Goal: Task Accomplishment & Management: Manage account settings

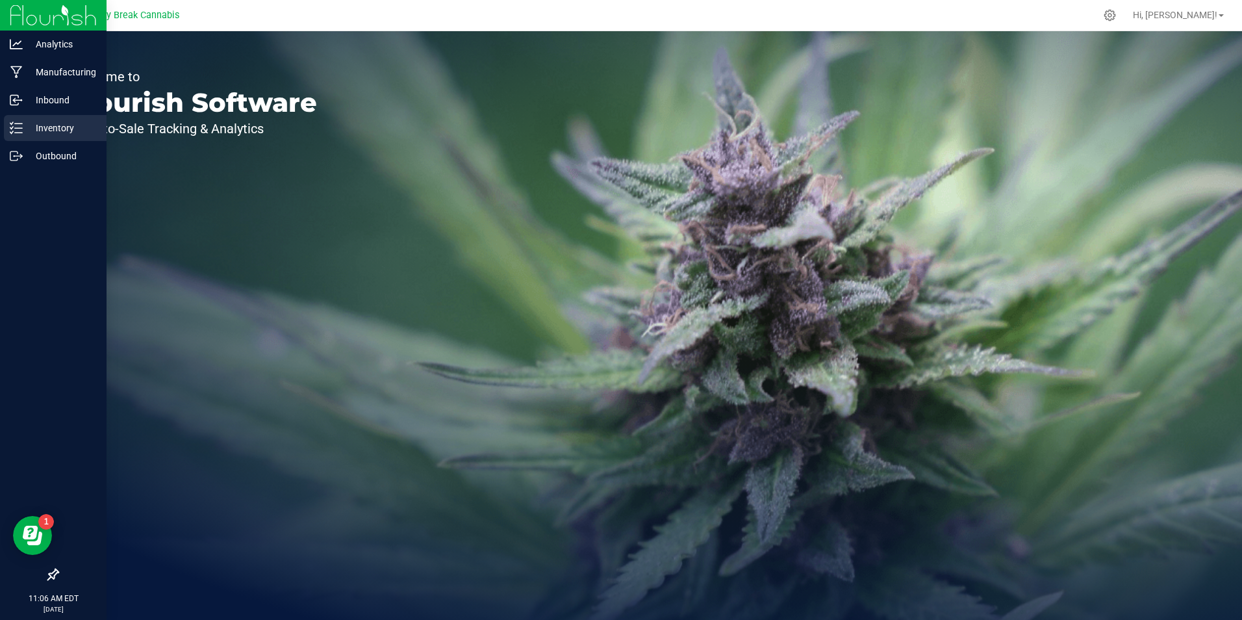
click at [21, 123] on line at bounding box center [18, 123] width 7 height 0
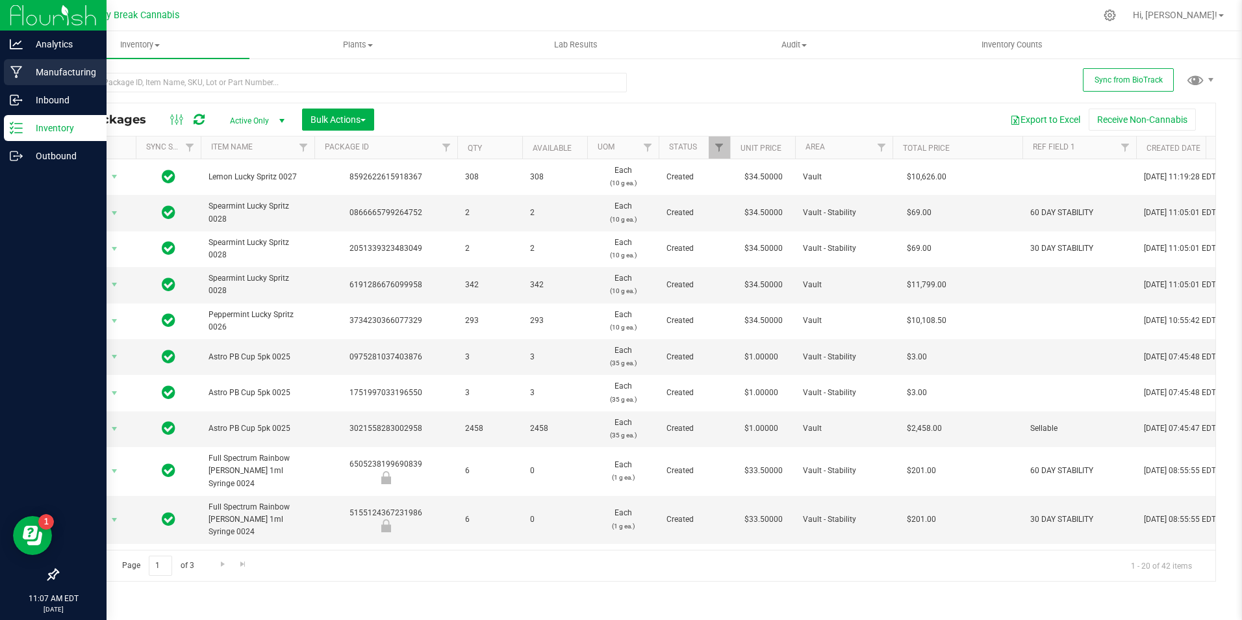
click at [54, 73] on p "Manufacturing" at bounding box center [62, 72] width 78 height 16
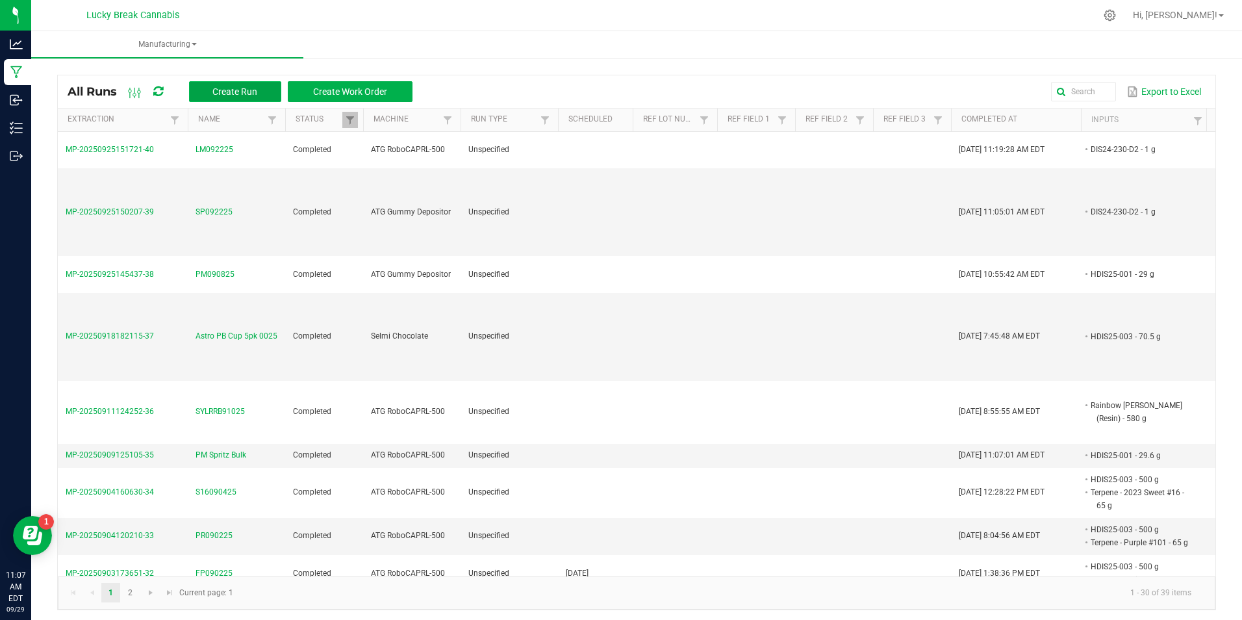
click at [231, 86] on span "Create Run" at bounding box center [234, 91] width 45 height 10
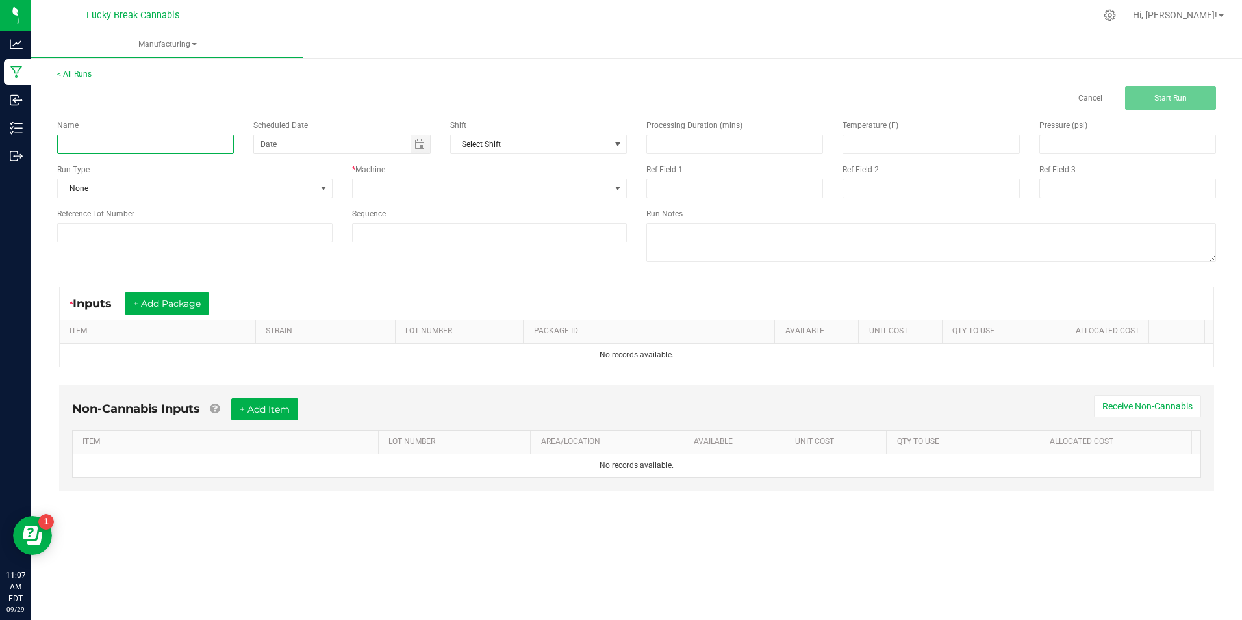
click at [168, 138] on input at bounding box center [145, 143] width 177 height 19
type input "FAH092625"
click at [442, 200] on div "Name FAH092625 Scheduled Date Shift Select Shift Run Type None * Machine Refere…" at bounding box center [341, 181] width 589 height 142
click at [442, 192] on span at bounding box center [482, 188] width 258 height 18
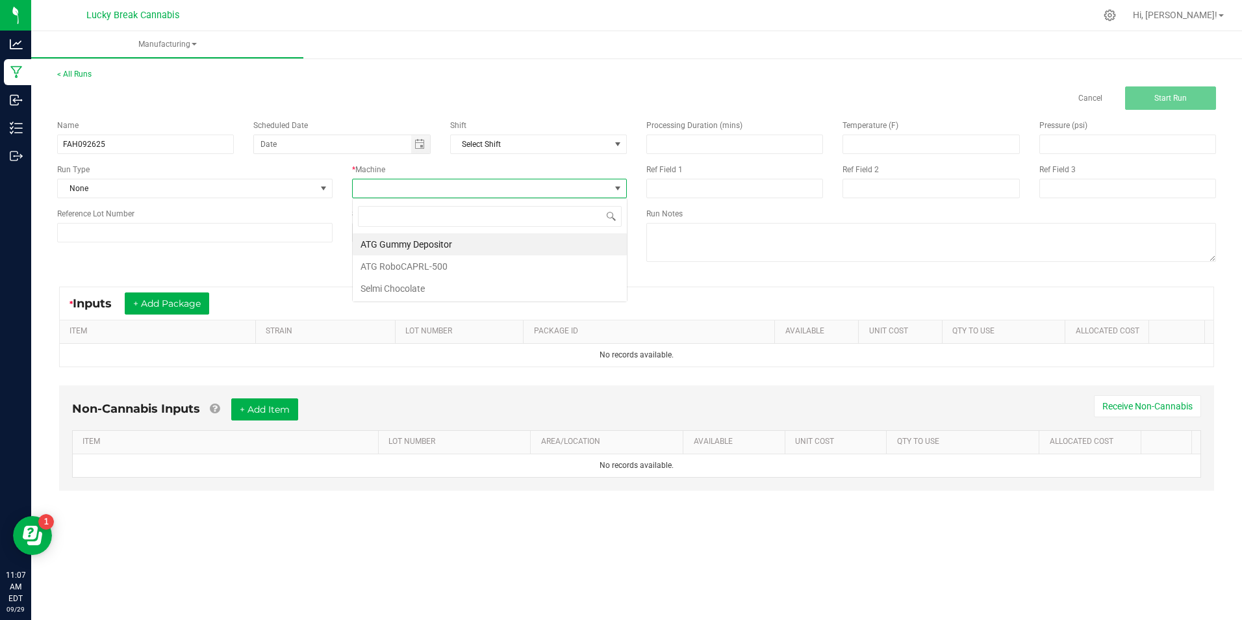
scroll to position [19, 275]
click at [440, 242] on li "ATG Gummy Depositor" at bounding box center [490, 244] width 274 height 22
click at [170, 303] on button "+ Add Package" at bounding box center [167, 303] width 84 height 22
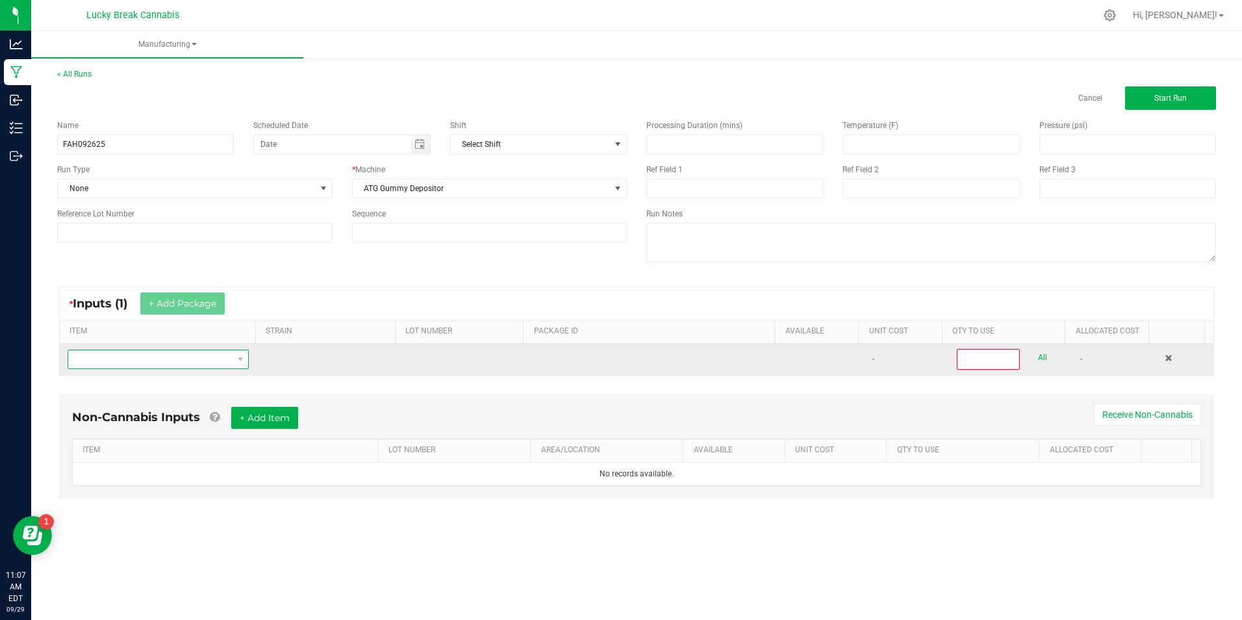
click at [232, 359] on span "NO DATA FOUND" at bounding box center [240, 359] width 16 height 18
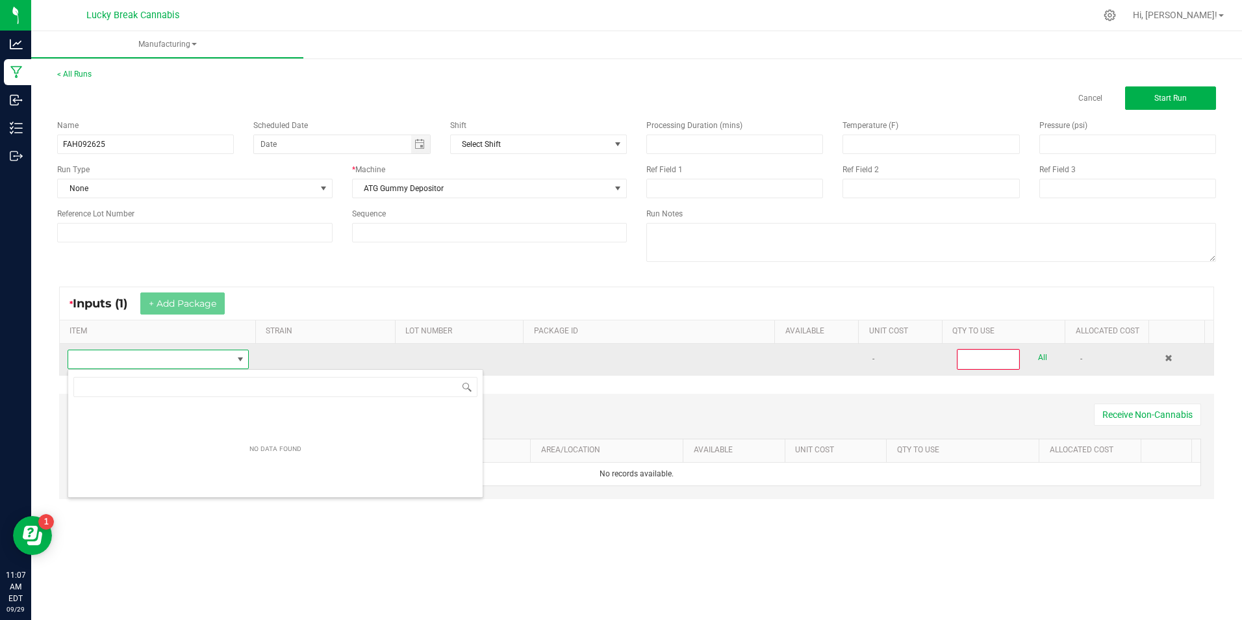
scroll to position [19, 178]
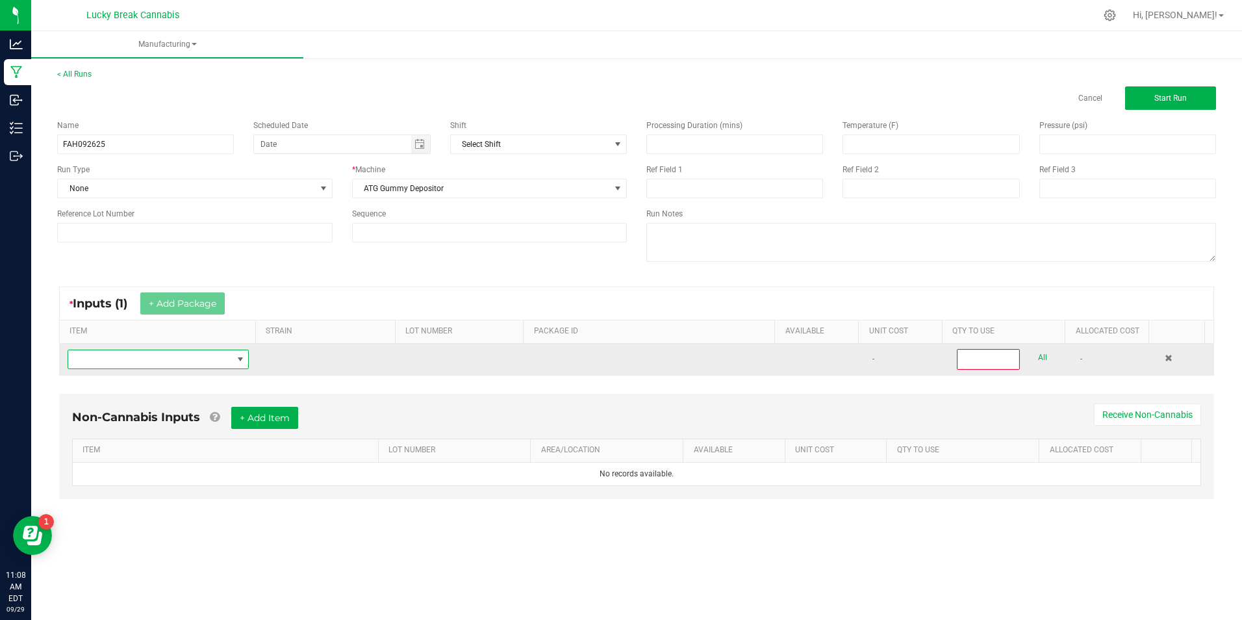
click at [194, 355] on span "NO DATA FOUND" at bounding box center [150, 359] width 164 height 18
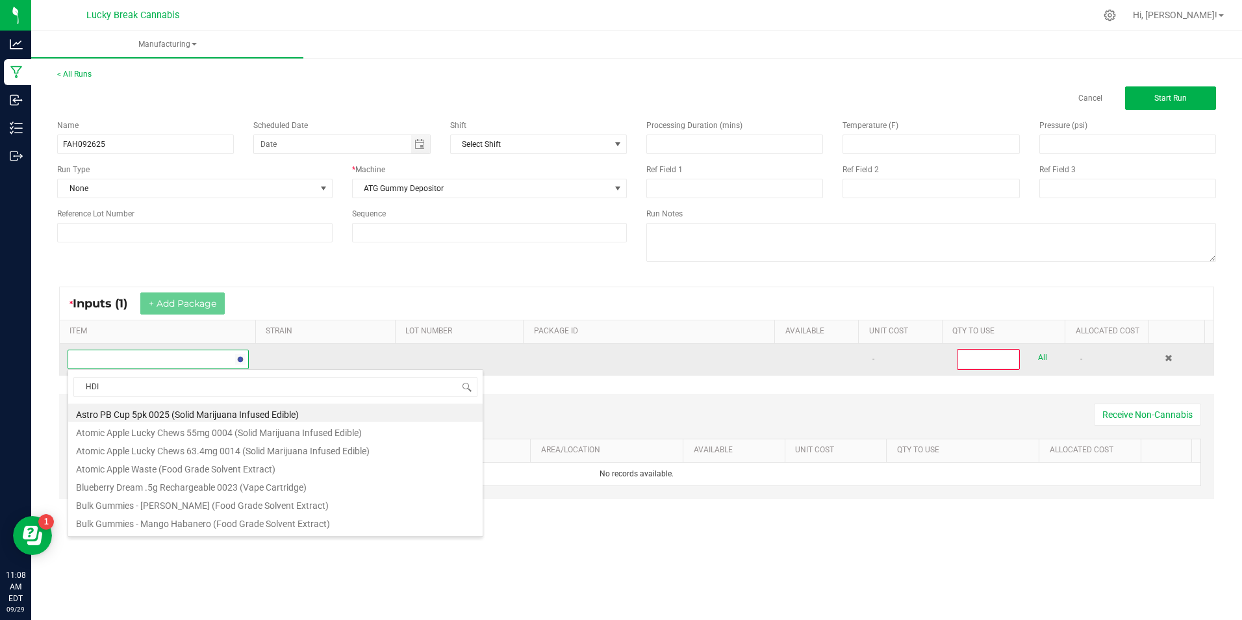
type input "HDIS"
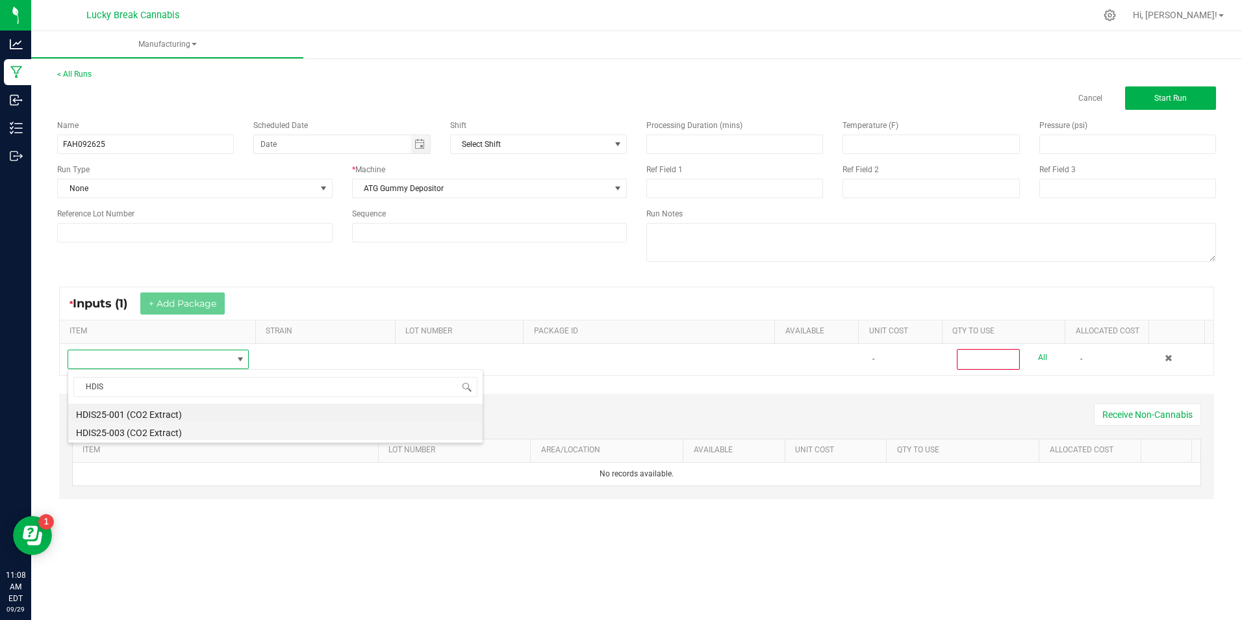
click at [182, 430] on li "HDIS25-003 (CO2 Extract)" at bounding box center [275, 431] width 414 height 18
type input "0"
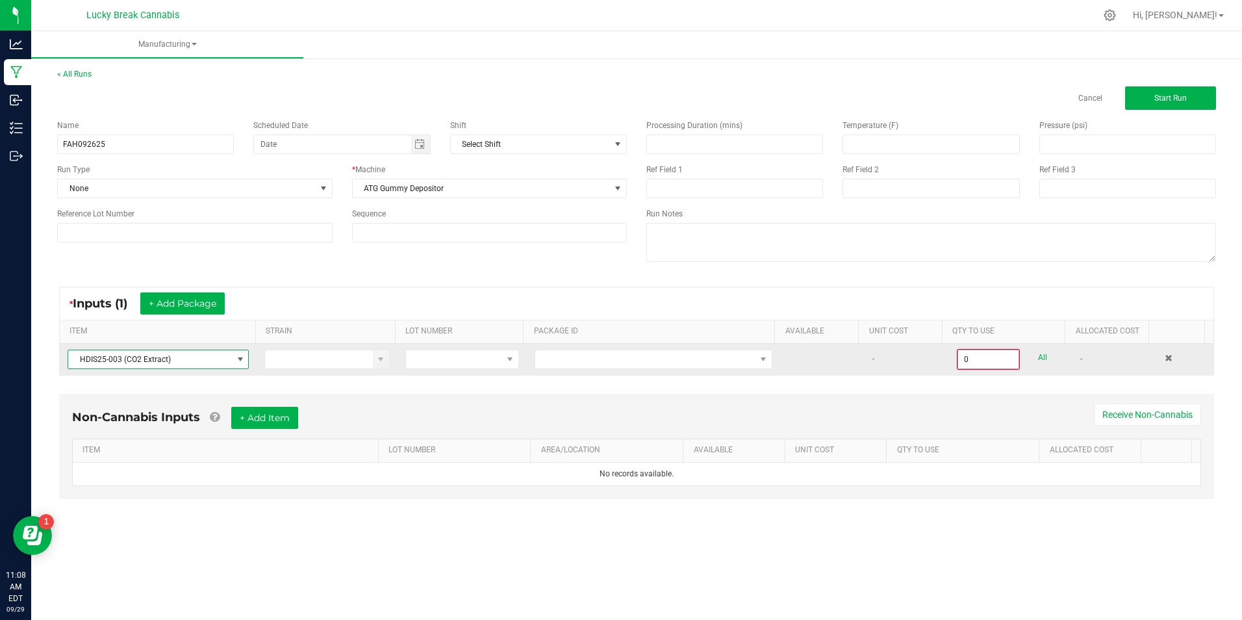
click at [969, 350] on input "0" at bounding box center [988, 359] width 60 height 18
click at [730, 354] on span at bounding box center [645, 359] width 220 height 18
click at [502, 361] on span at bounding box center [510, 359] width 16 height 18
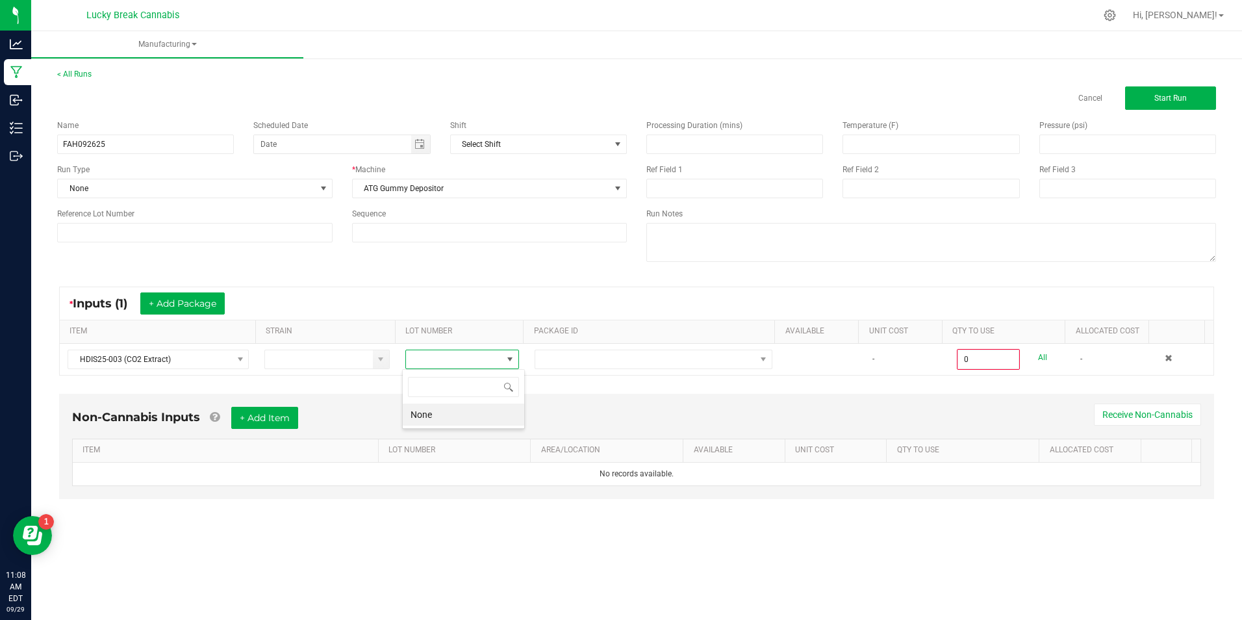
click at [431, 409] on li "None" at bounding box center [463, 414] width 121 height 22
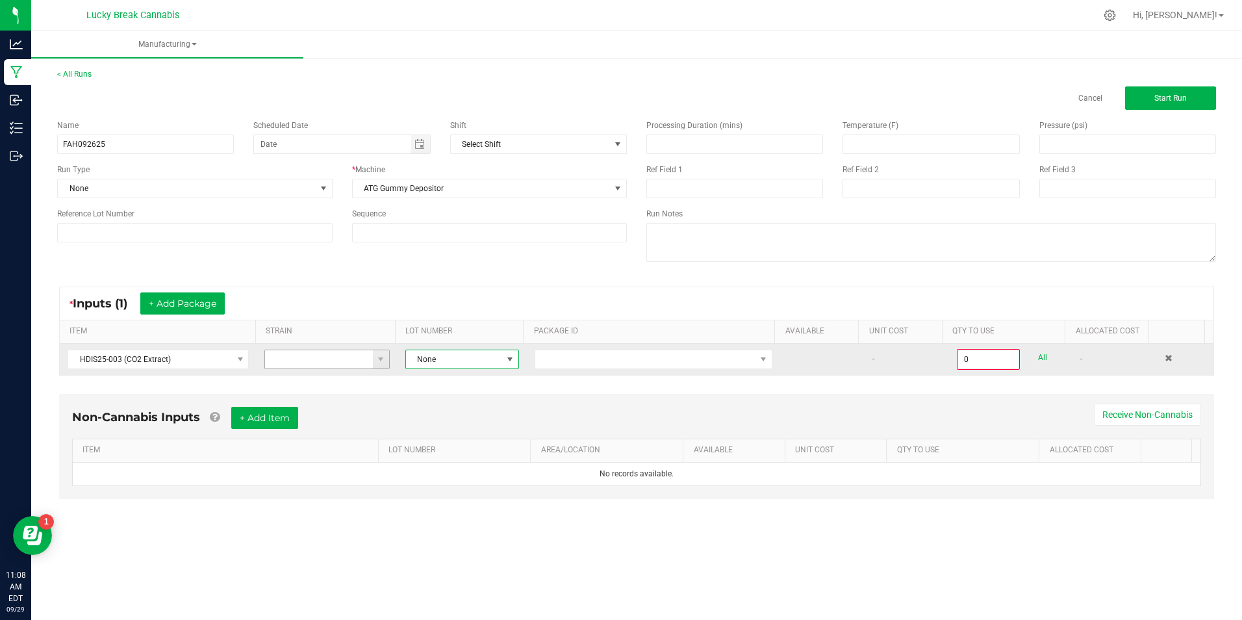
click at [366, 355] on input at bounding box center [319, 359] width 108 height 18
click at [381, 362] on span at bounding box center [381, 359] width 10 height 10
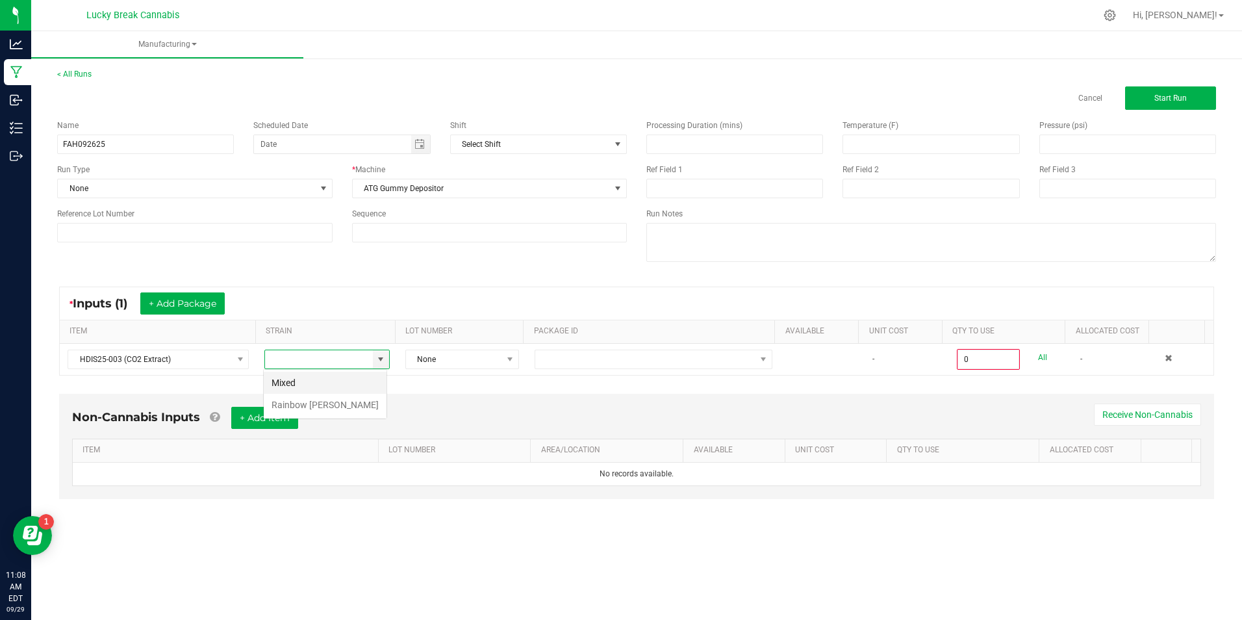
scroll to position [19, 124]
click at [333, 380] on li "Mixed" at bounding box center [325, 383] width 123 height 22
type input "Mixed"
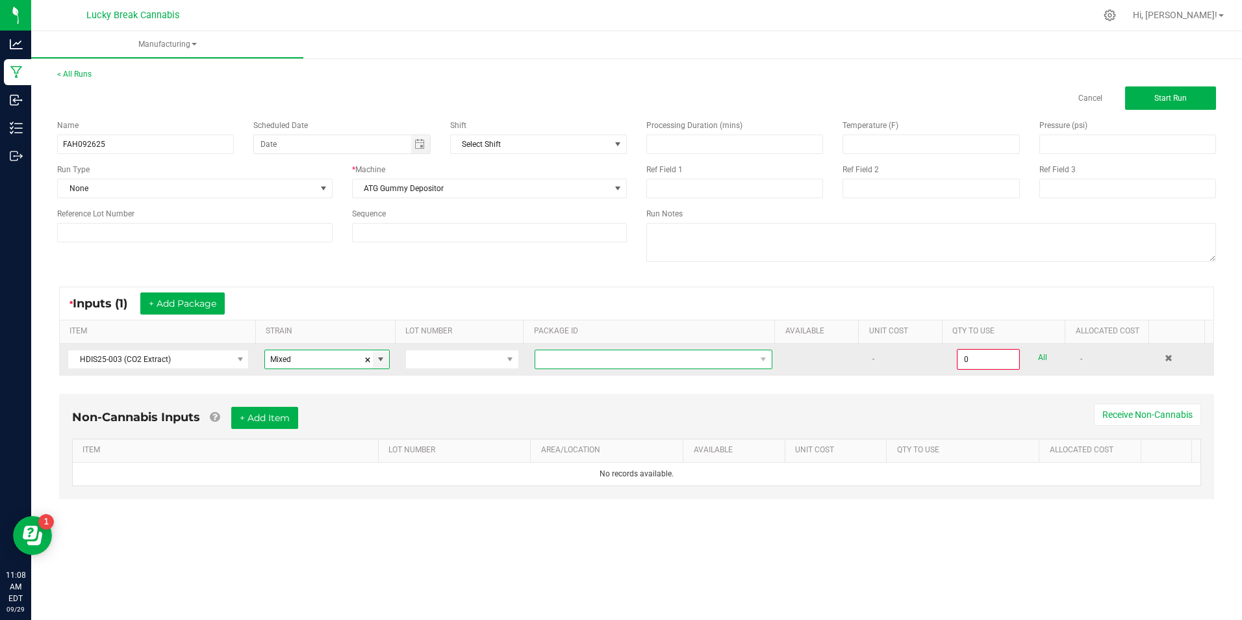
click at [750, 361] on span "NO DATA FOUND" at bounding box center [654, 359] width 238 height 19
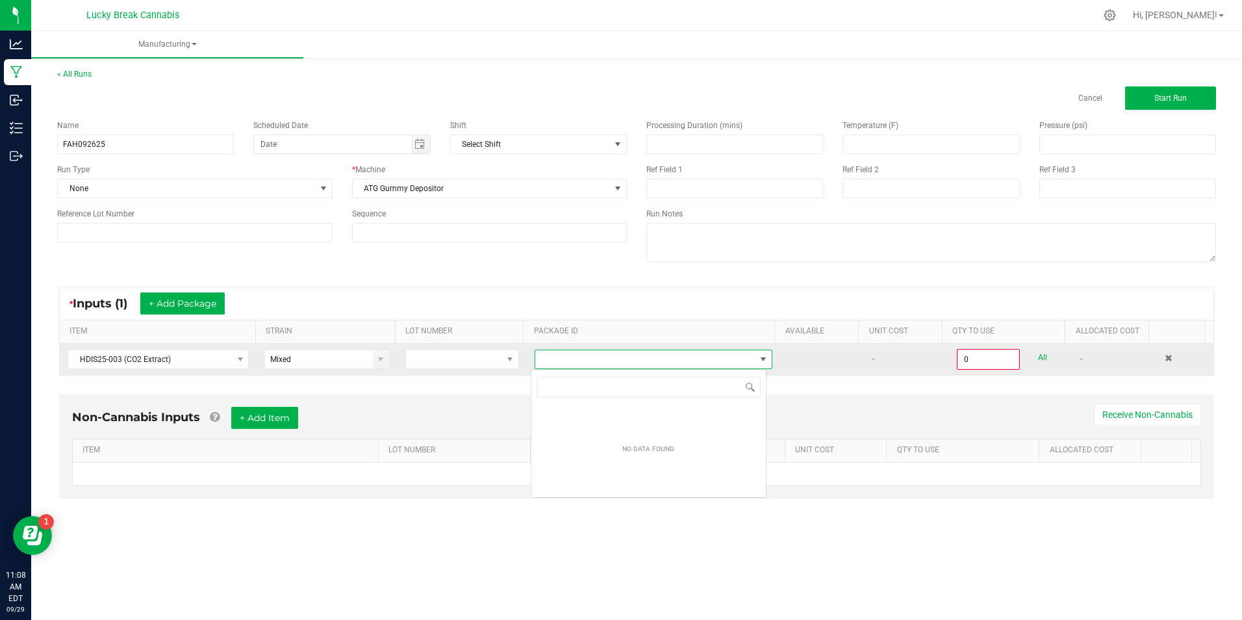
scroll to position [19, 235]
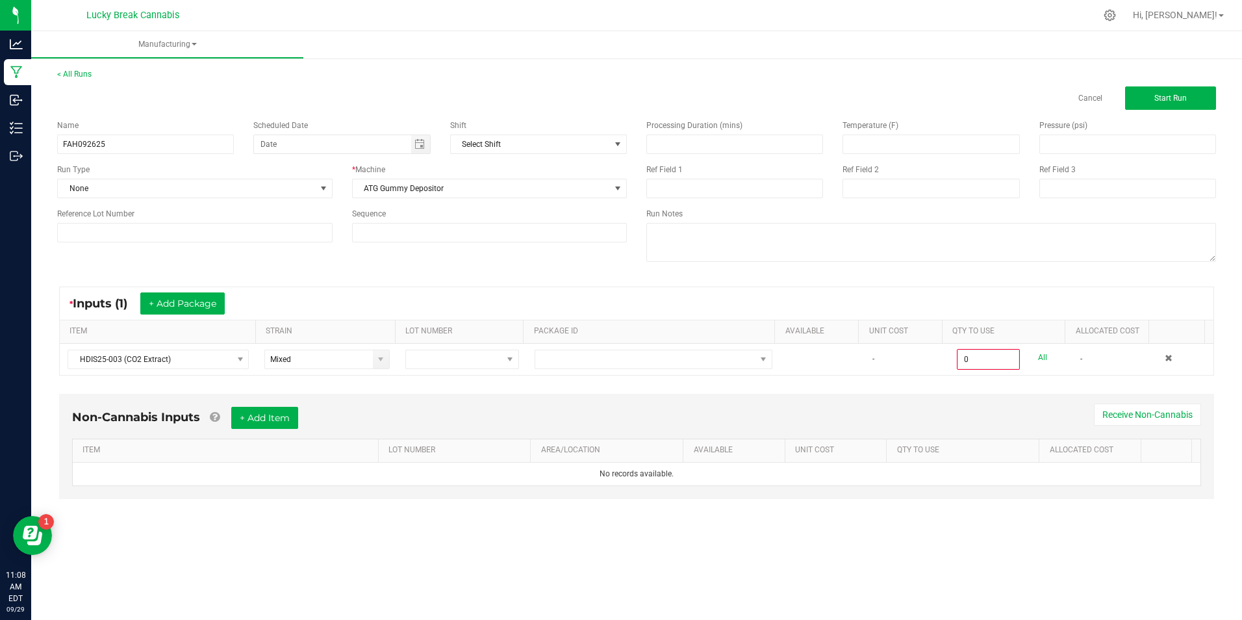
click at [806, 392] on div "Non-Cannabis Inputs + Add Item Receive Non-Cannabis ITEM LOT NUMBER AREA/LOCATI…" at bounding box center [636, 455] width 1178 height 136
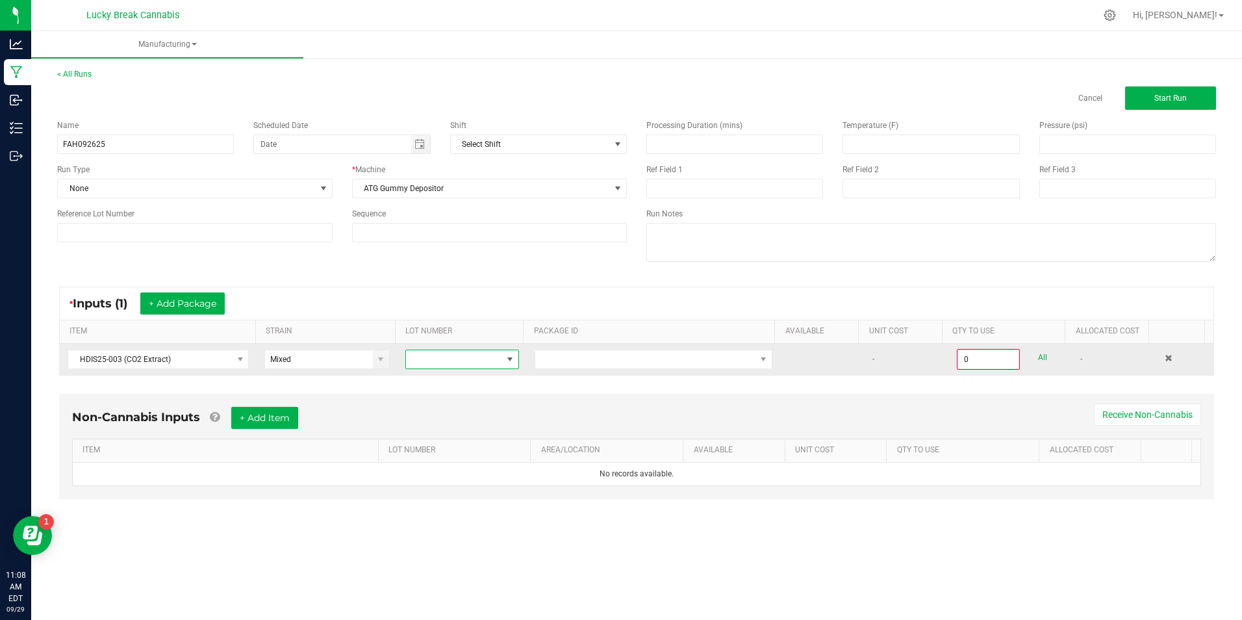
click at [505, 355] on span at bounding box center [510, 359] width 10 height 10
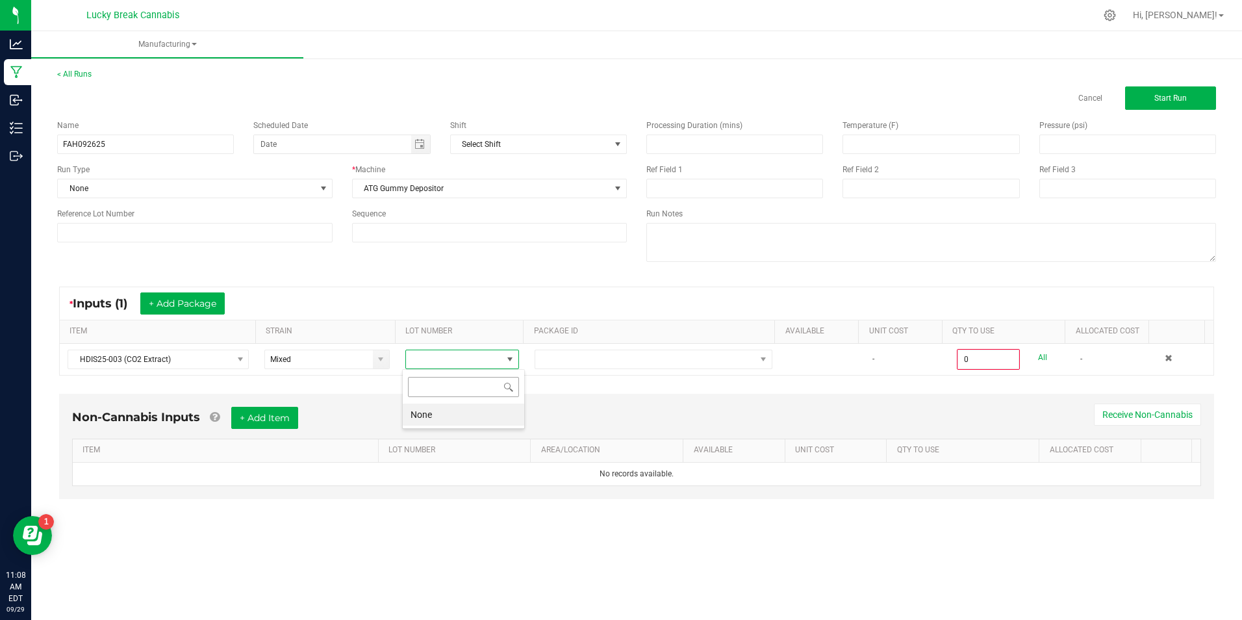
scroll to position [19, 112]
click at [456, 411] on li "None" at bounding box center [463, 414] width 121 height 22
click at [627, 401] on div "Non-Cannabis Inputs + Add Item Receive Non-Cannabis ITEM LOT NUMBER AREA/LOCATI…" at bounding box center [636, 446] width 1155 height 105
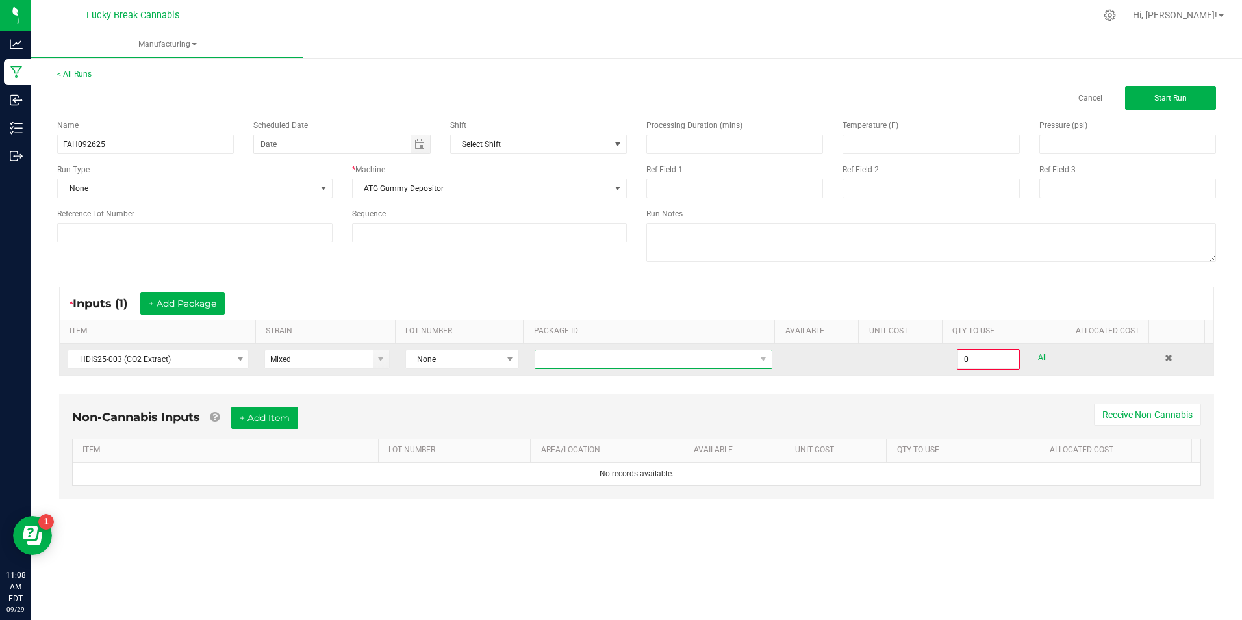
click at [655, 366] on span "NO DATA FOUND" at bounding box center [645, 359] width 220 height 18
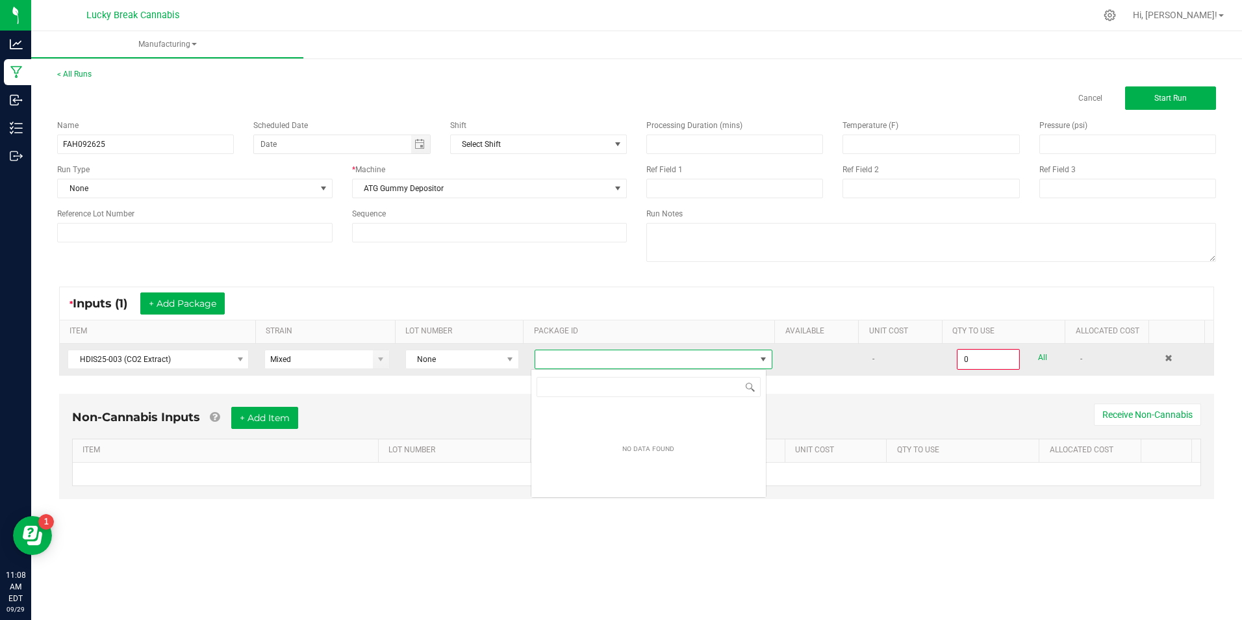
scroll to position [19, 235]
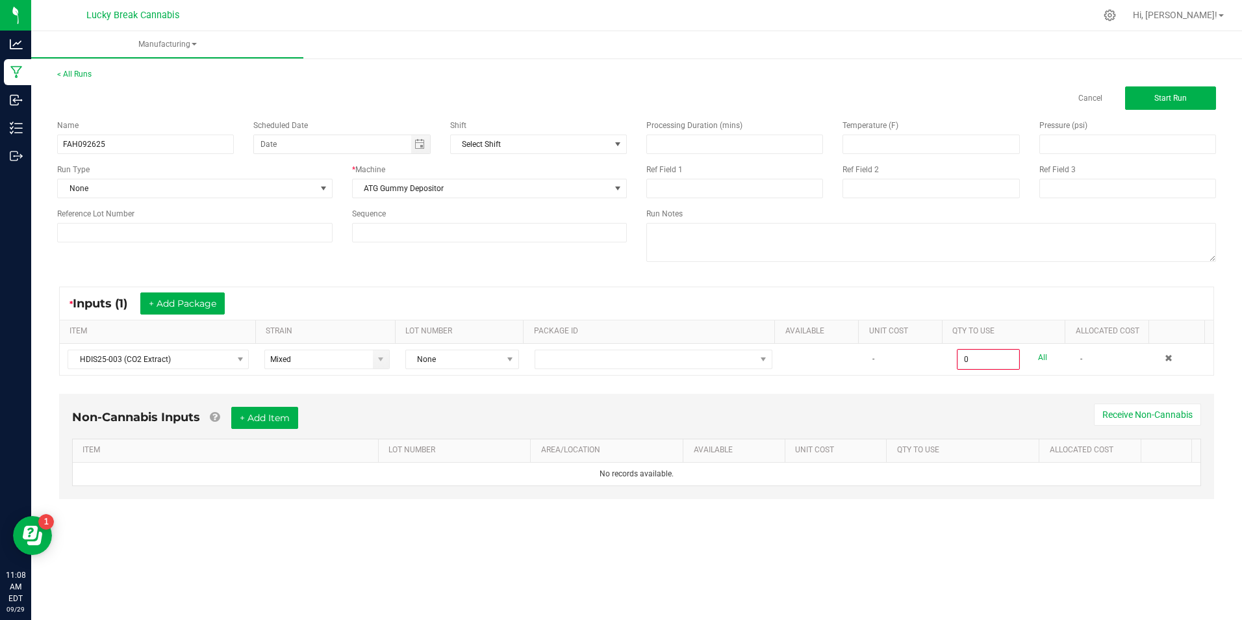
click at [412, 402] on div "Non-Cannabis Inputs + Add Item Receive Non-Cannabis ITEM LOT NUMBER AREA/LOCATI…" at bounding box center [636, 446] width 1155 height 105
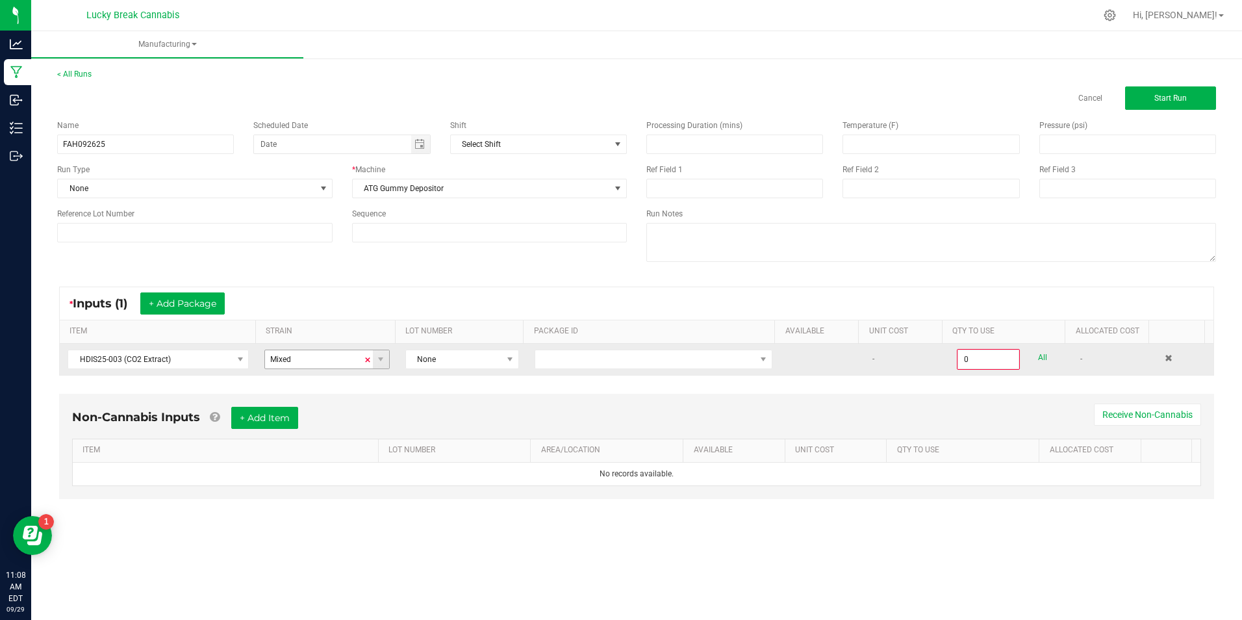
click at [368, 361] on span at bounding box center [368, 359] width 8 height 19
click at [614, 358] on span at bounding box center [645, 359] width 220 height 18
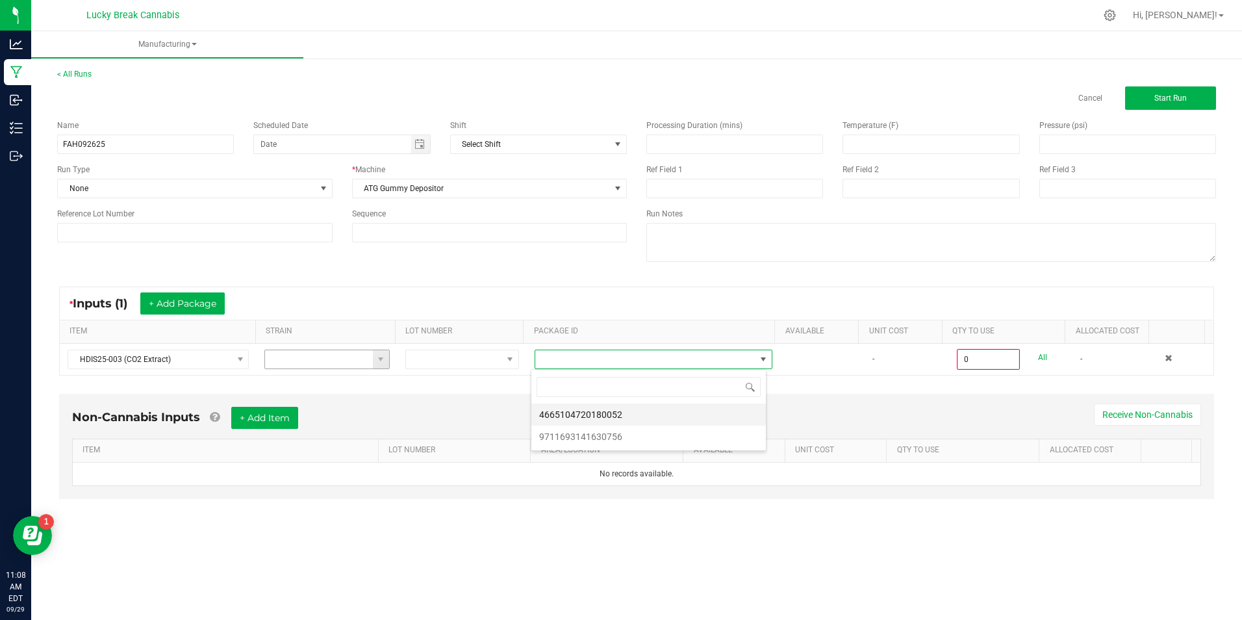
click at [631, 410] on li "4665104720180052" at bounding box center [648, 414] width 235 height 22
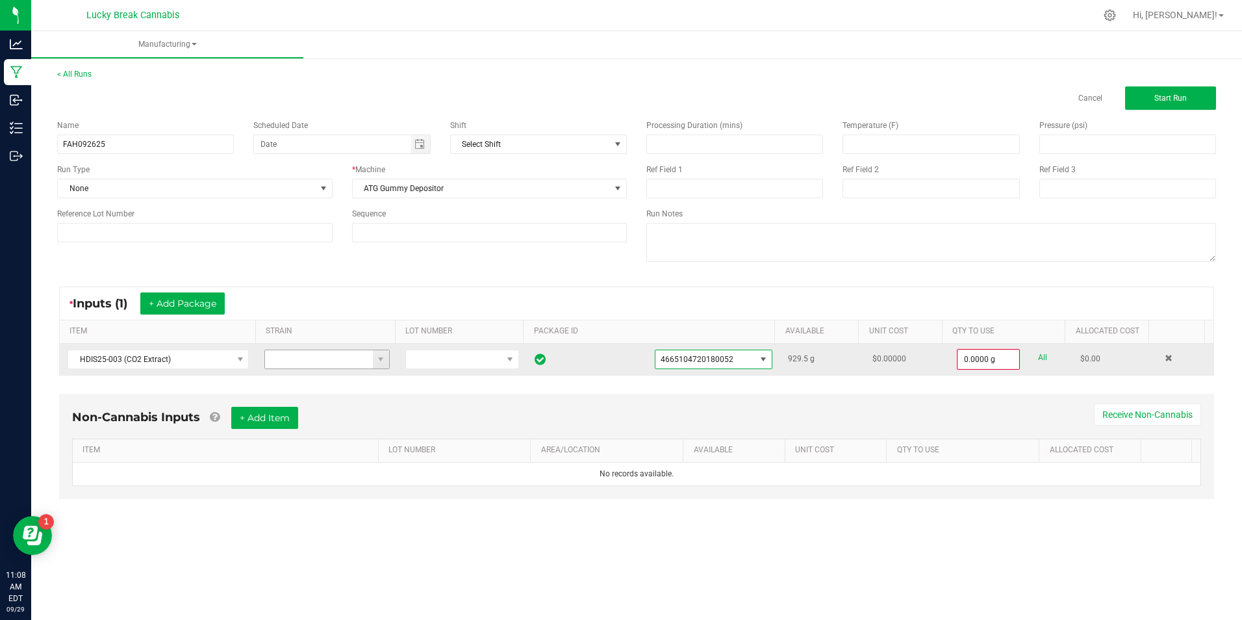
click at [758, 357] on span at bounding box center [763, 359] width 10 height 10
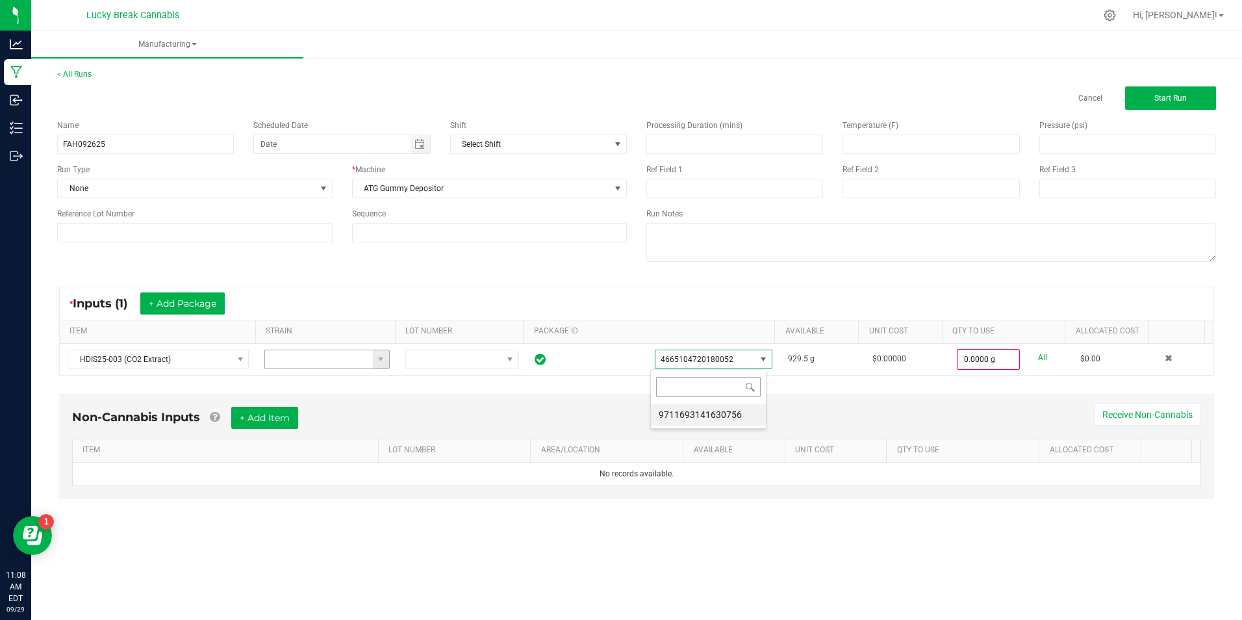
scroll to position [19, 116]
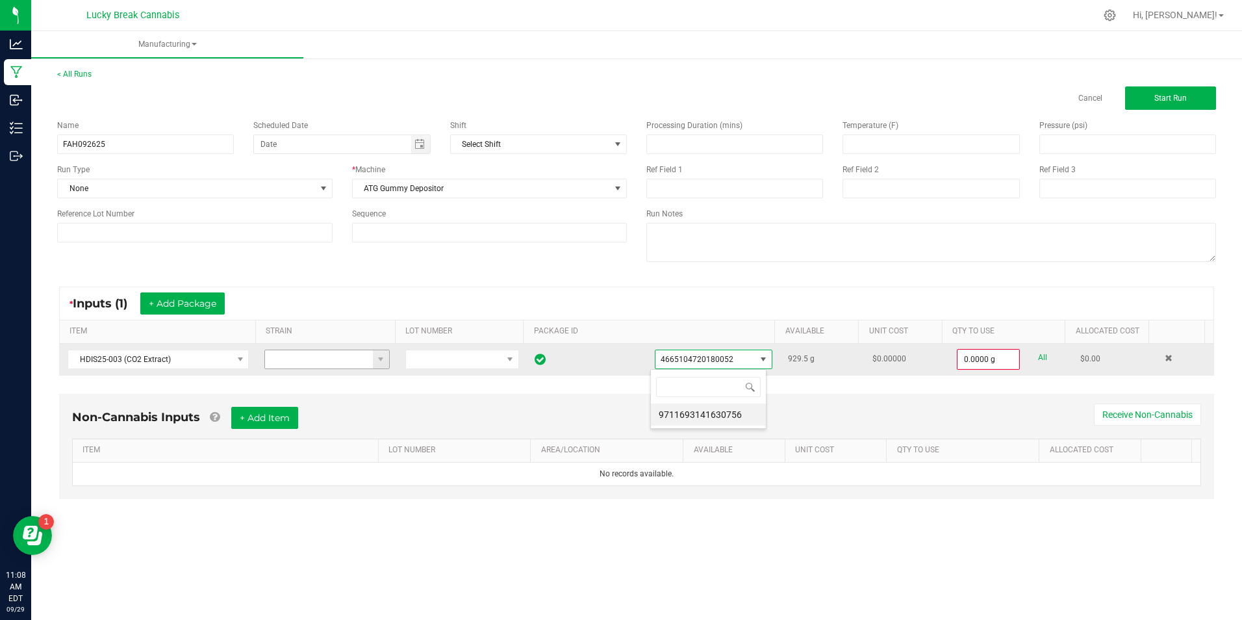
click at [613, 361] on span at bounding box center [593, 359] width 117 height 13
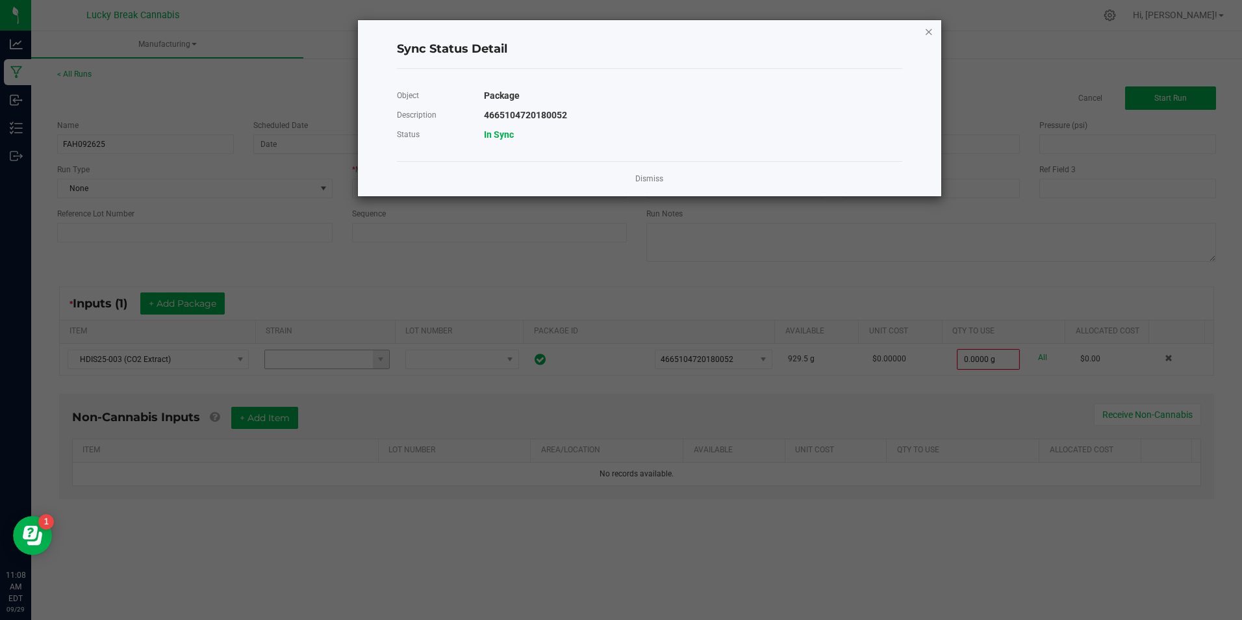
click at [928, 31] on icon "Close" at bounding box center [928, 31] width 9 height 16
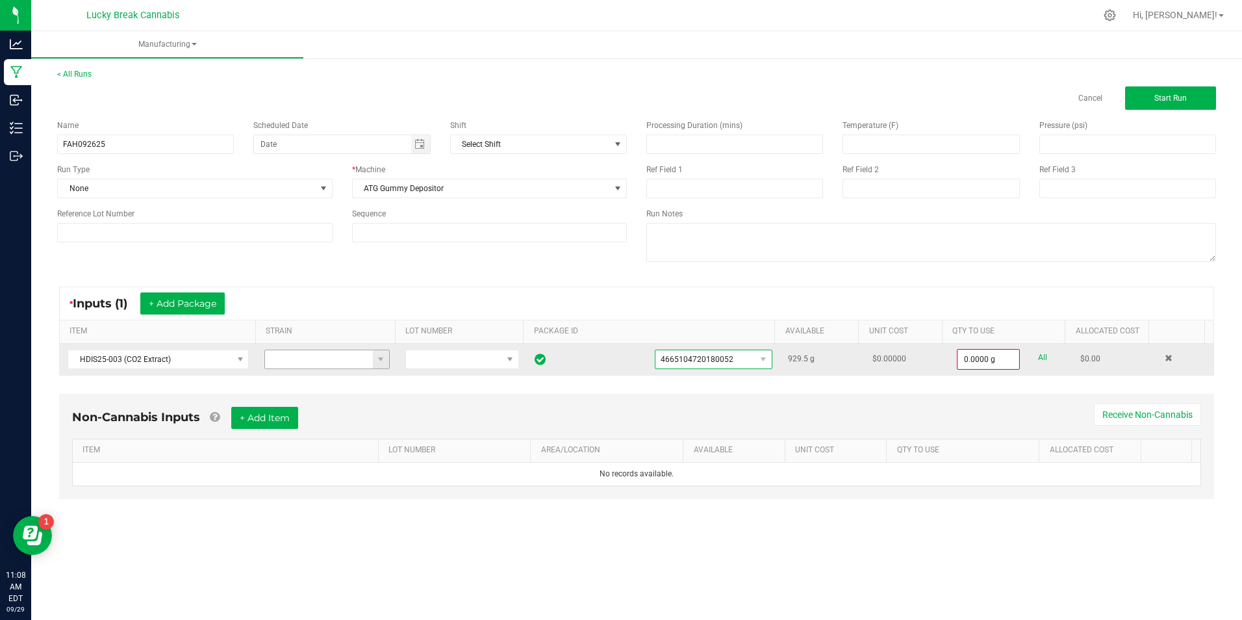
click at [749, 357] on span "4665104720180052" at bounding box center [713, 359] width 117 height 19
drag, startPoint x: 743, startPoint y: 364, endPoint x: 687, endPoint y: 357, distance: 55.7
click at [687, 357] on span "4665104720180052" at bounding box center [705, 359] width 99 height 18
drag, startPoint x: 687, startPoint y: 357, endPoint x: 758, endPoint y: 356, distance: 70.8
click at [759, 353] on span at bounding box center [764, 359] width 16 height 18
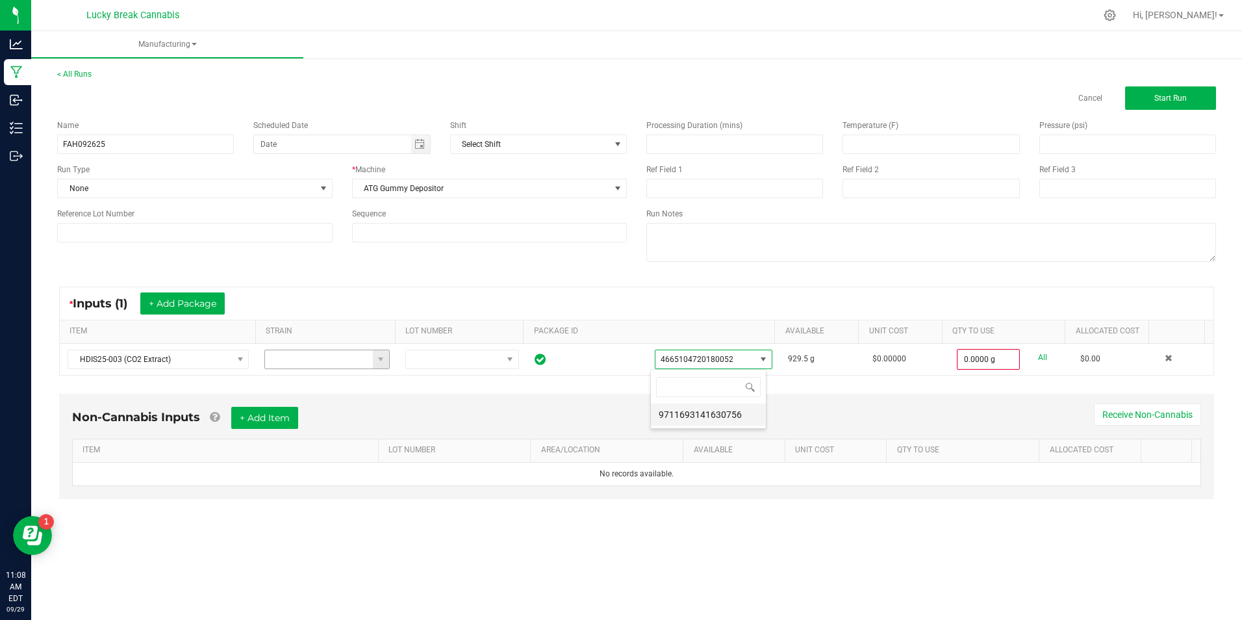
click at [700, 409] on li "9711693141630756" at bounding box center [708, 414] width 115 height 22
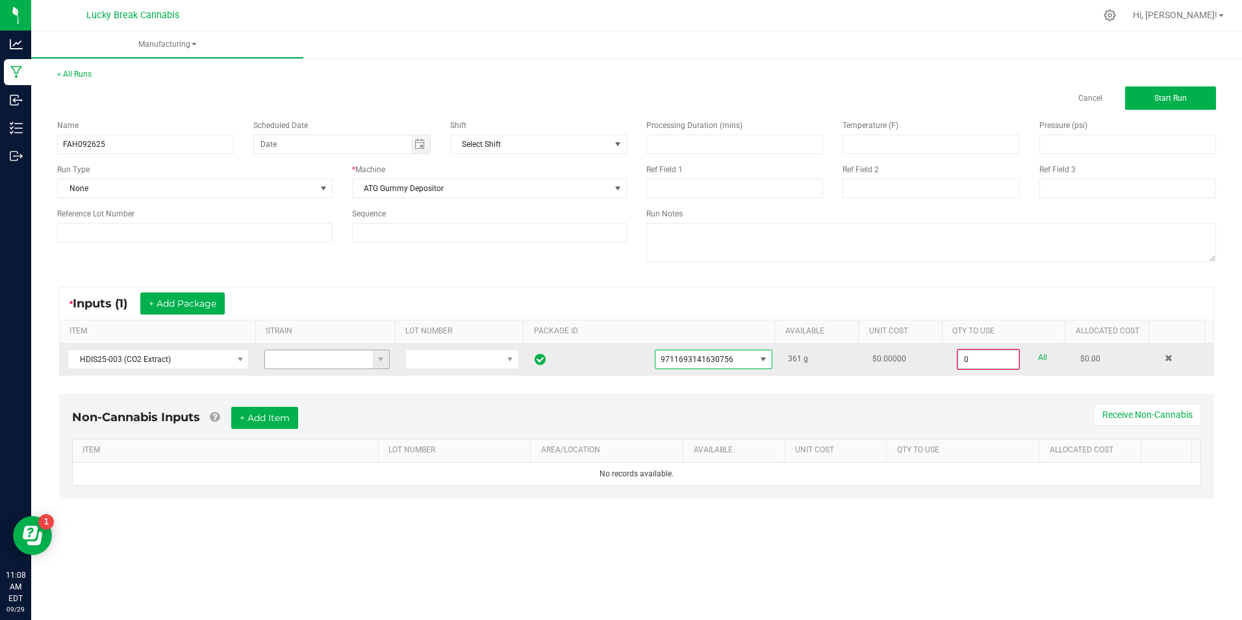
click at [970, 359] on input "0" at bounding box center [988, 359] width 60 height 18
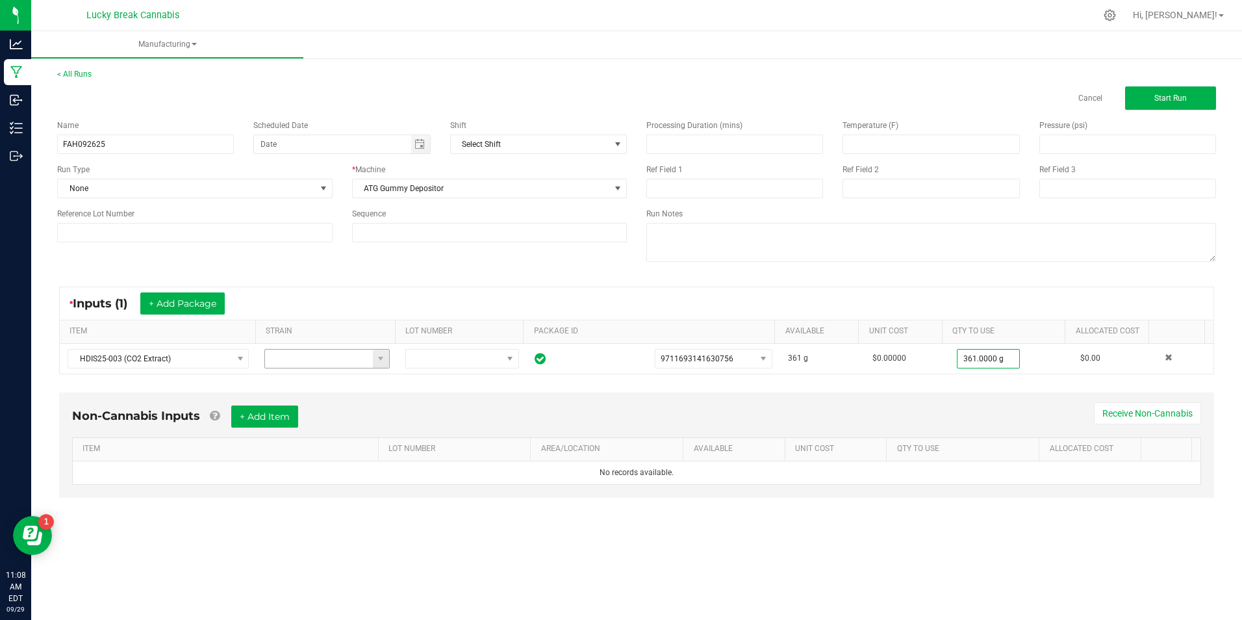
click at [1051, 387] on div "Non-Cannabis Inputs + Add Item Receive Non-Cannabis ITEM LOT NUMBER AREA/LOCATI…" at bounding box center [636, 454] width 1178 height 136
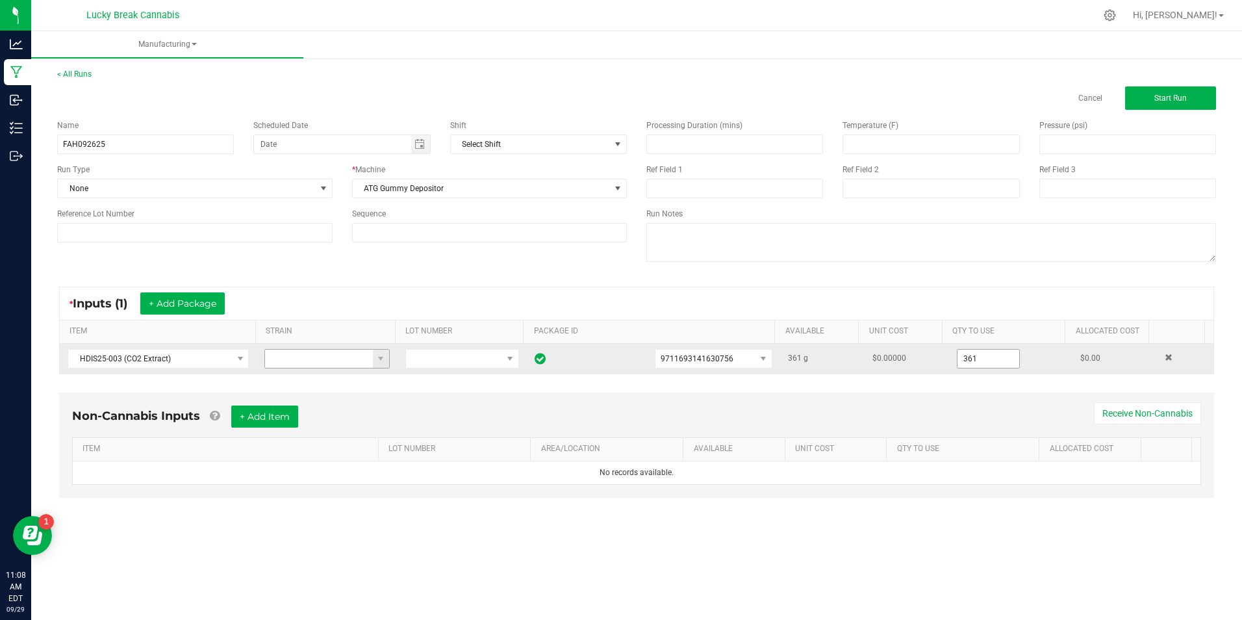
click at [998, 357] on input "361" at bounding box center [989, 359] width 62 height 18
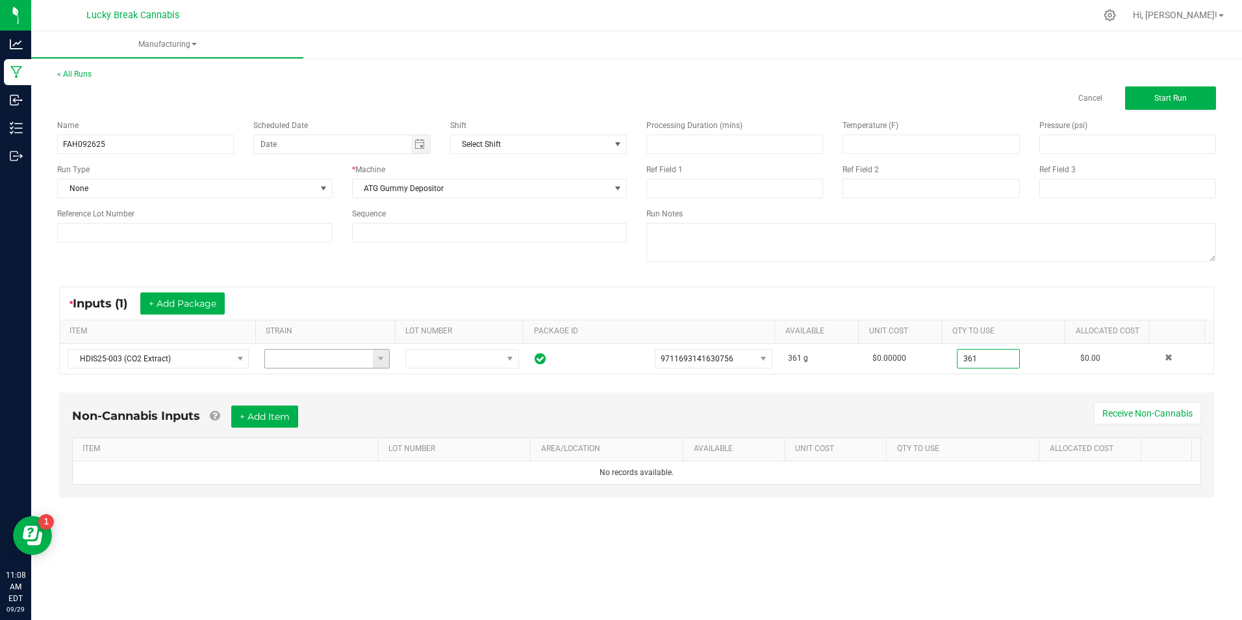
type input "361.0000 g"
click at [991, 388] on div "Non-Cannabis Inputs + Add Item Receive Non-Cannabis ITEM LOT NUMBER AREA/LOCATI…" at bounding box center [636, 454] width 1178 height 136
click at [211, 301] on button "+ Add Package" at bounding box center [182, 303] width 84 height 22
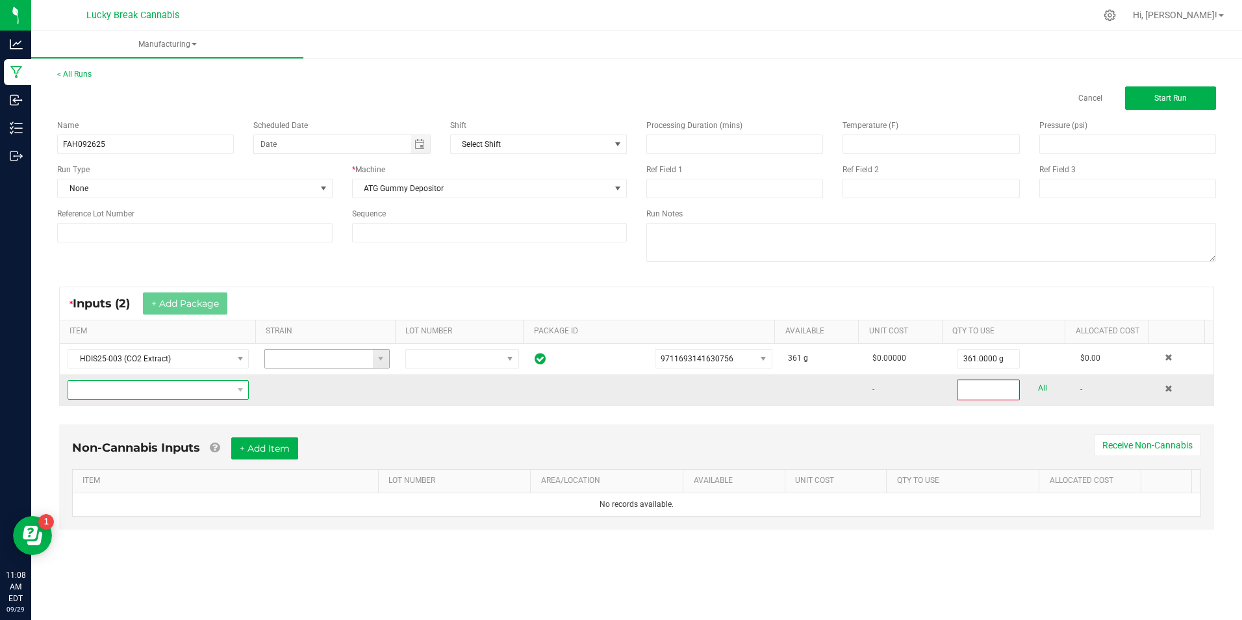
click at [169, 399] on span "NO DATA FOUND" at bounding box center [158, 389] width 181 height 19
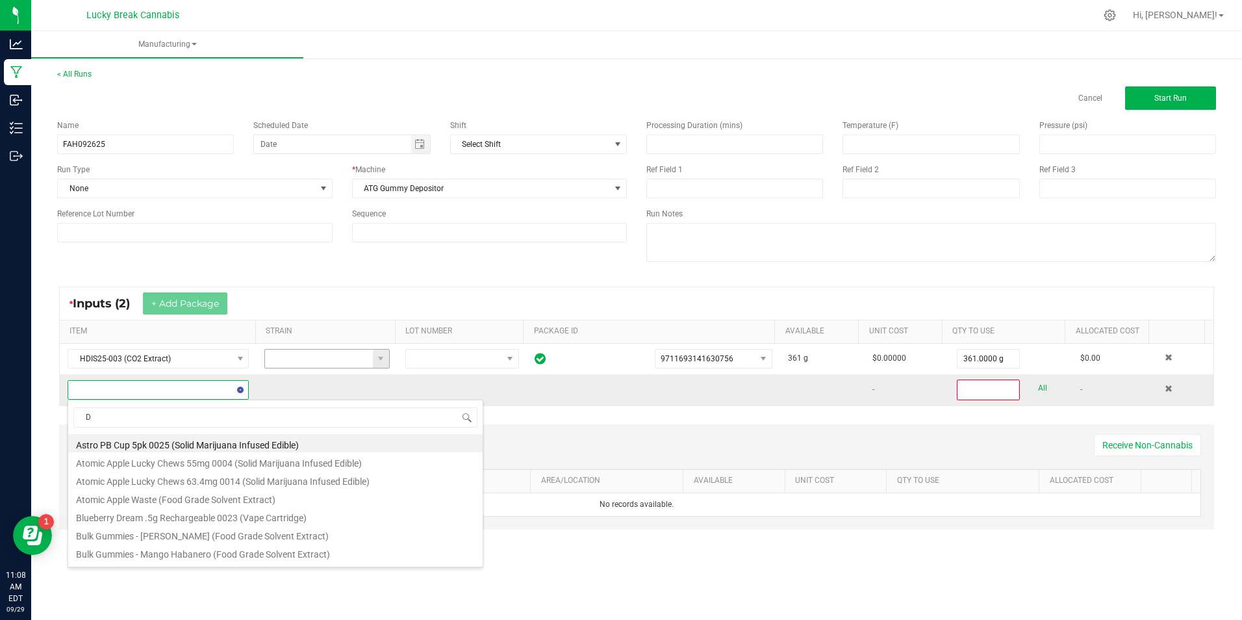
scroll to position [19, 178]
type input "DIS"
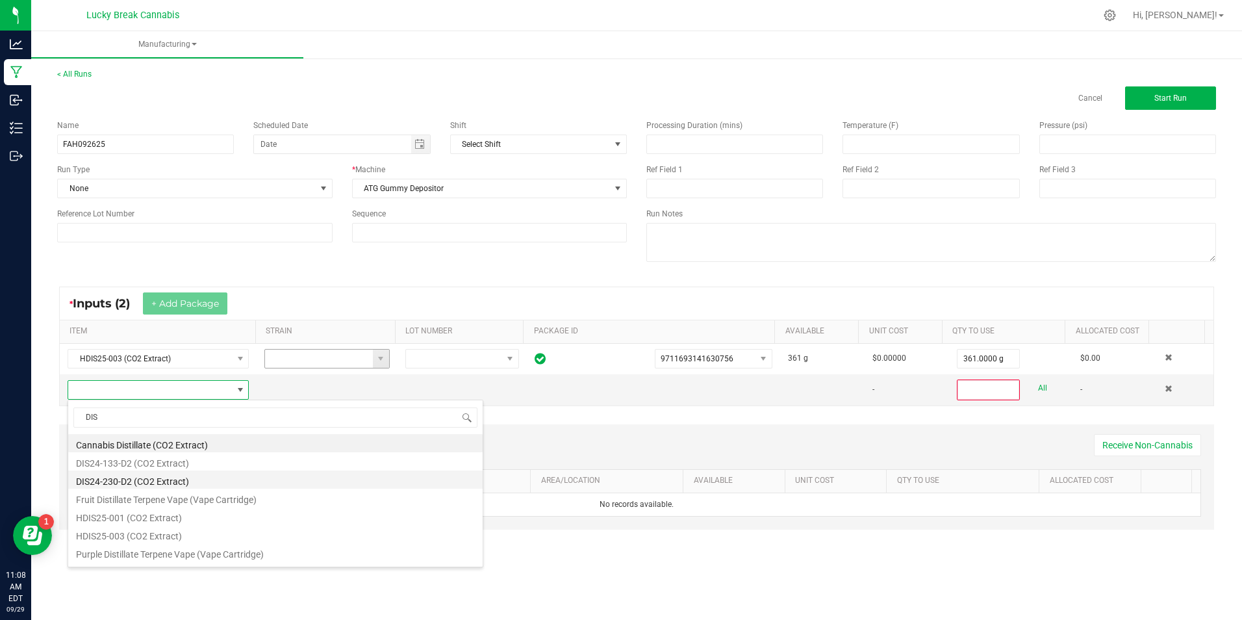
click at [172, 479] on li "DIS24-230-D2 (CO2 Extract)" at bounding box center [275, 479] width 414 height 18
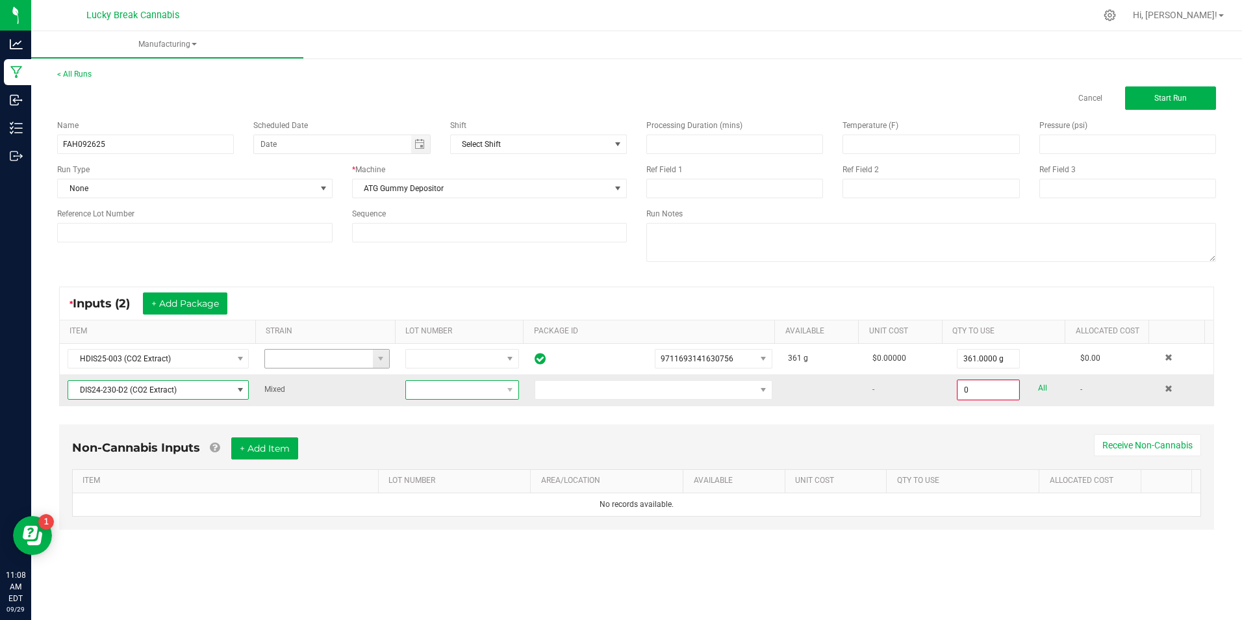
click at [483, 390] on span at bounding box center [454, 390] width 96 height 18
drag, startPoint x: 617, startPoint y: 420, endPoint x: 702, endPoint y: 396, distance: 88.3
click at [618, 420] on div "Non-Cannabis Inputs + Add Item Receive Non-Cannabis ITEM LOT NUMBER AREA/LOCATI…" at bounding box center [636, 486] width 1178 height 136
click at [758, 390] on span at bounding box center [763, 390] width 10 height 10
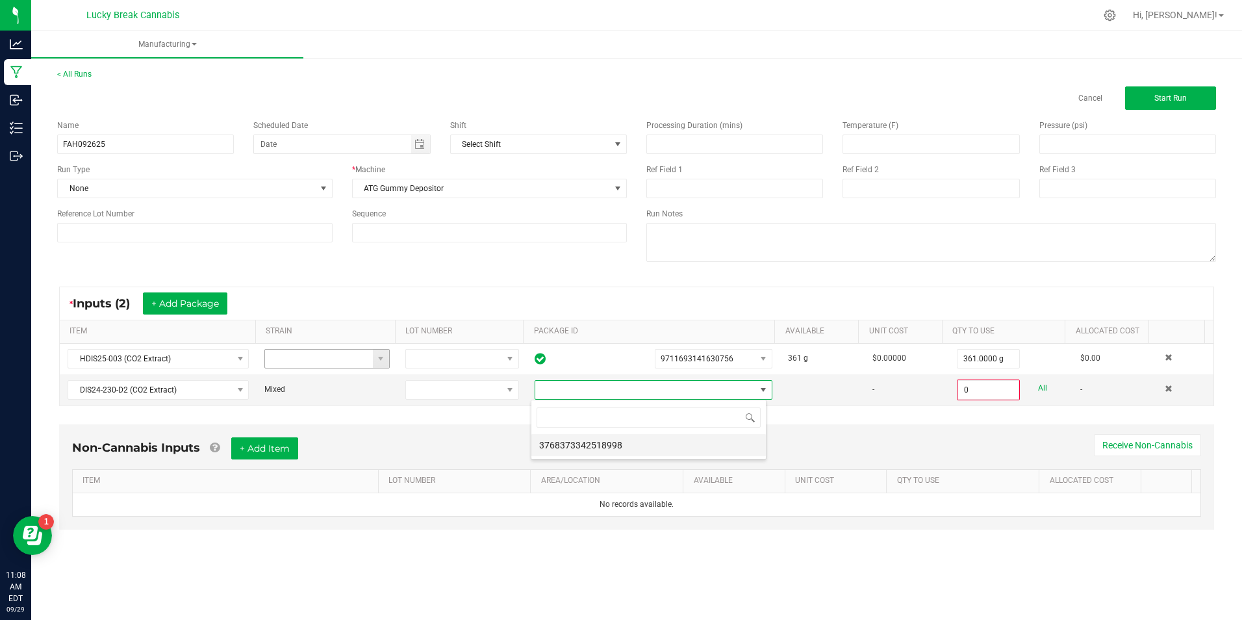
scroll to position [19, 235]
click at [639, 440] on li "3768373342518998" at bounding box center [648, 445] width 235 height 22
click at [984, 392] on input "0" at bounding box center [988, 390] width 60 height 18
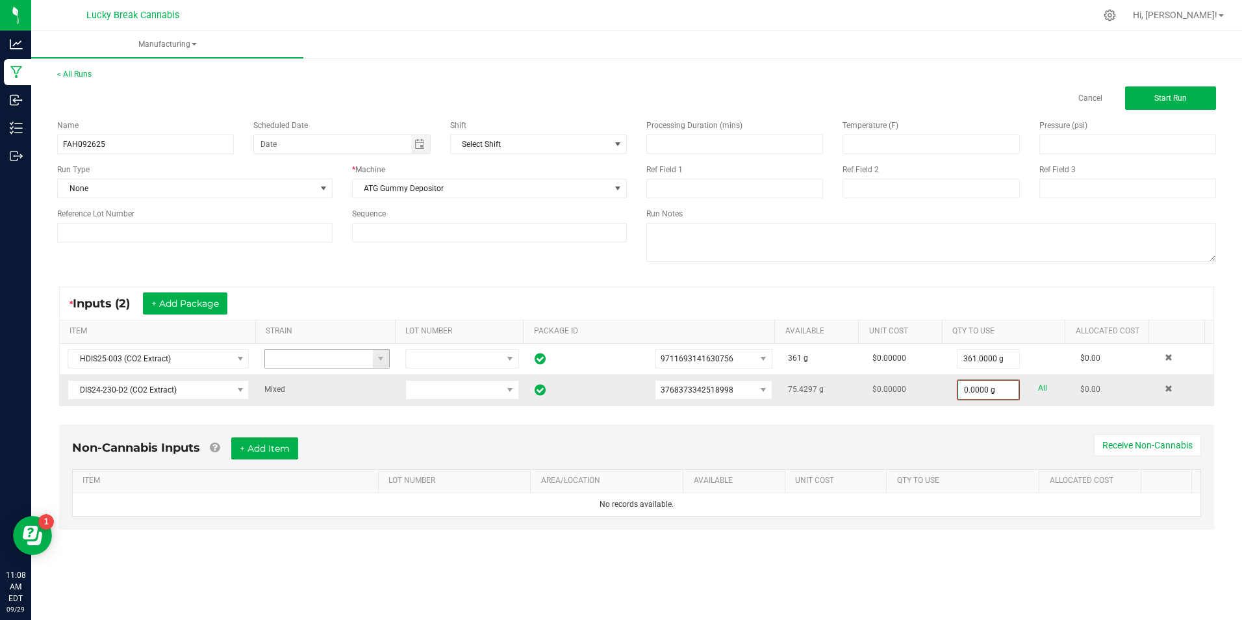
click at [1038, 388] on link "All" at bounding box center [1042, 388] width 9 height 18
type input "75.4297 g"
click at [1025, 417] on div "Non-Cannabis Inputs + Add Item Receive Non-Cannabis ITEM LOT NUMBER AREA/LOCATI…" at bounding box center [636, 484] width 1178 height 136
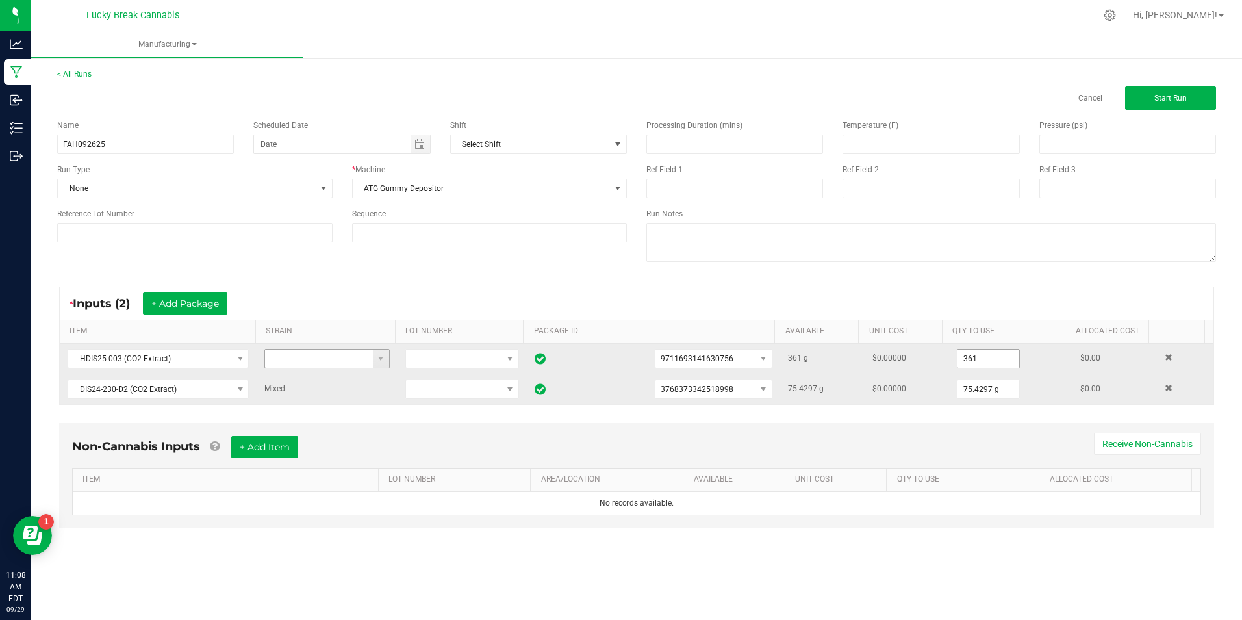
click at [995, 358] on input "361" at bounding box center [989, 359] width 62 height 18
click at [748, 357] on span "9711693141630756" at bounding box center [705, 359] width 99 height 18
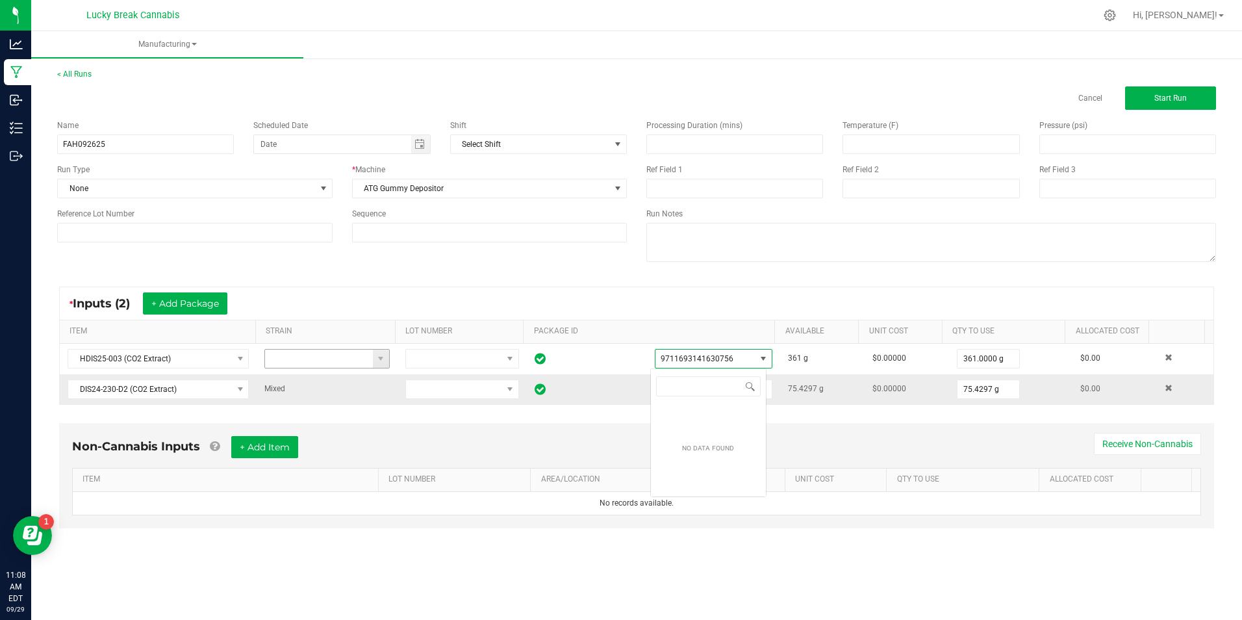
scroll to position [19, 116]
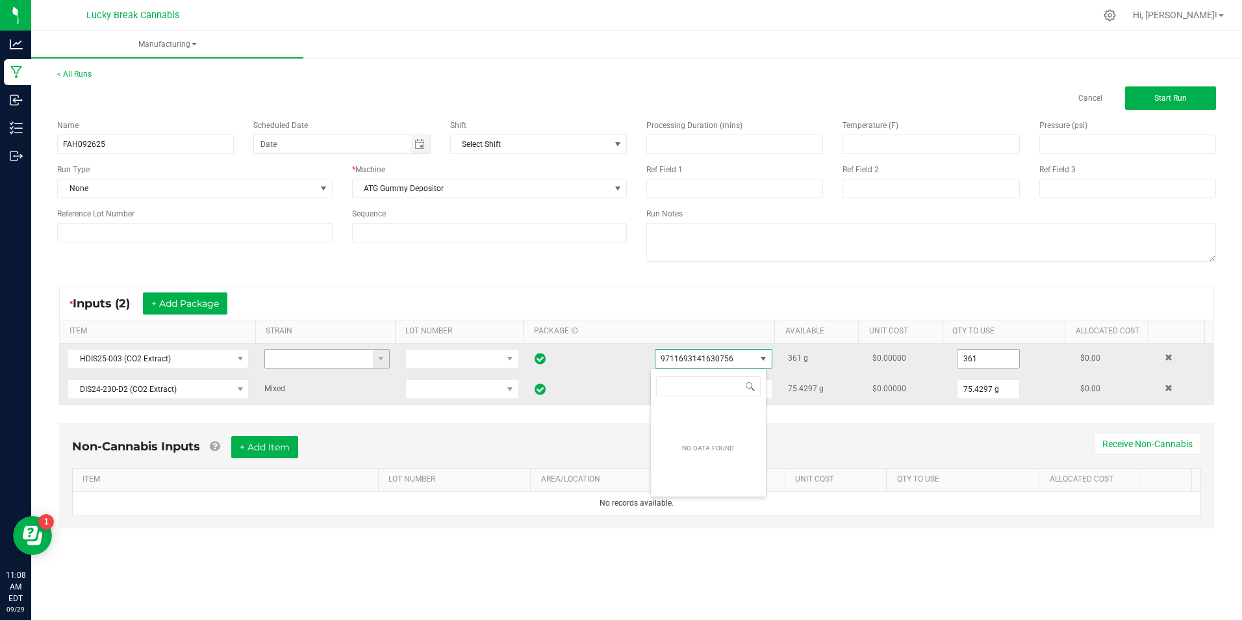
click at [979, 361] on input "361" at bounding box center [989, 359] width 62 height 18
click at [1038, 355] on link "All" at bounding box center [1042, 358] width 9 height 18
type input "361.0000 g"
click at [999, 432] on div "Non-Cannabis Inputs + Add Item Receive Non-Cannabis ITEM LOT NUMBER AREA/LOCATI…" at bounding box center [636, 475] width 1155 height 105
click at [1151, 101] on button "Start Run" at bounding box center [1170, 97] width 91 height 23
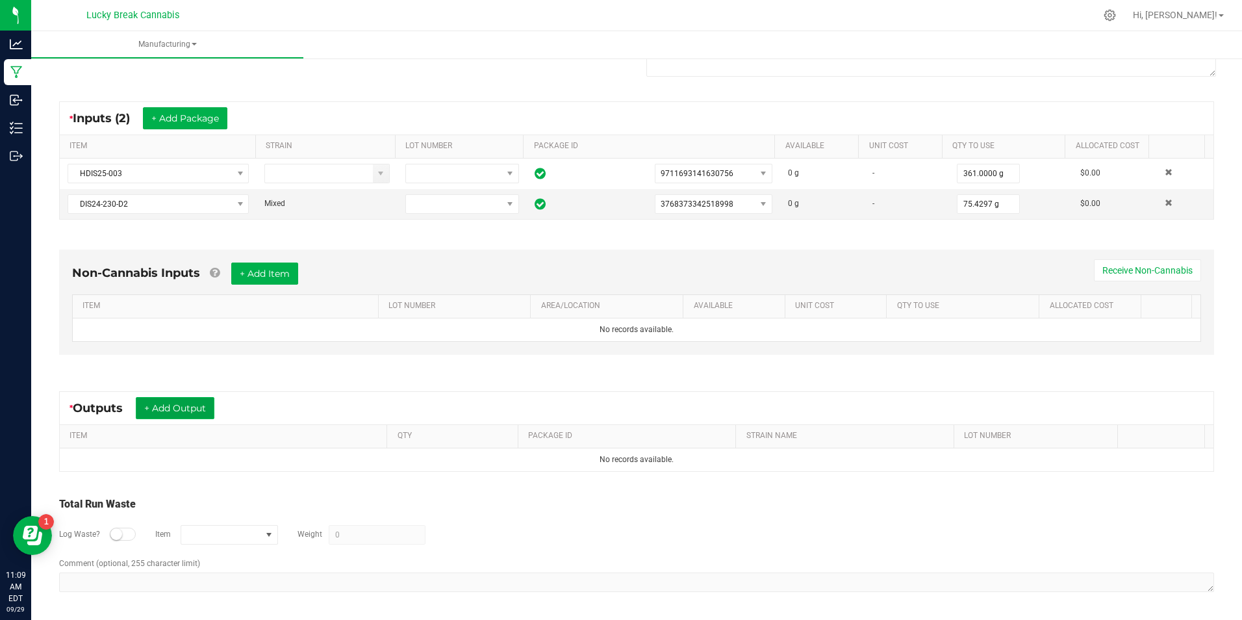
click at [194, 409] on button "+ Add Output" at bounding box center [175, 408] width 79 height 22
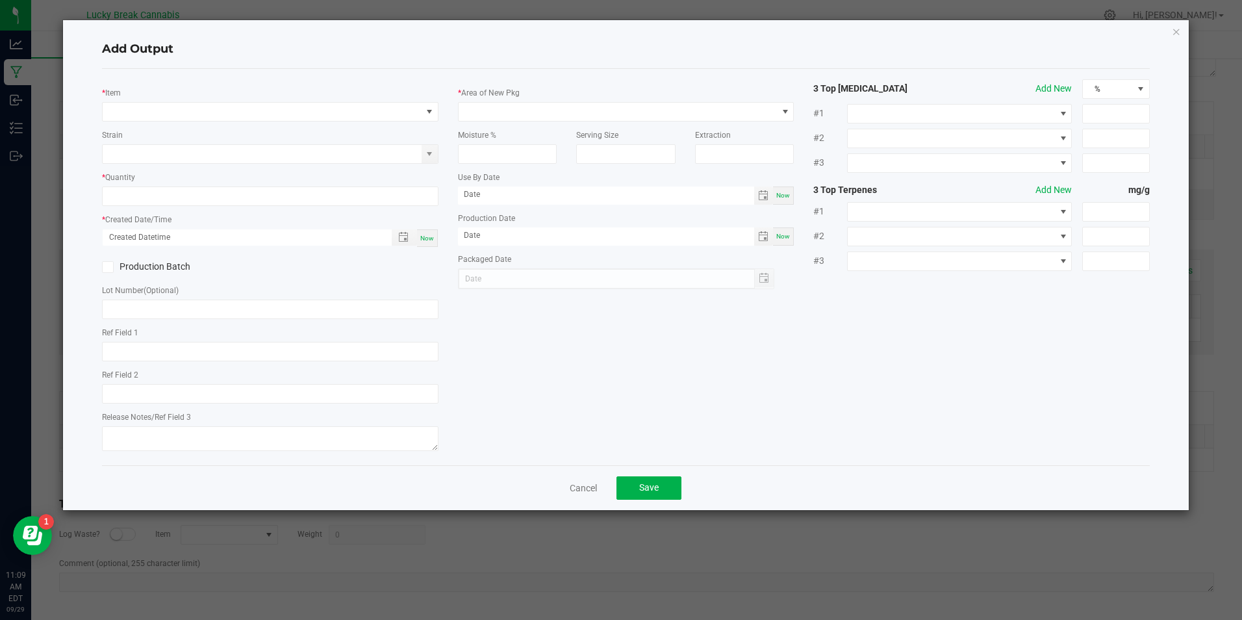
click at [590, 484] on link "Cancel" at bounding box center [583, 487] width 27 height 13
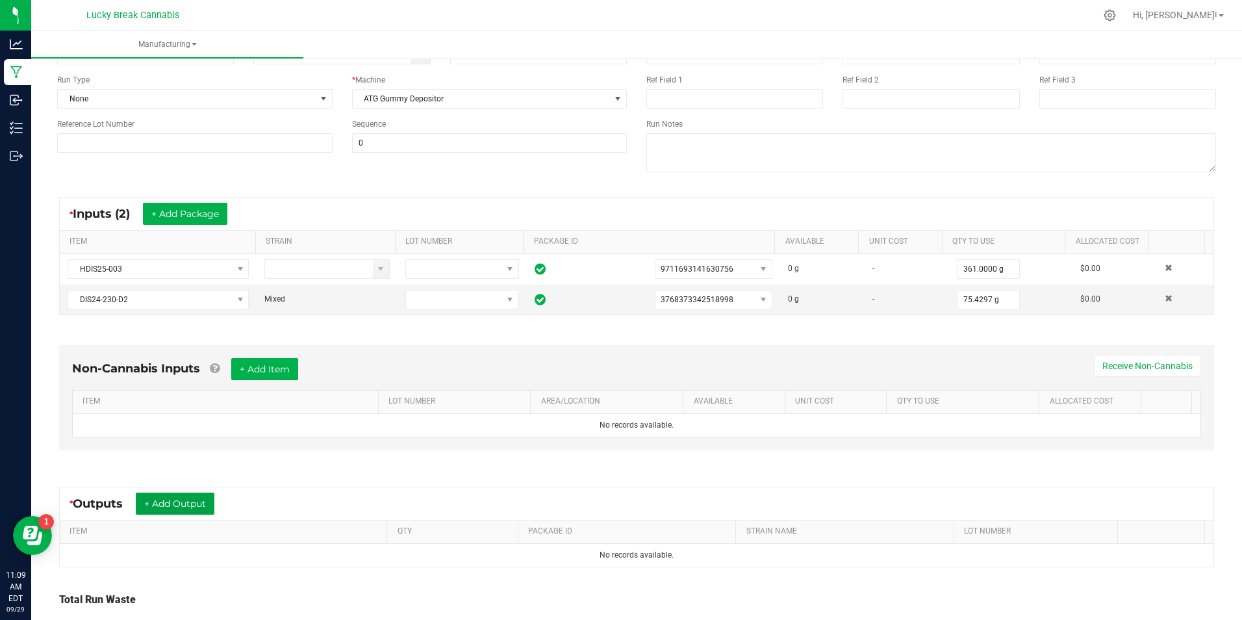
scroll to position [10, 0]
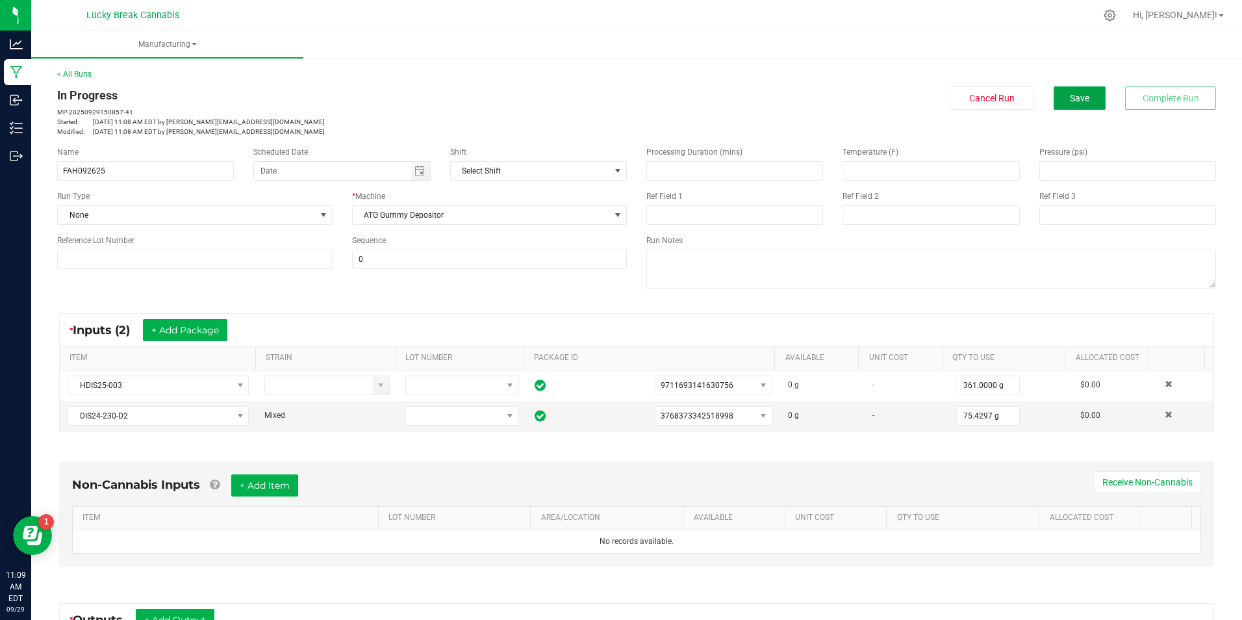
click at [1069, 104] on button "Save" at bounding box center [1080, 97] width 52 height 23
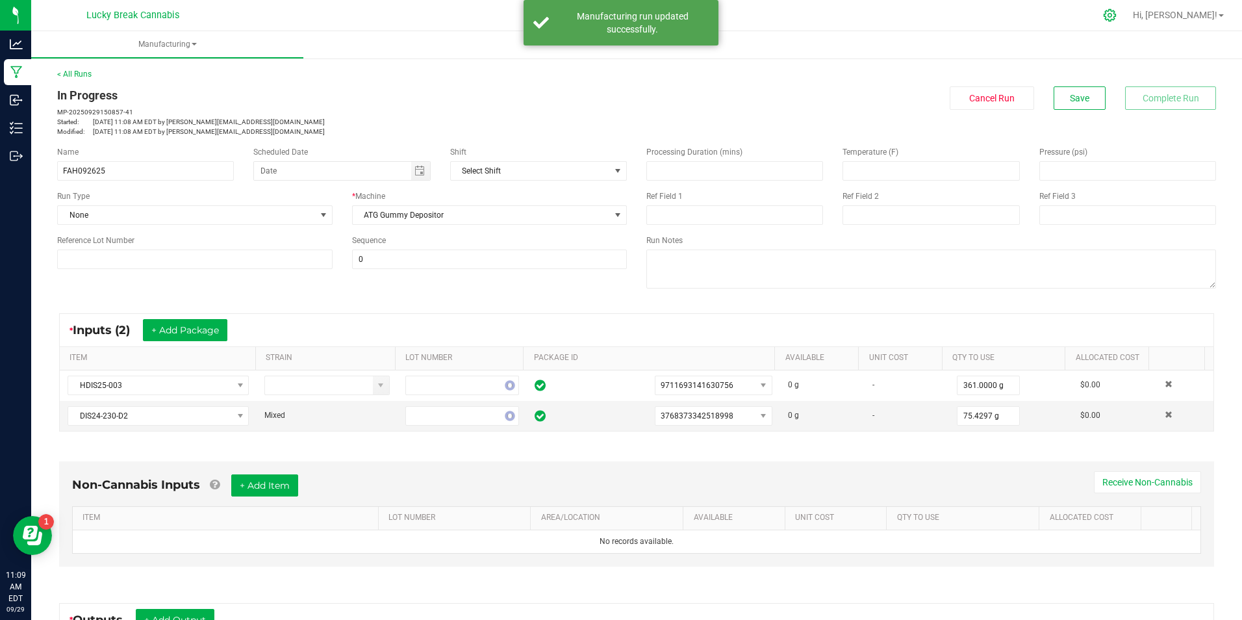
click at [1117, 12] on icon at bounding box center [1110, 15] width 14 height 14
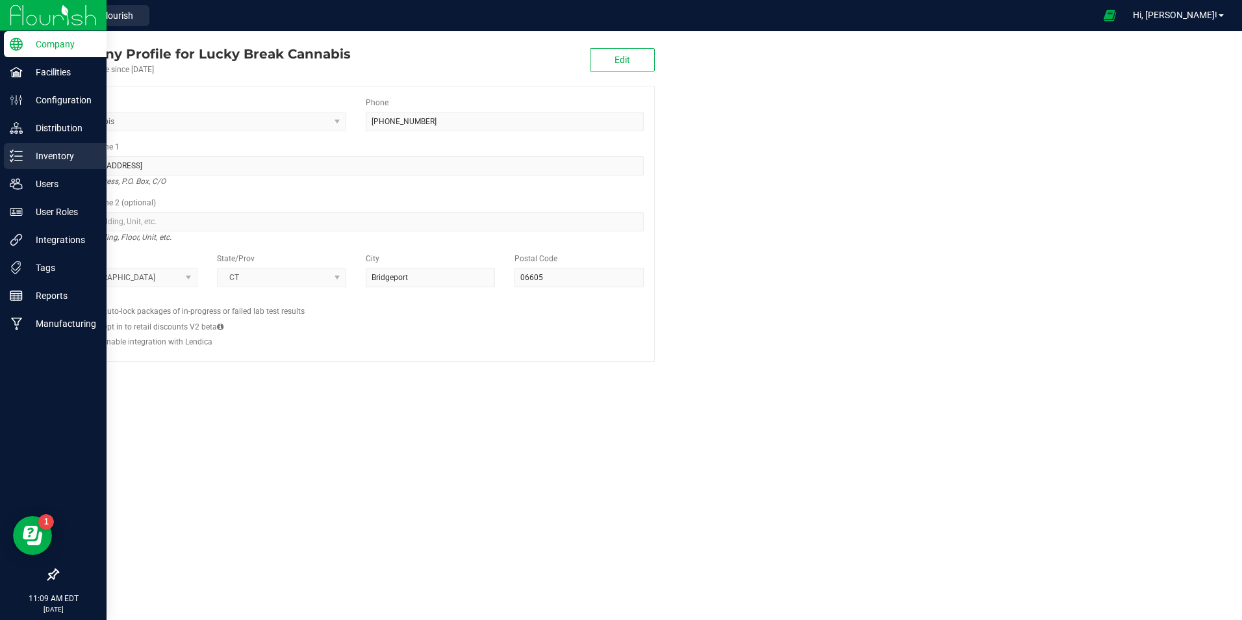
click at [60, 155] on p "Inventory" at bounding box center [62, 156] width 78 height 16
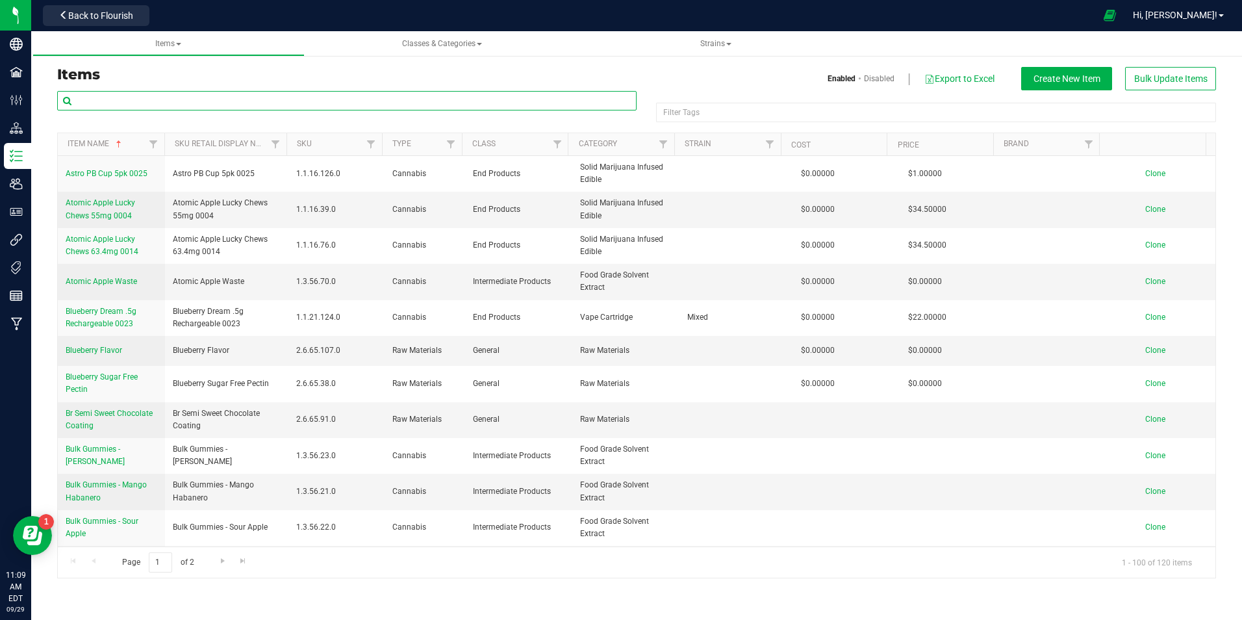
click at [340, 103] on input "text" at bounding box center [346, 100] width 579 height 19
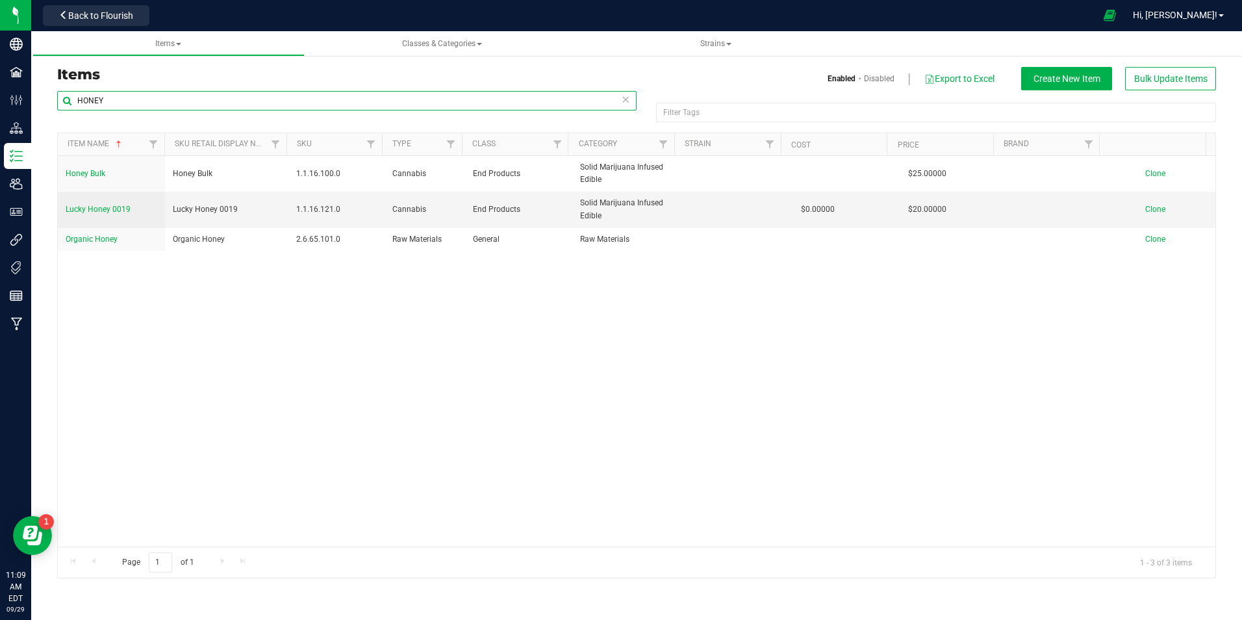
type input "HONEY"
click at [1147, 207] on span "Clone" at bounding box center [1155, 209] width 20 height 9
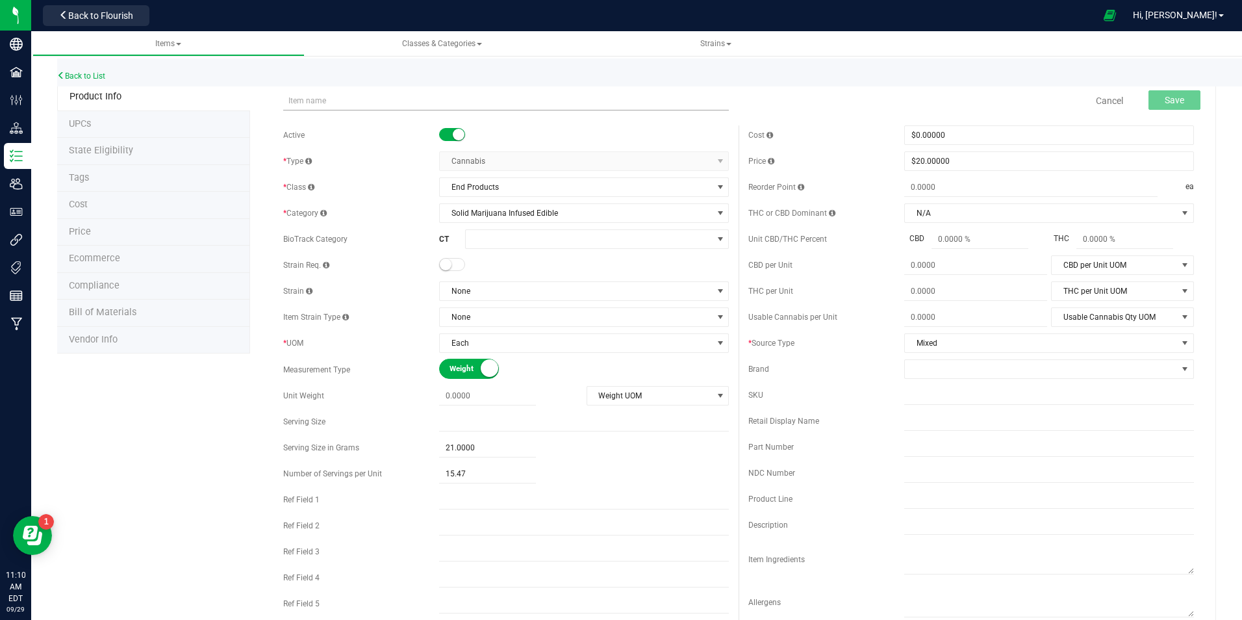
click at [320, 99] on input "text" at bounding box center [506, 100] width 446 height 19
type input "Fast Acting Lucky Honey 0029"
click at [393, 116] on span "Item name is available" at bounding box center [506, 118] width 446 height 16
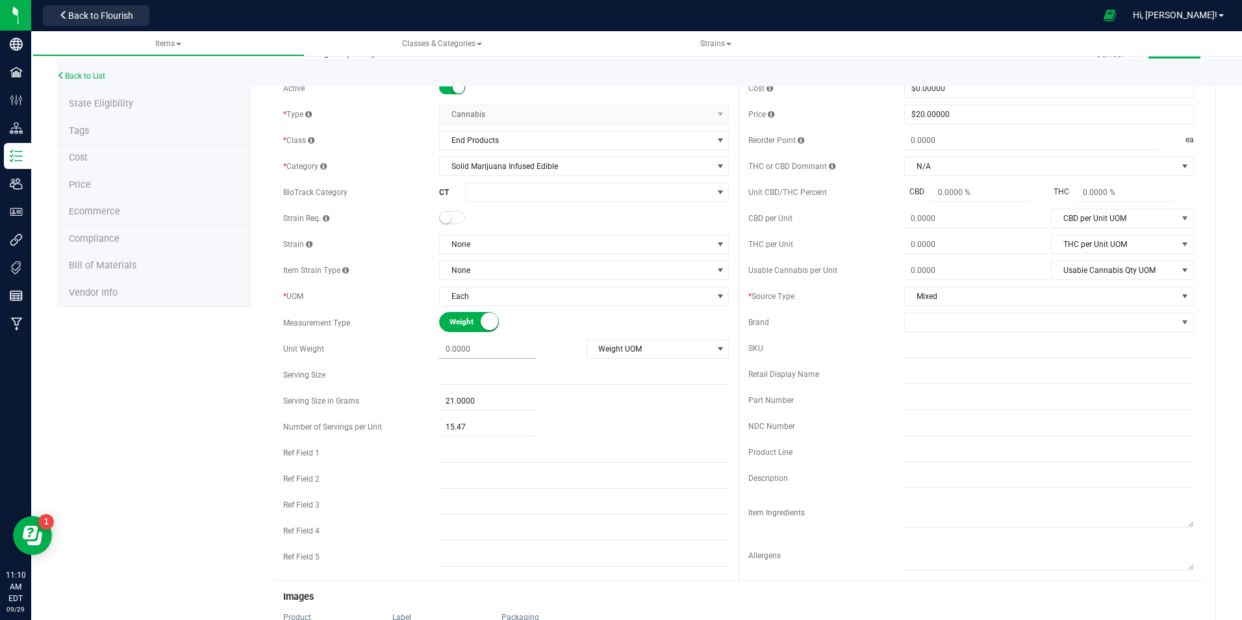
scroll to position [65, 0]
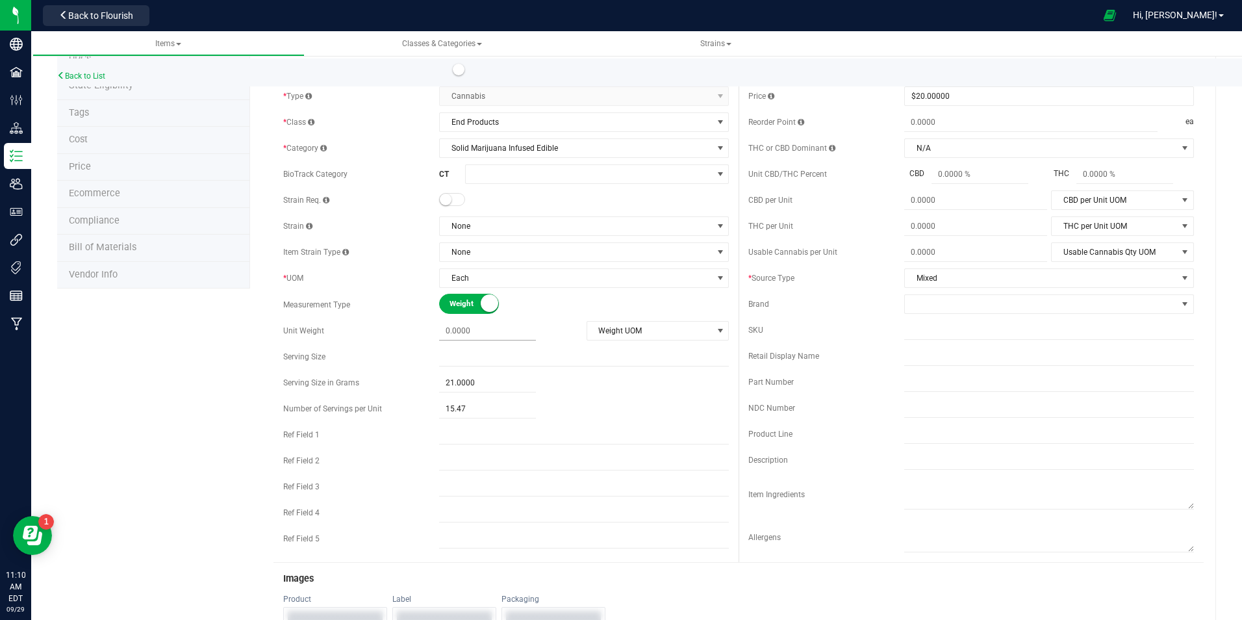
click at [473, 331] on span at bounding box center [487, 331] width 97 height 19
type input "310"
type input "310.0000"
click at [422, 351] on div "Active * Type Cannabis Select type Cannabis Non-Inventory Raw Materials Supplie…" at bounding box center [506, 307] width 465 height 494
click at [463, 435] on span "15.47 15.47" at bounding box center [487, 435] width 97 height 19
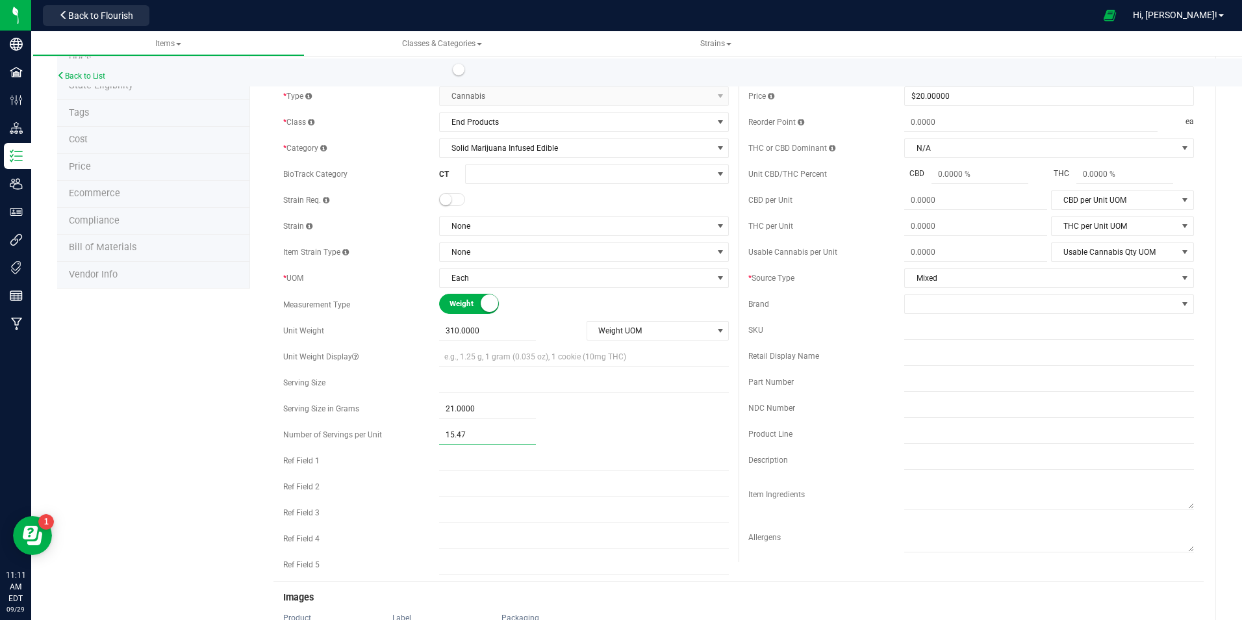
drag, startPoint x: 462, startPoint y: 436, endPoint x: 422, endPoint y: 433, distance: 40.4
click at [422, 433] on div "Number of Servings per Unit 15.47 15.47" at bounding box center [506, 434] width 446 height 19
type input "14.76"
click at [425, 432] on div "Number of Servings per Unit" at bounding box center [361, 435] width 156 height 12
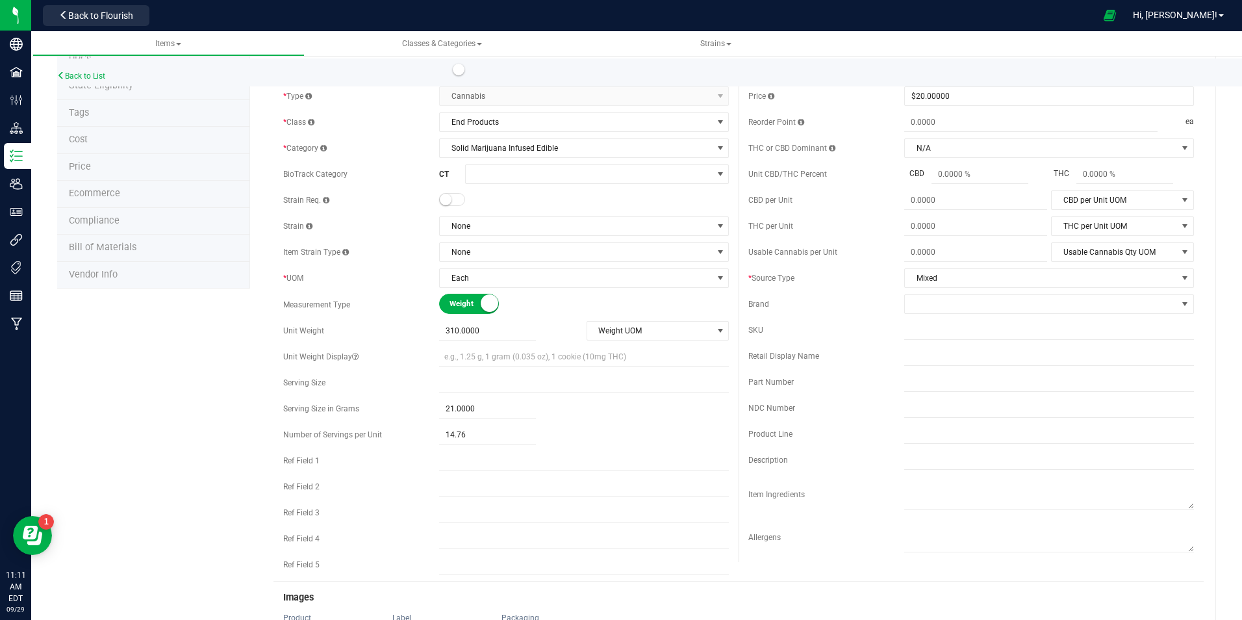
click at [428, 403] on div "Serving Size in Grams" at bounding box center [361, 409] width 156 height 12
click at [454, 383] on input "text" at bounding box center [584, 382] width 290 height 19
type input "1 Tbsp"
click at [434, 405] on div "Serving Size in Grams" at bounding box center [361, 409] width 156 height 12
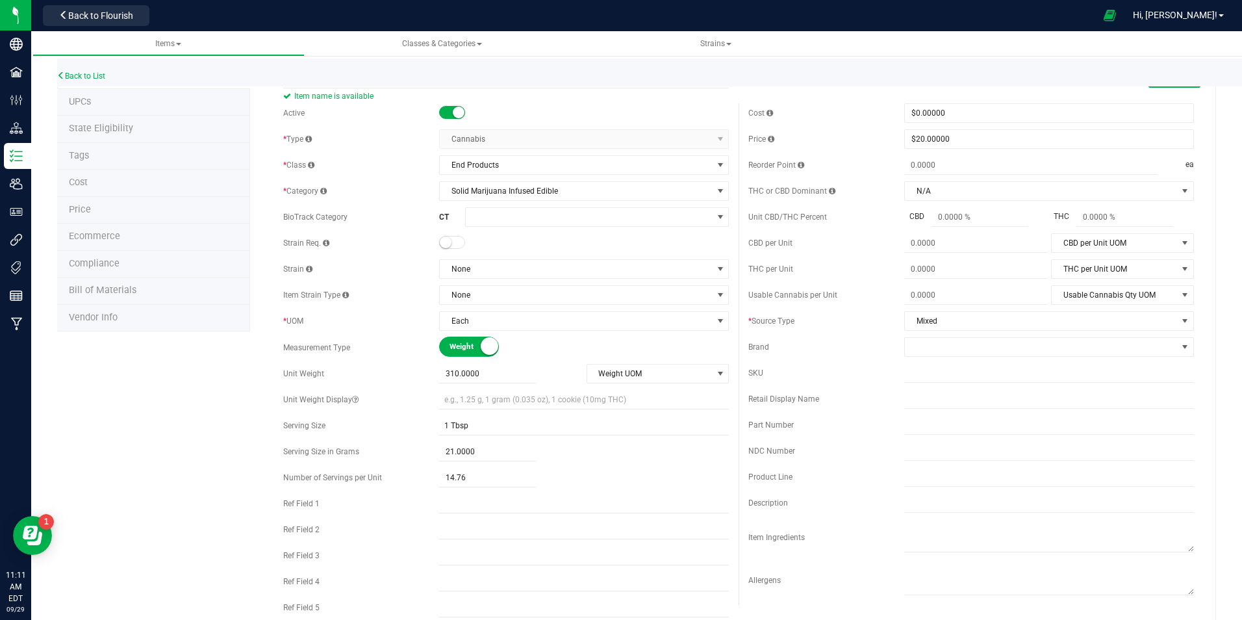
scroll to position [0, 0]
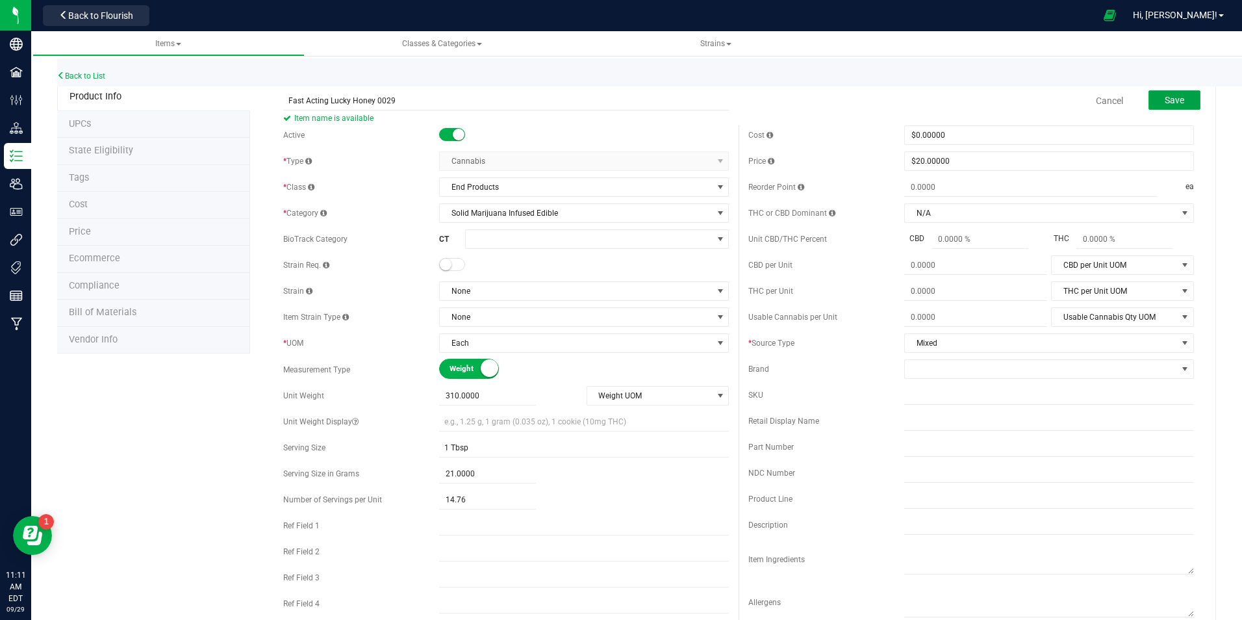
click at [1165, 101] on span "Save" at bounding box center [1174, 100] width 19 height 10
click at [672, 395] on span "Weight UOM" at bounding box center [649, 396] width 125 height 18
click at [618, 414] on li "Gram" at bounding box center [653, 417] width 140 height 19
click at [730, 370] on div "Active * Type Cannabis Select type Cannabis Non-Inventory Raw Materials Supplie…" at bounding box center [506, 385] width 465 height 520
click at [1165, 99] on span "Save" at bounding box center [1174, 100] width 19 height 10
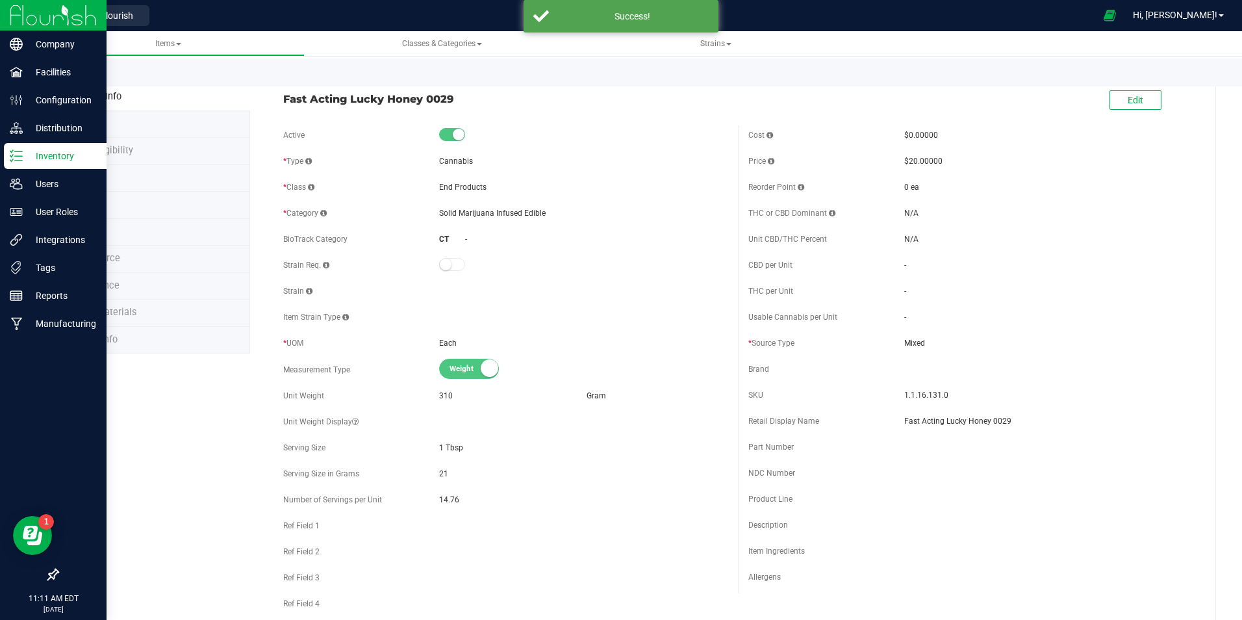
click at [26, 12] on img at bounding box center [53, 15] width 87 height 31
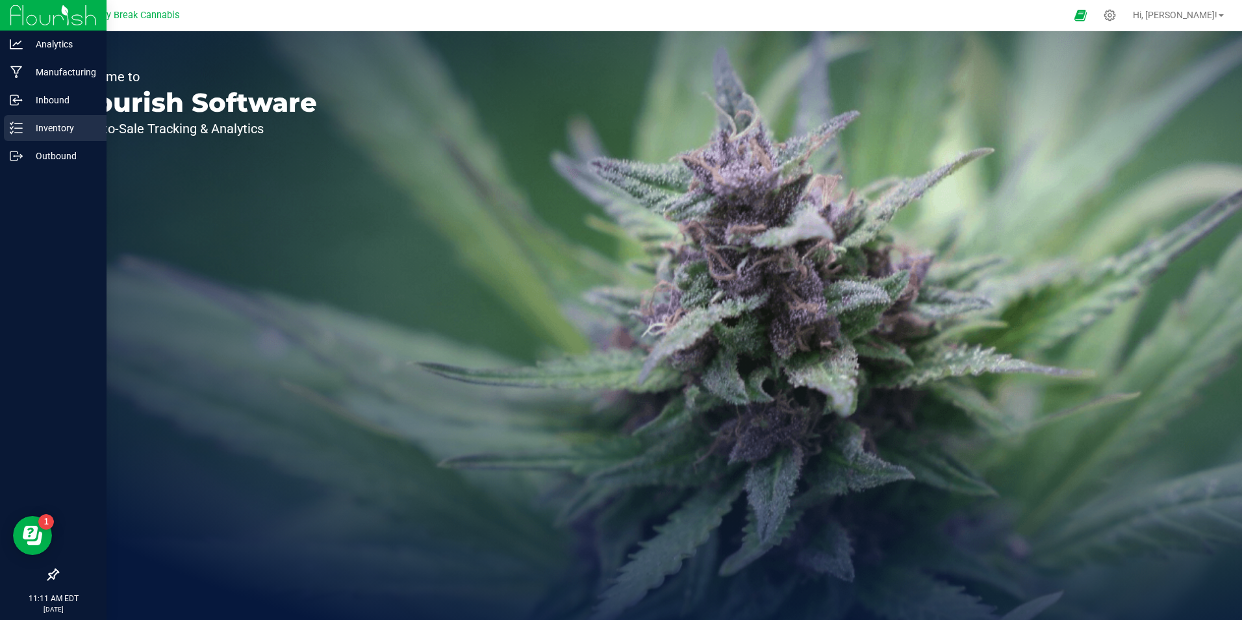
click at [53, 128] on p "Inventory" at bounding box center [62, 128] width 78 height 16
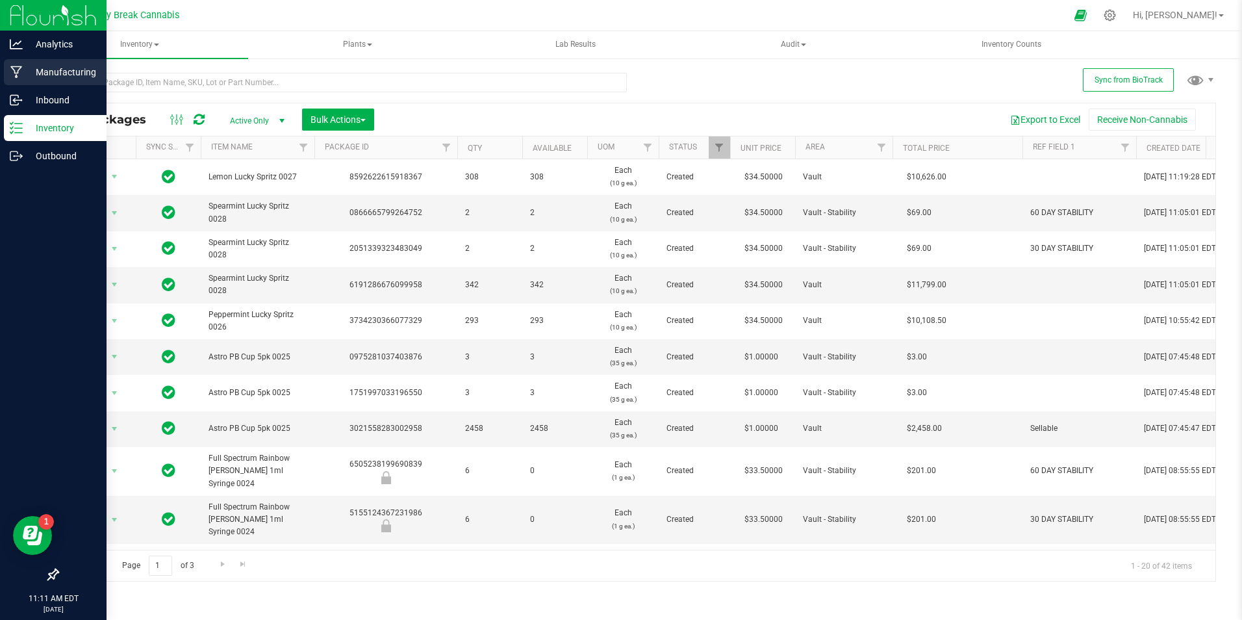
click at [45, 68] on p "Manufacturing" at bounding box center [62, 72] width 78 height 16
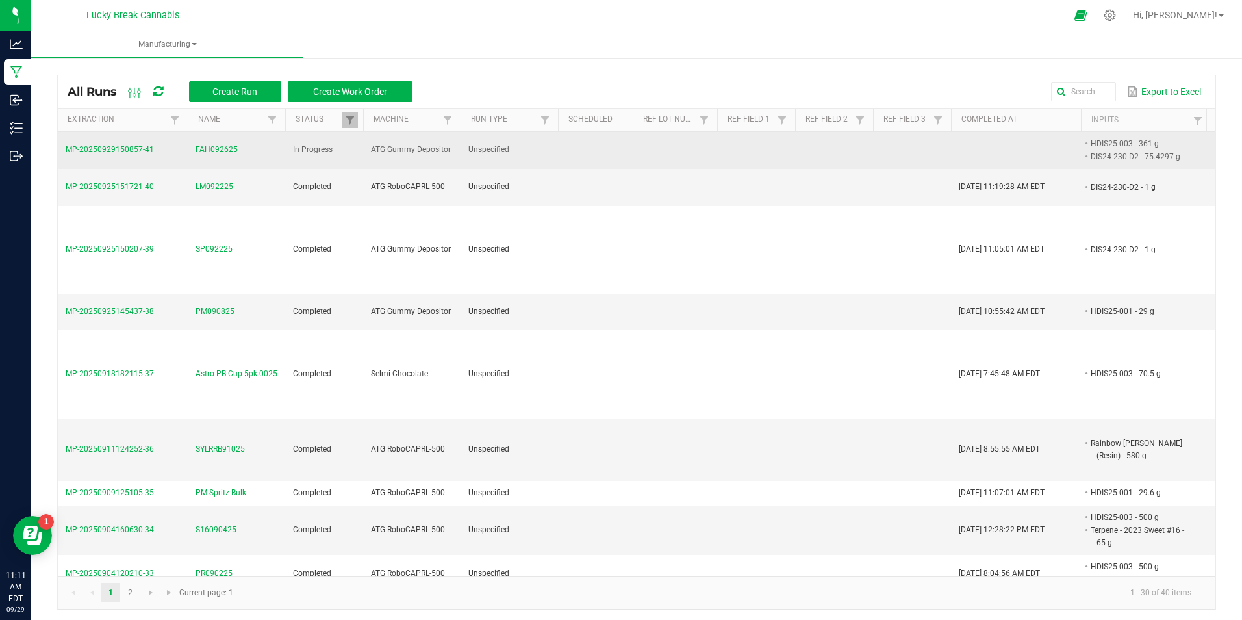
click at [207, 153] on span "FAH092625" at bounding box center [217, 150] width 42 height 12
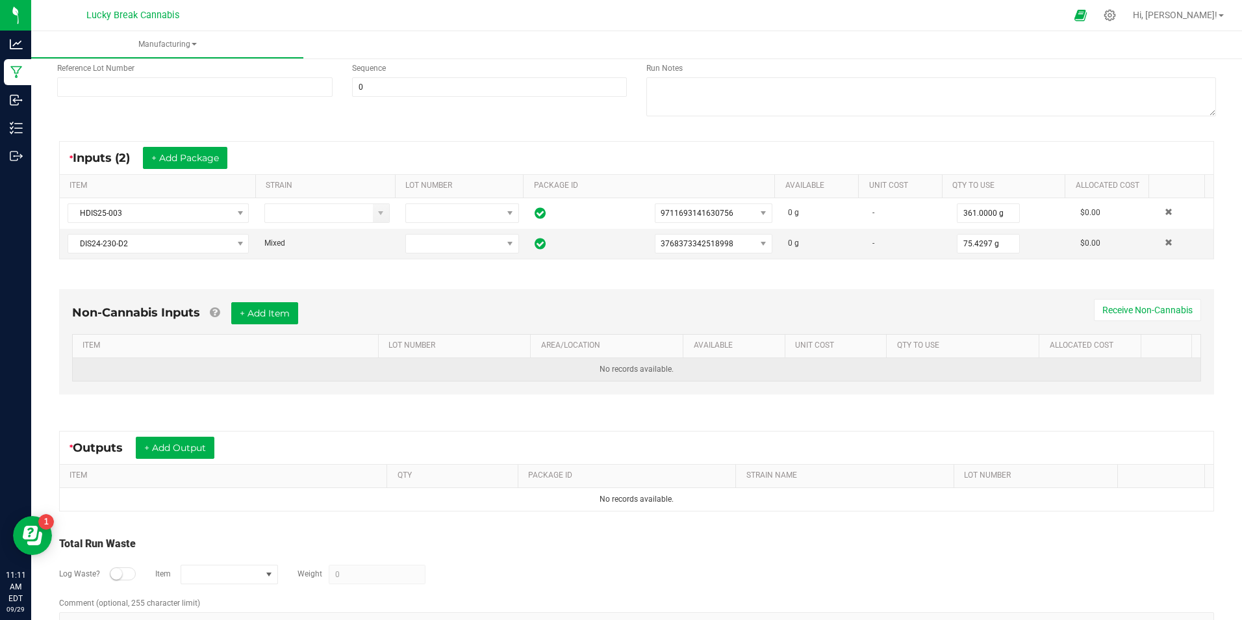
scroll to position [195, 0]
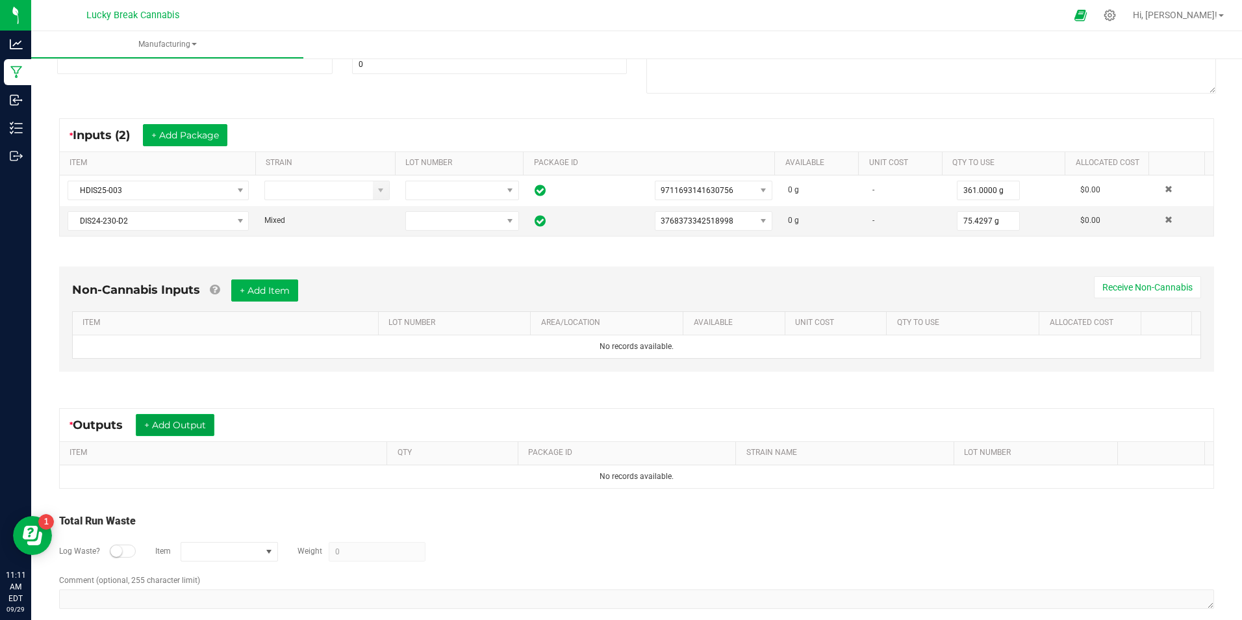
click at [201, 420] on button "+ Add Output" at bounding box center [175, 425] width 79 height 22
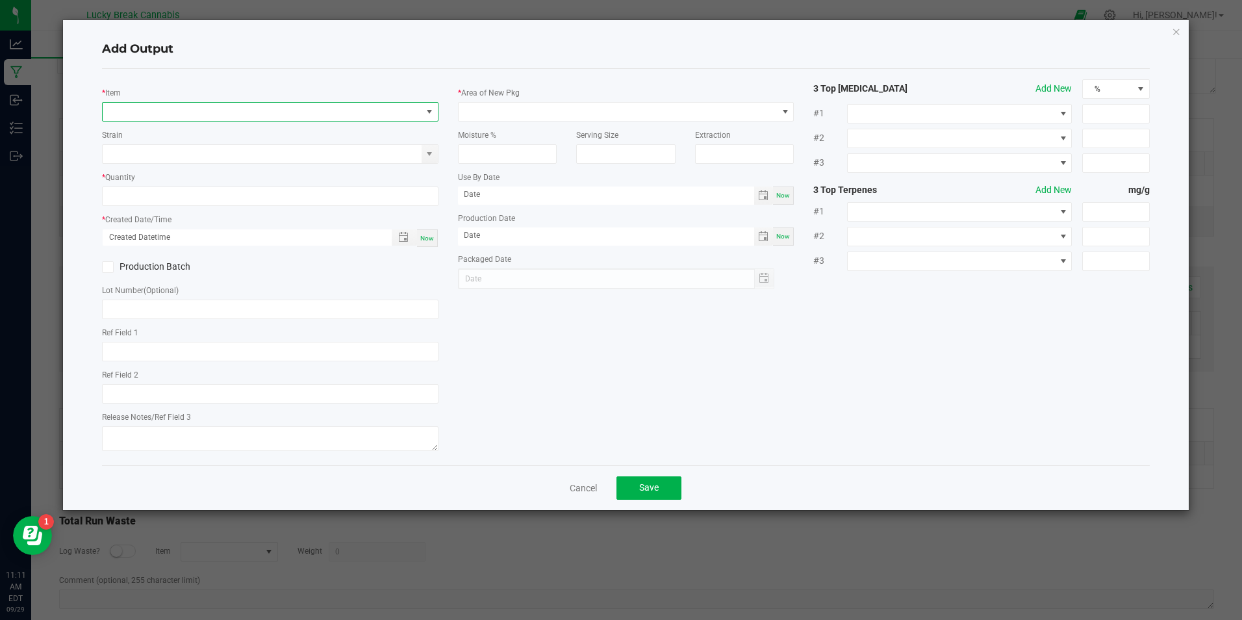
click at [206, 117] on span "NO DATA FOUND" at bounding box center [262, 112] width 318 height 18
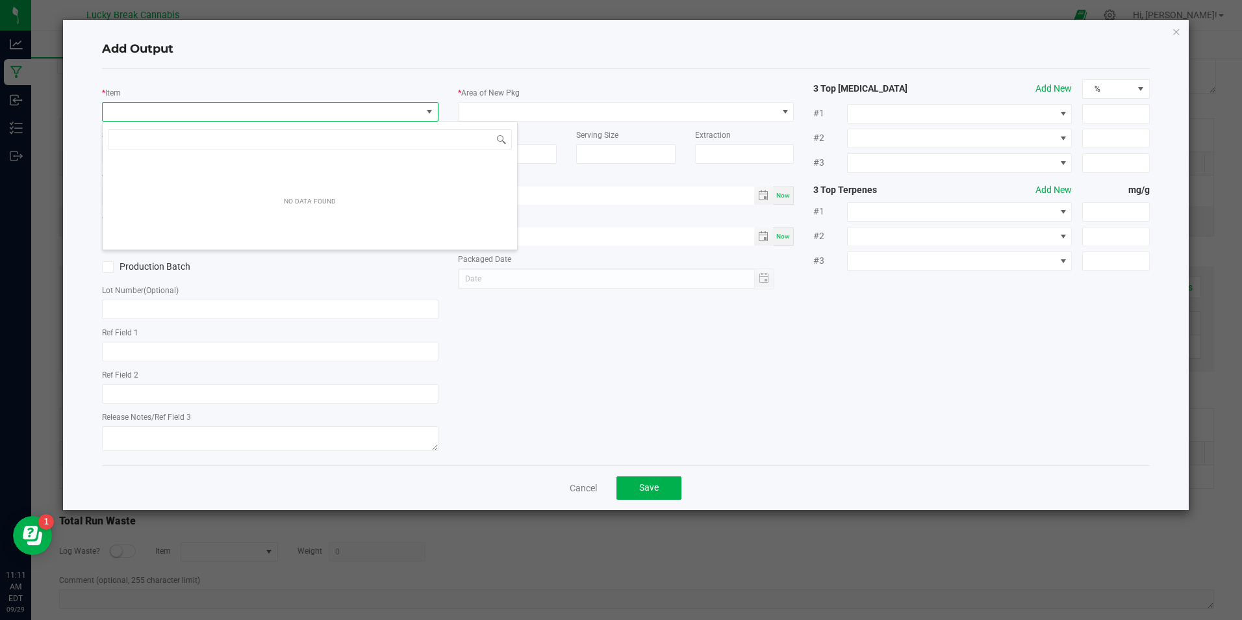
scroll to position [19, 337]
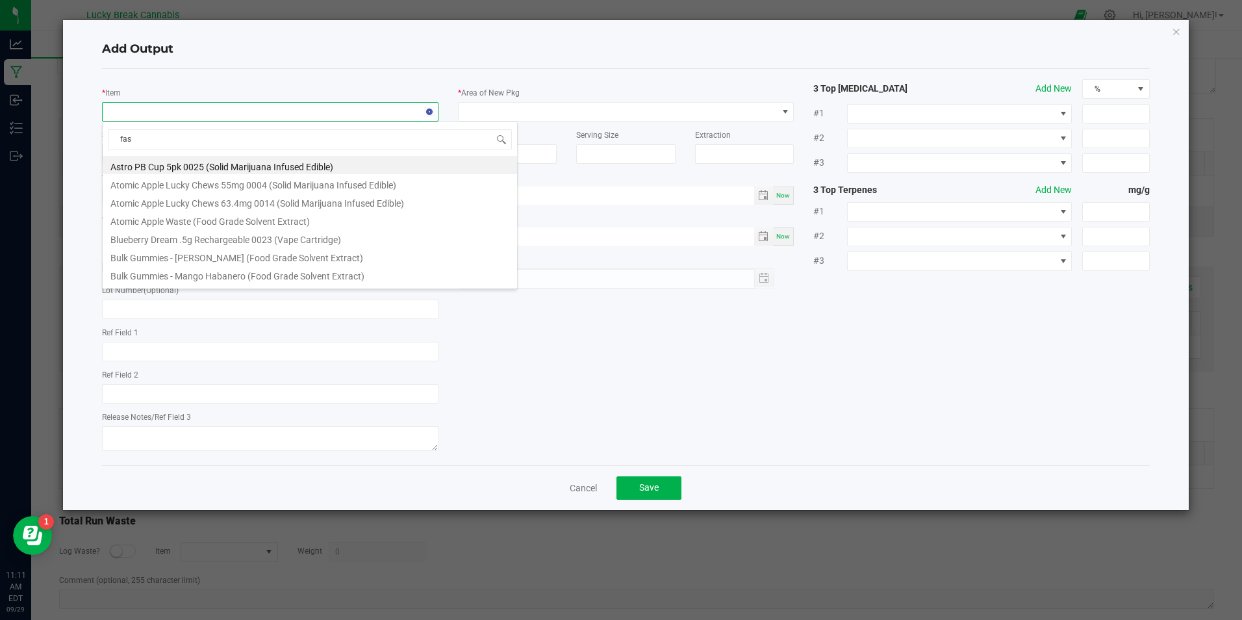
type input "fast"
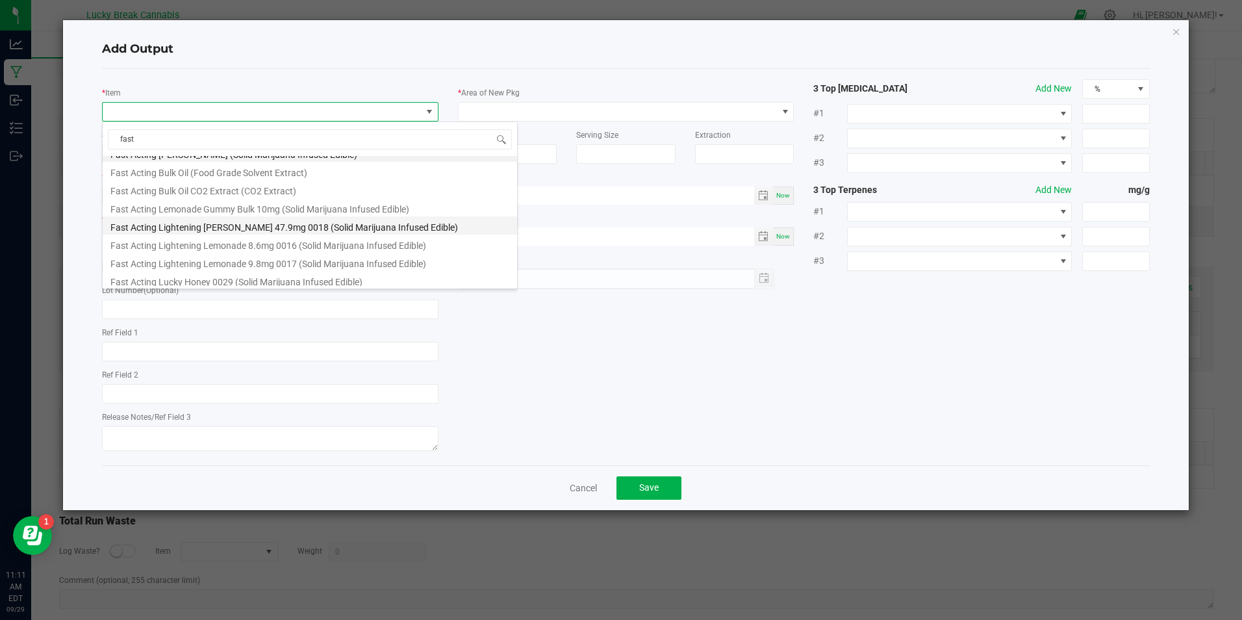
scroll to position [16, 0]
click at [214, 277] on li "Fast Acting Lucky Honey 0029 (Solid Marijuana Infused Edible)" at bounding box center [310, 277] width 414 height 18
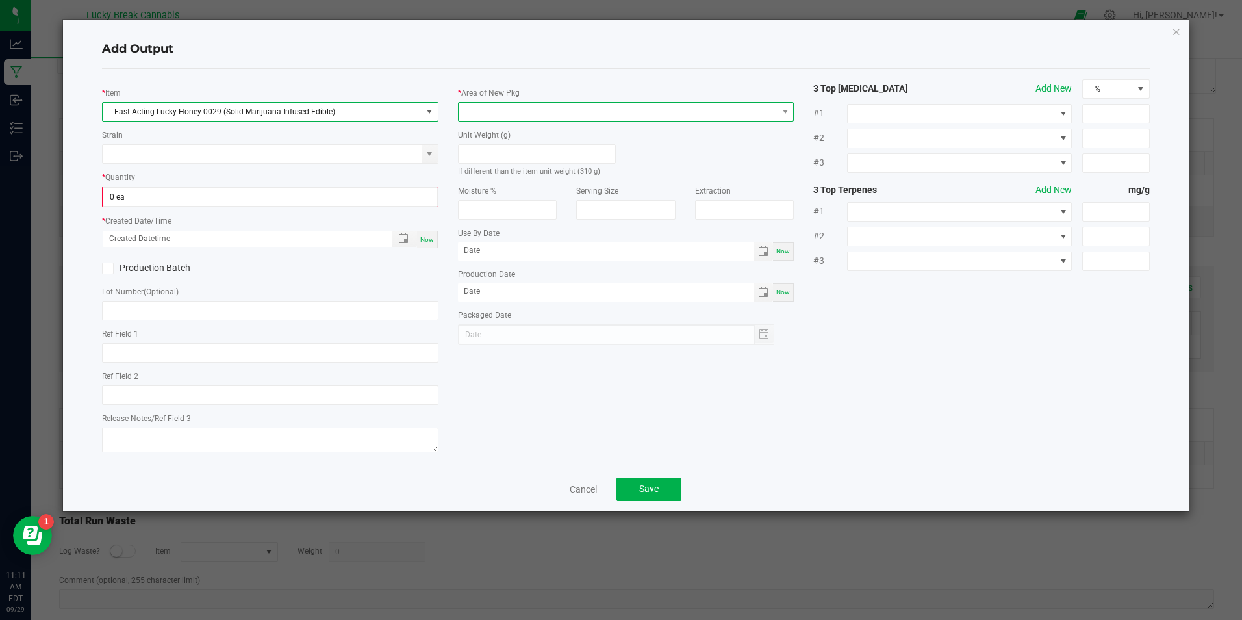
click at [541, 110] on span at bounding box center [618, 112] width 318 height 18
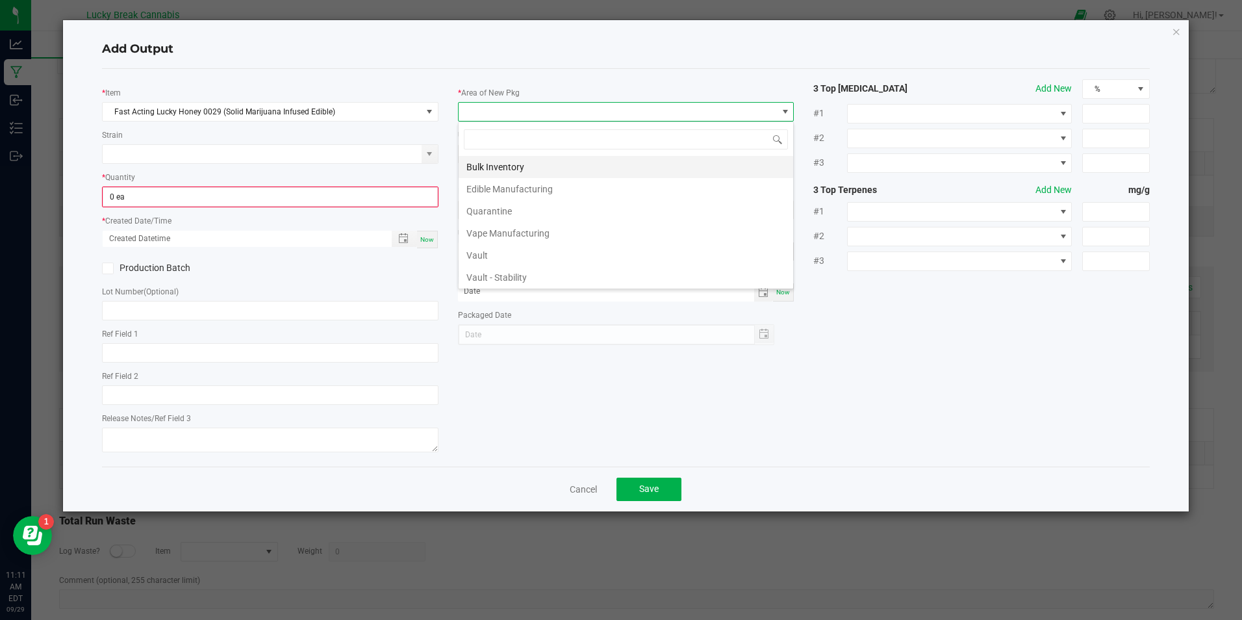
scroll to position [19, 337]
click at [494, 247] on li "Vault" at bounding box center [626, 255] width 335 height 22
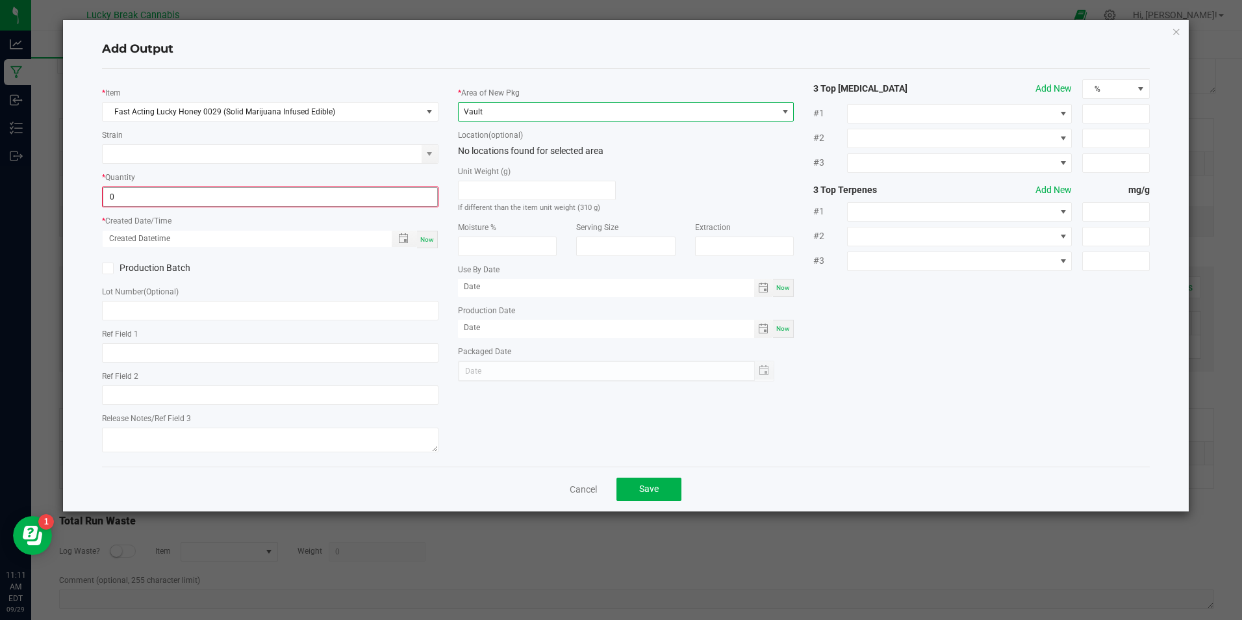
click at [307, 195] on input "0" at bounding box center [269, 197] width 333 height 18
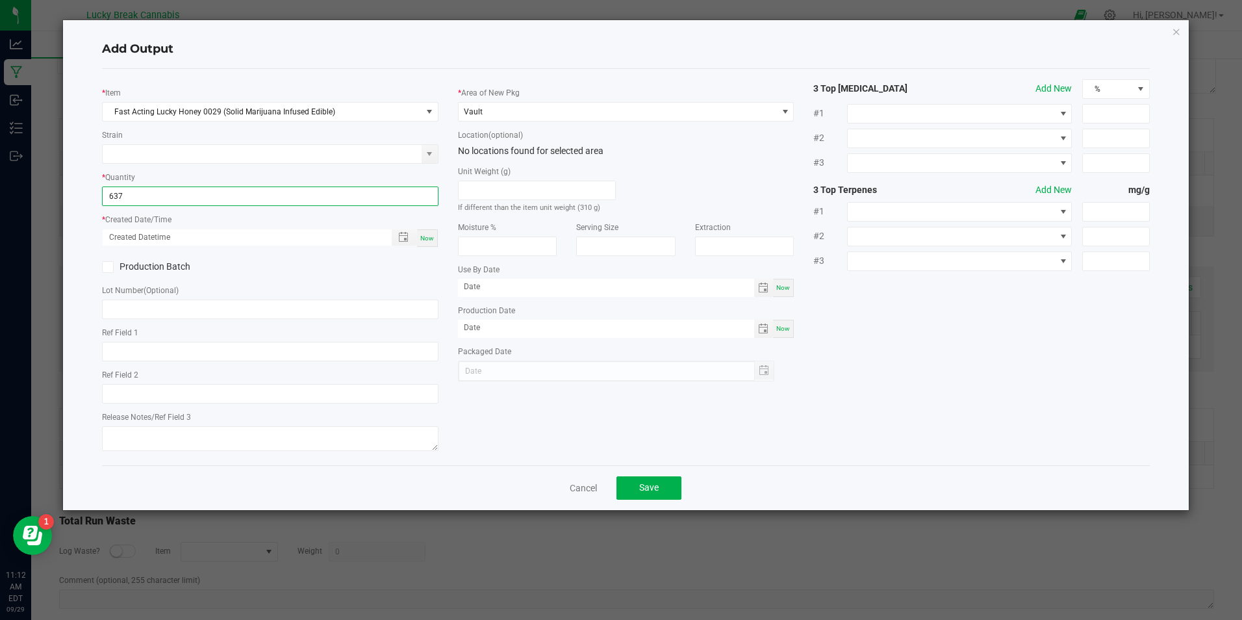
type input "637 ea"
click at [427, 238] on span "Now" at bounding box center [427, 238] width 14 height 7
type input "[DATE] 11:12 AM"
type input "[DATE]"
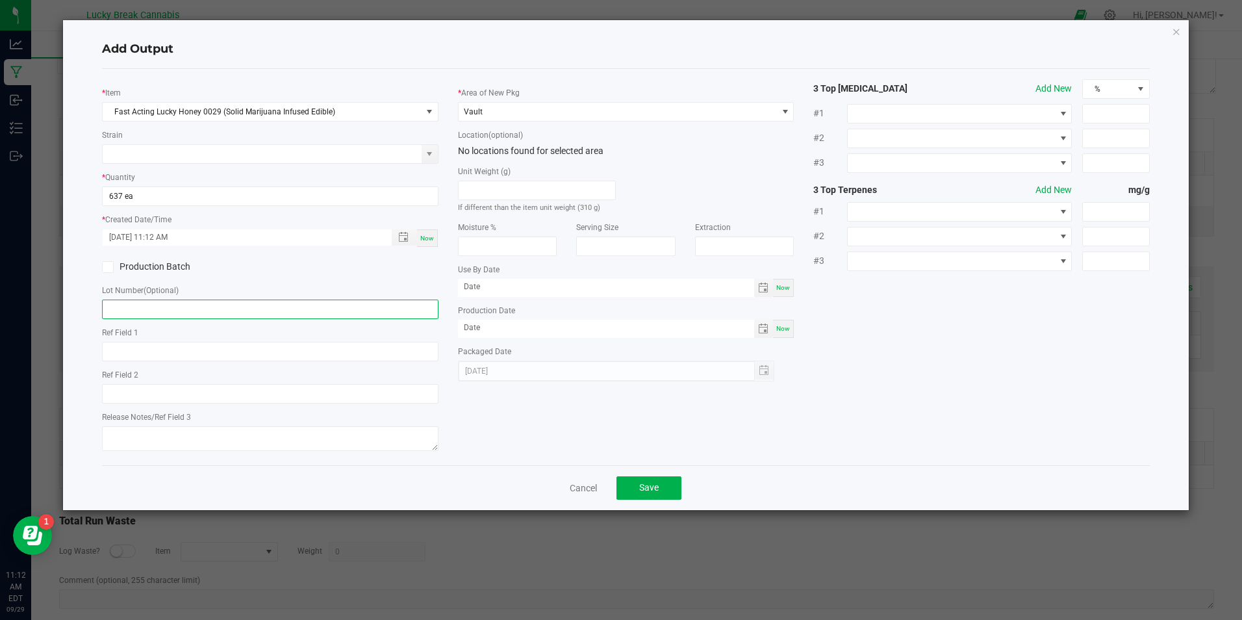
click at [279, 313] on input "text" at bounding box center [270, 308] width 336 height 19
type input "FAH092625"
click at [322, 266] on div "Production Batch" at bounding box center [269, 266] width 355 height 19
click at [644, 486] on span "Save" at bounding box center [648, 487] width 19 height 10
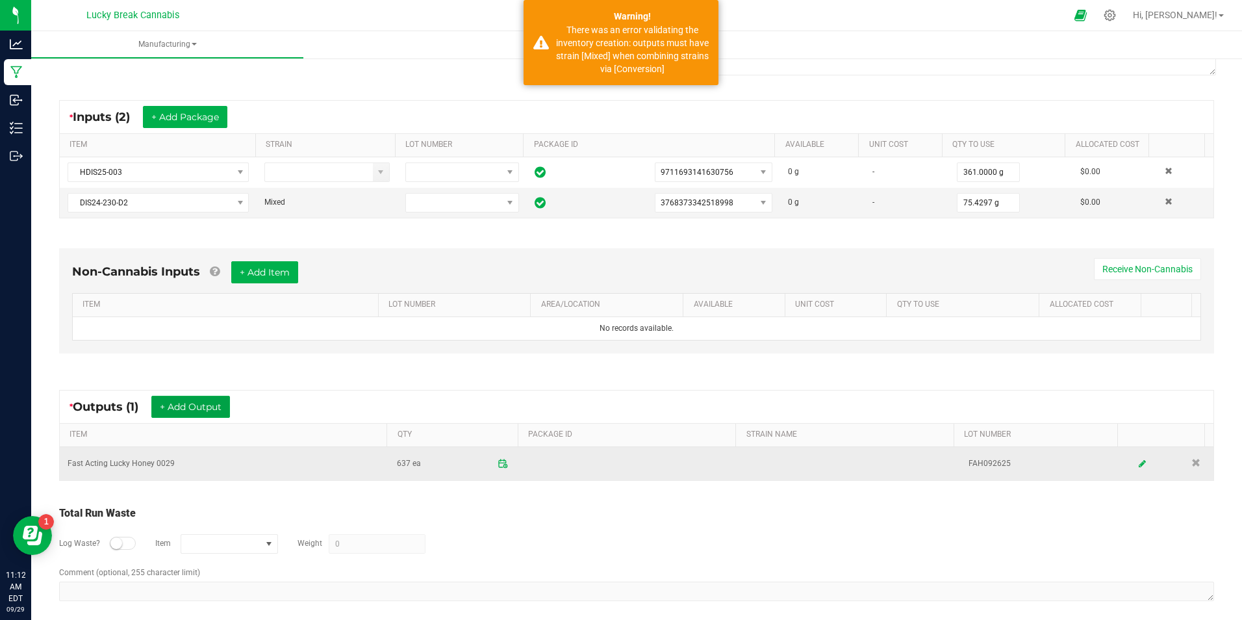
scroll to position [222, 0]
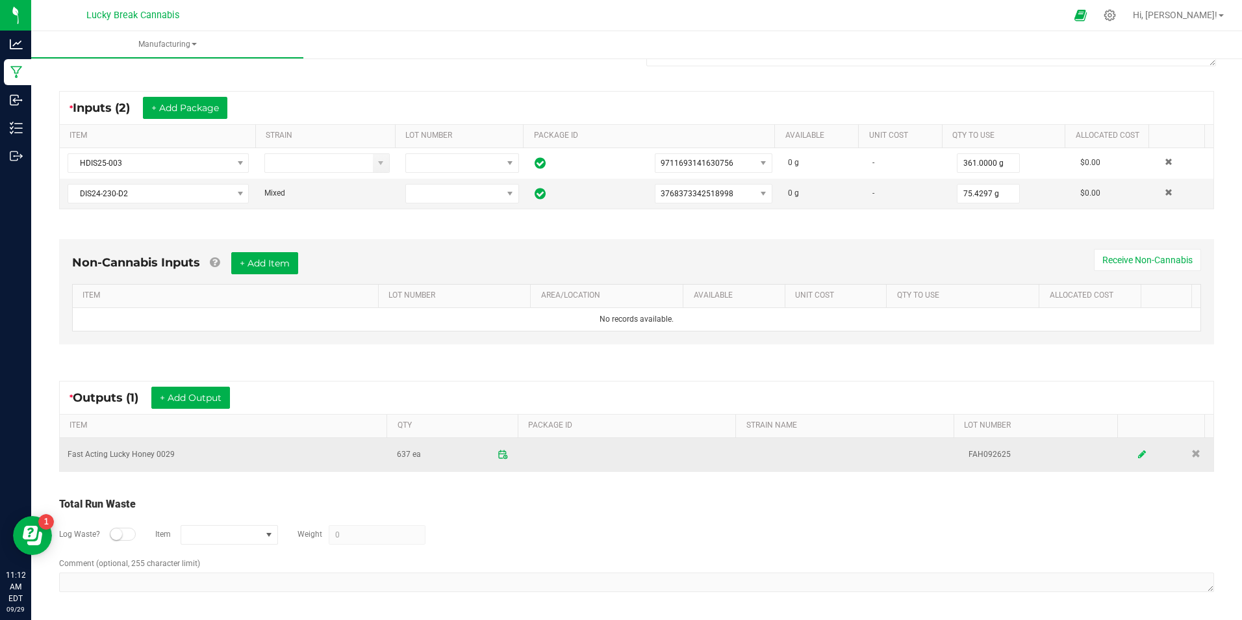
click at [1138, 457] on icon at bounding box center [1142, 454] width 8 height 9
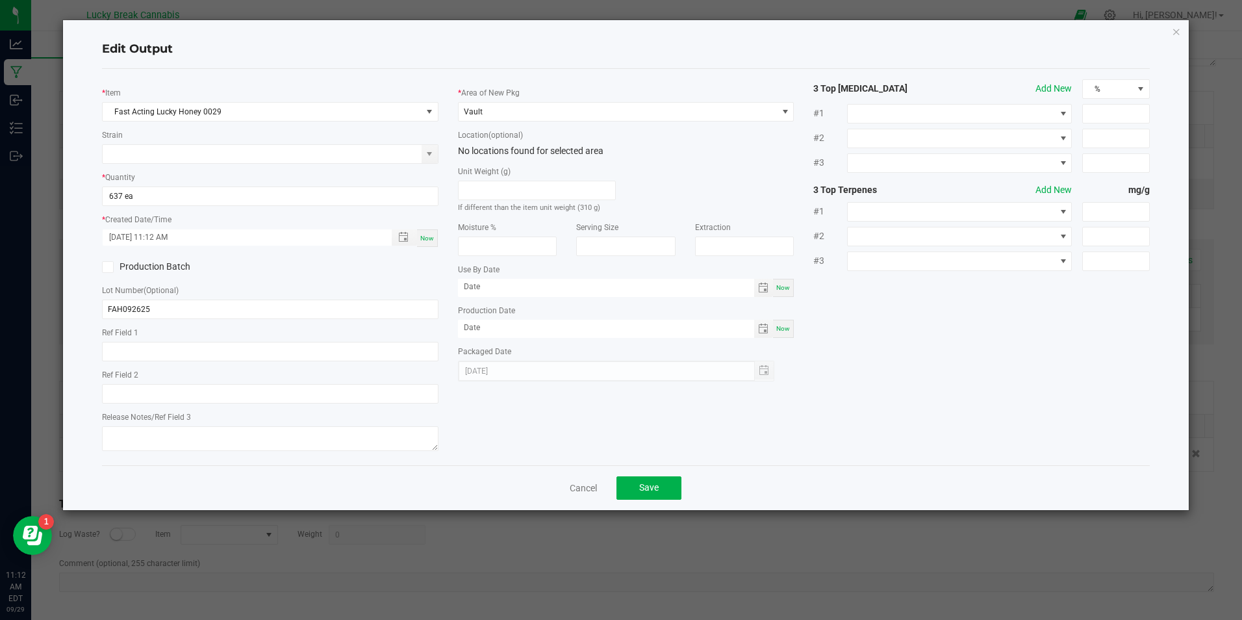
click at [138, 265] on label "Production Batch" at bounding box center [181, 267] width 159 height 14
click at [0, 0] on input "Production Batch" at bounding box center [0, 0] width 0 height 0
click at [659, 487] on span "Save" at bounding box center [648, 487] width 19 height 10
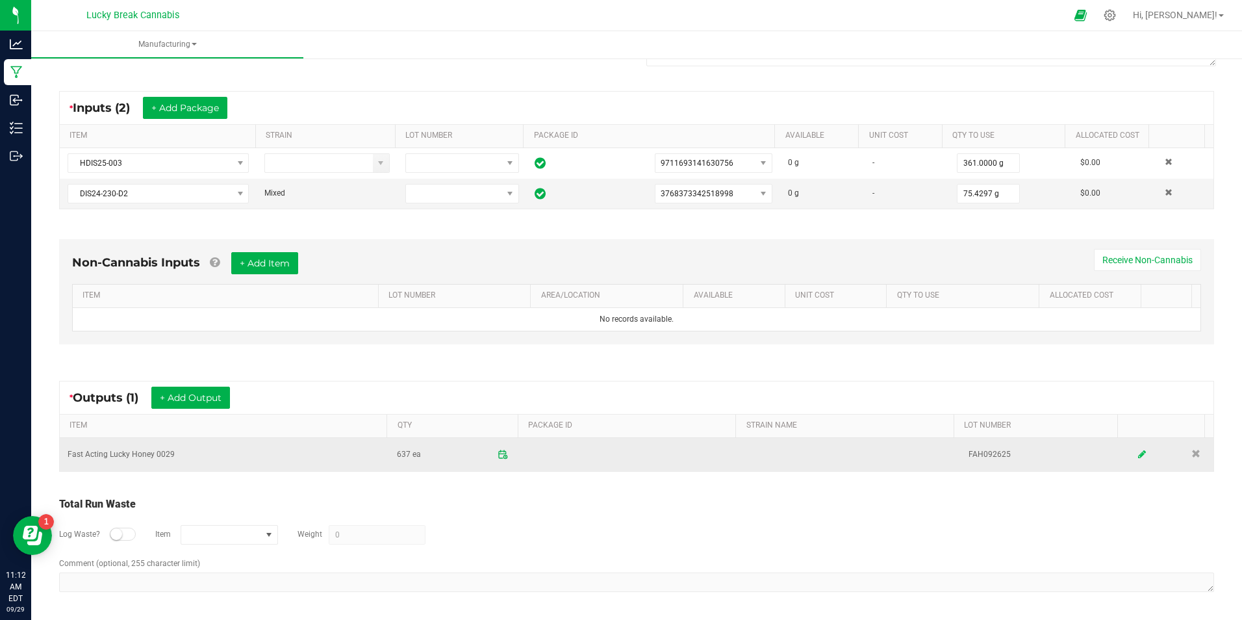
click at [1138, 457] on icon at bounding box center [1142, 454] width 8 height 9
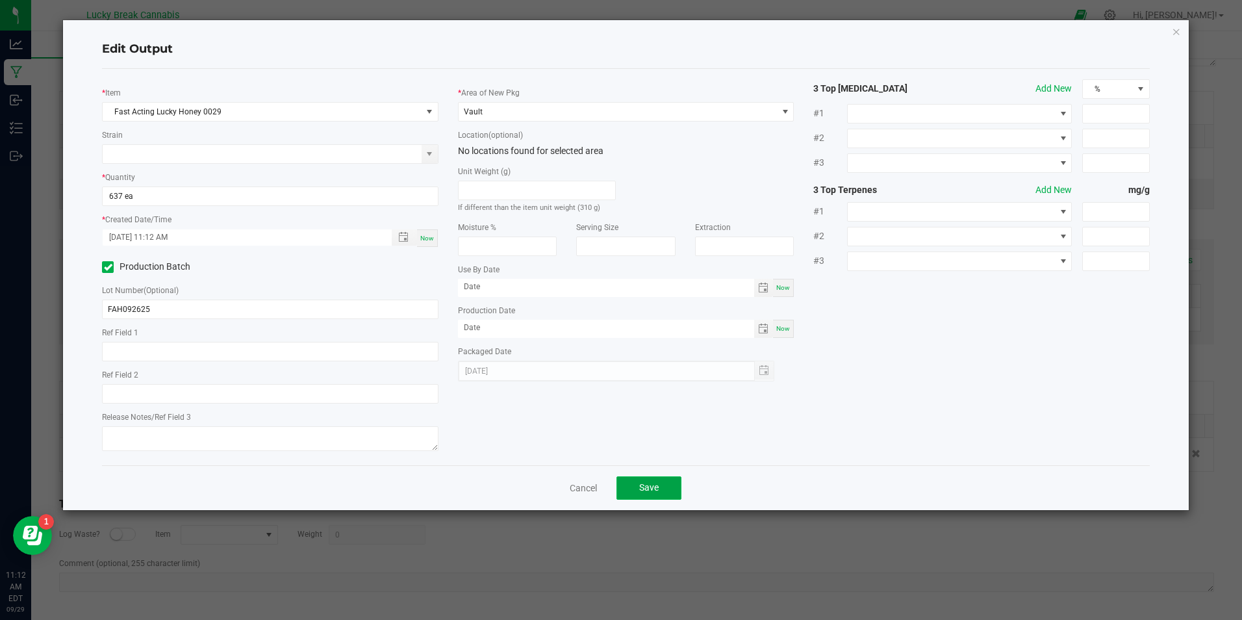
click at [641, 483] on span "Save" at bounding box center [648, 487] width 19 height 10
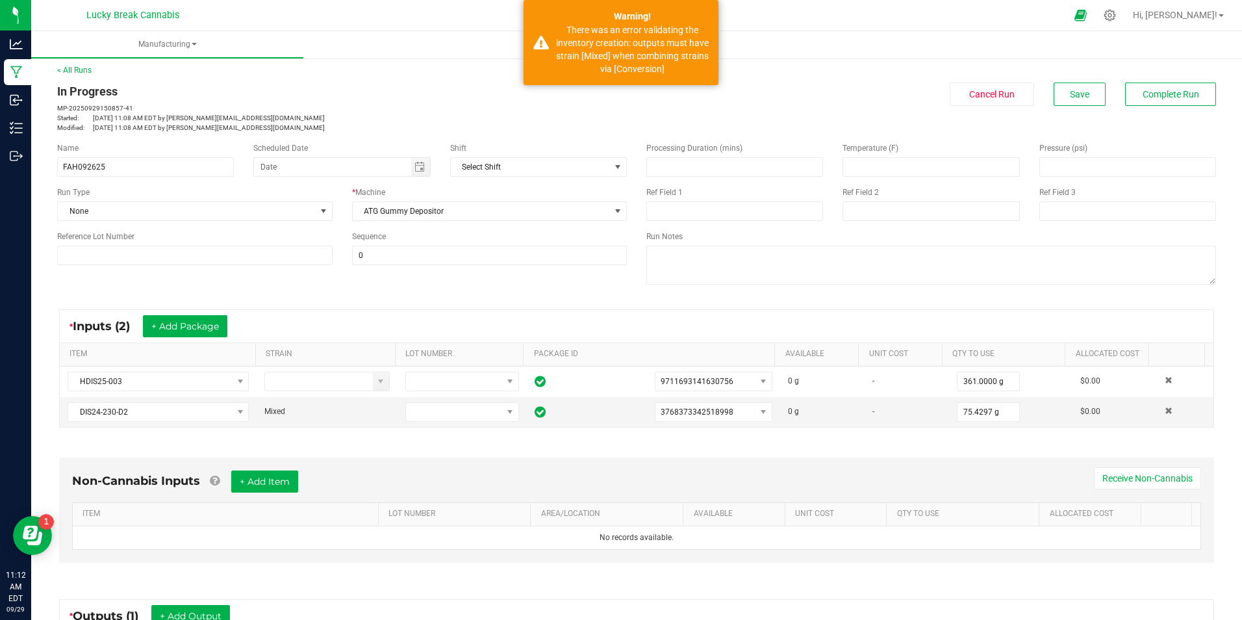
scroll to position [0, 0]
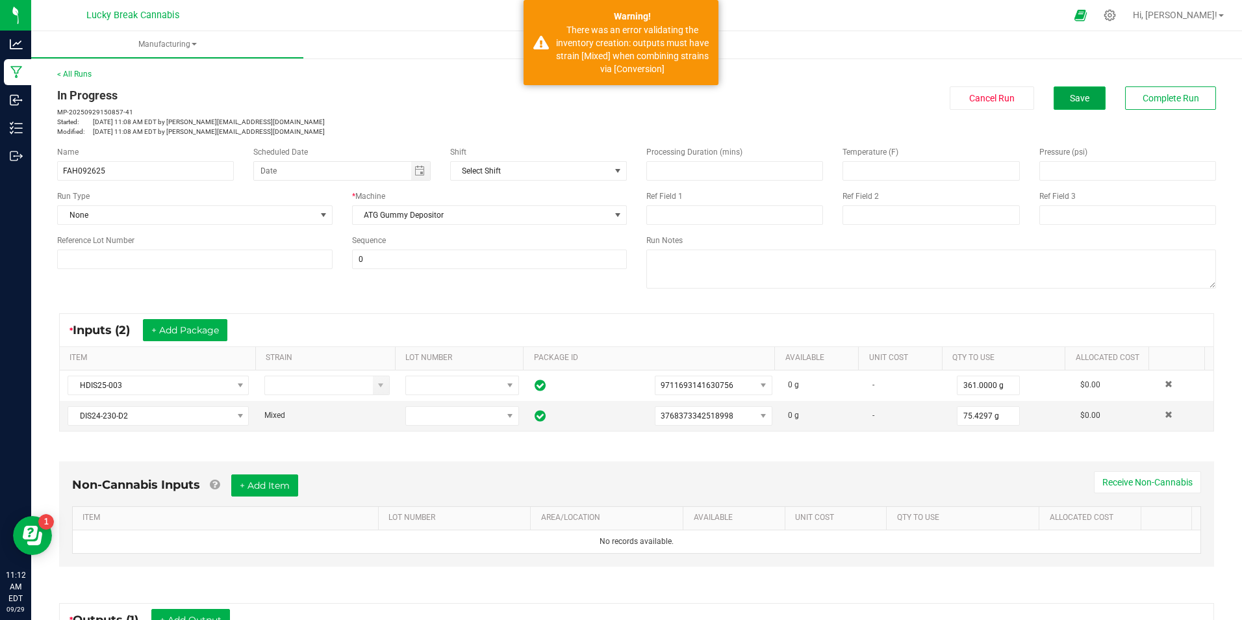
click at [1068, 105] on button "Save" at bounding box center [1080, 97] width 52 height 23
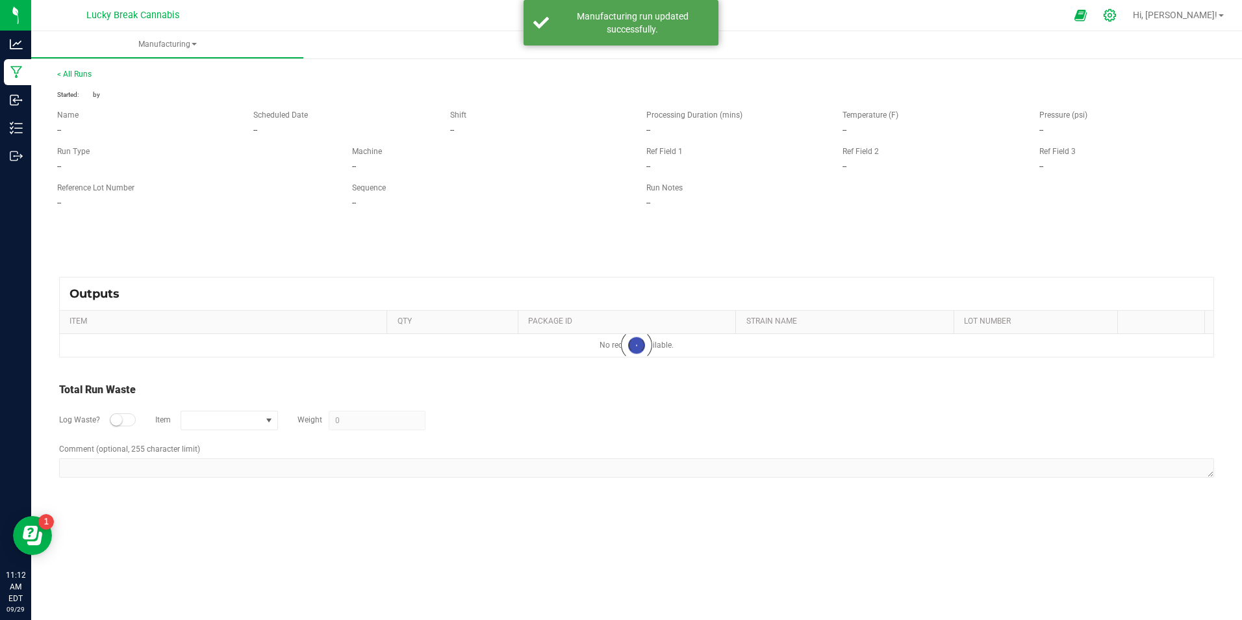
click at [1116, 14] on icon at bounding box center [1110, 15] width 12 height 12
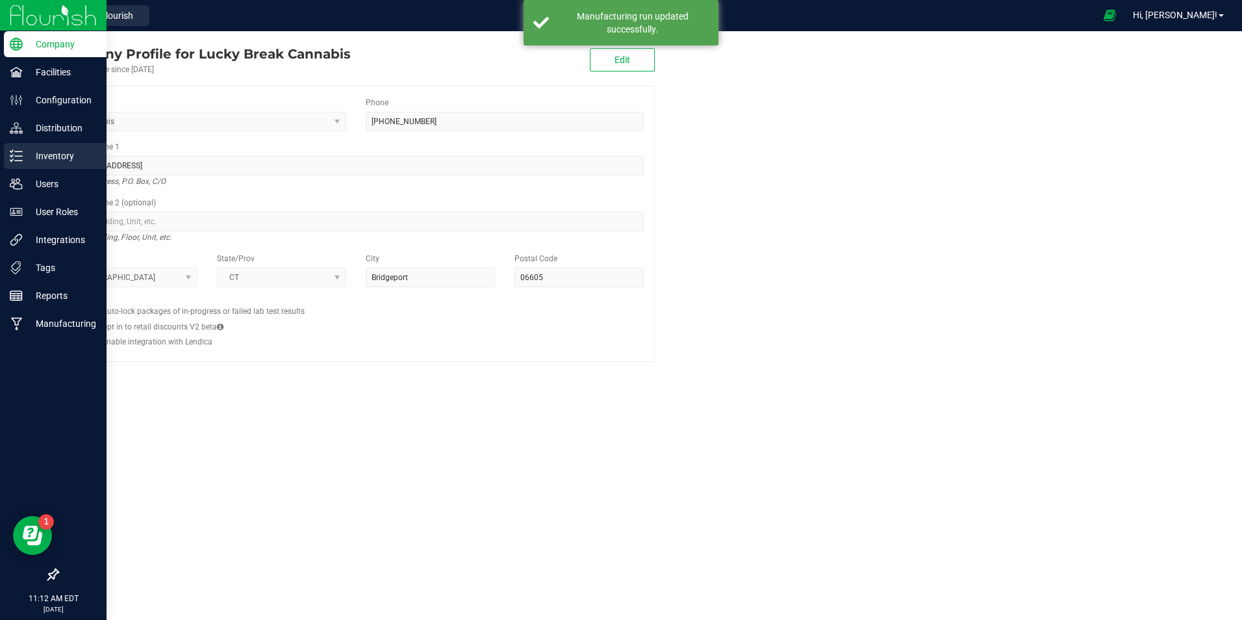
click at [70, 151] on p "Inventory" at bounding box center [62, 156] width 78 height 16
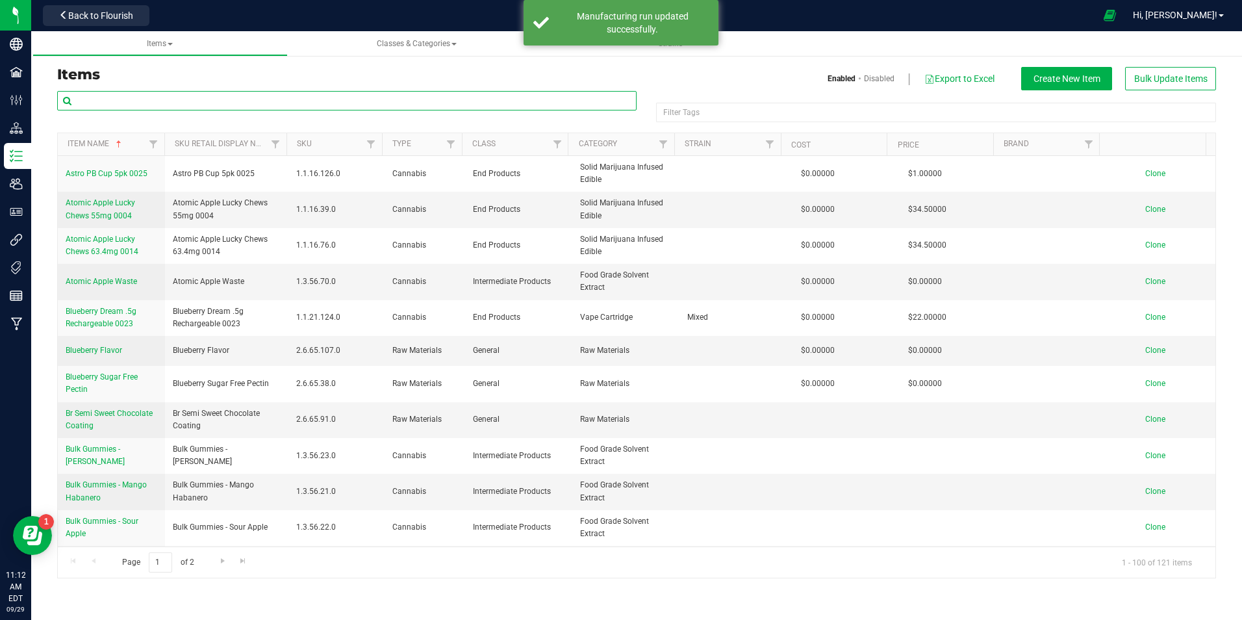
click at [236, 110] on input "text" at bounding box center [346, 100] width 579 height 19
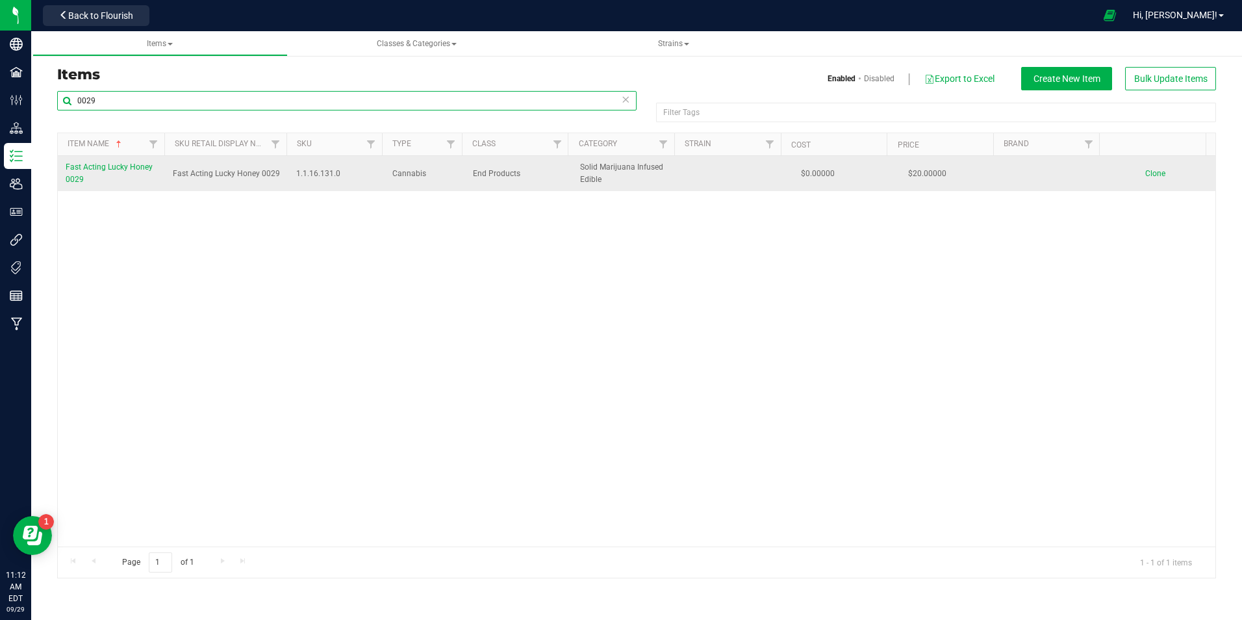
type input "0029"
click at [140, 168] on span "Fast Acting Lucky Honey 0029" at bounding box center [109, 172] width 87 height 21
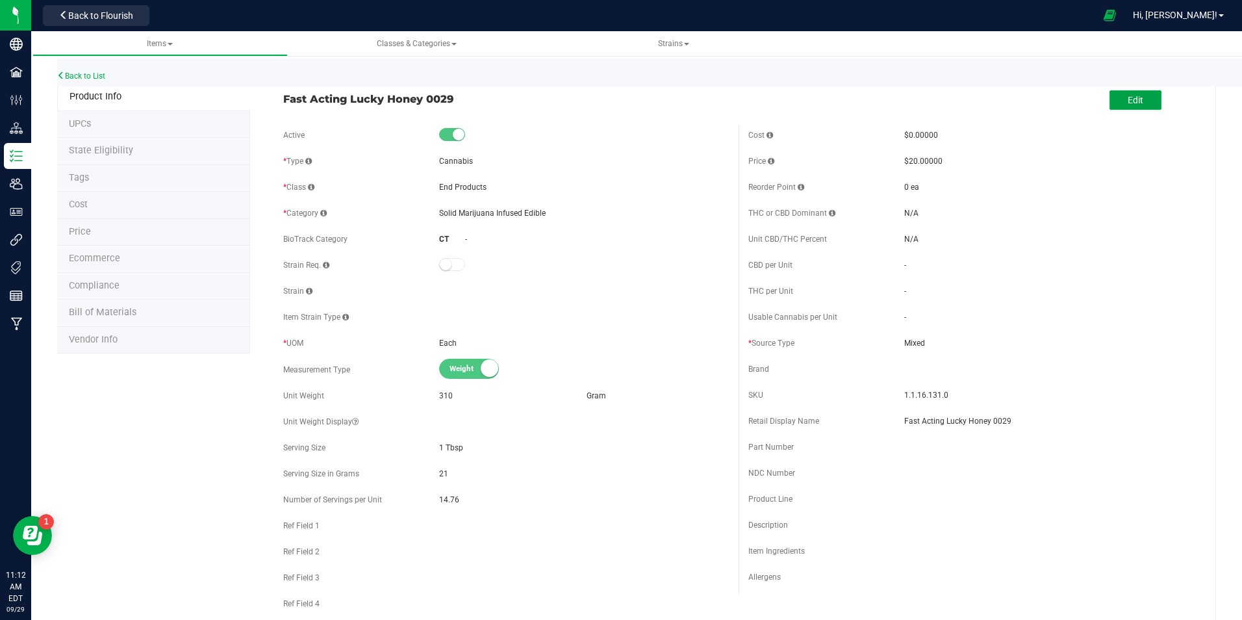
click at [1131, 98] on span "Edit" at bounding box center [1136, 100] width 16 height 10
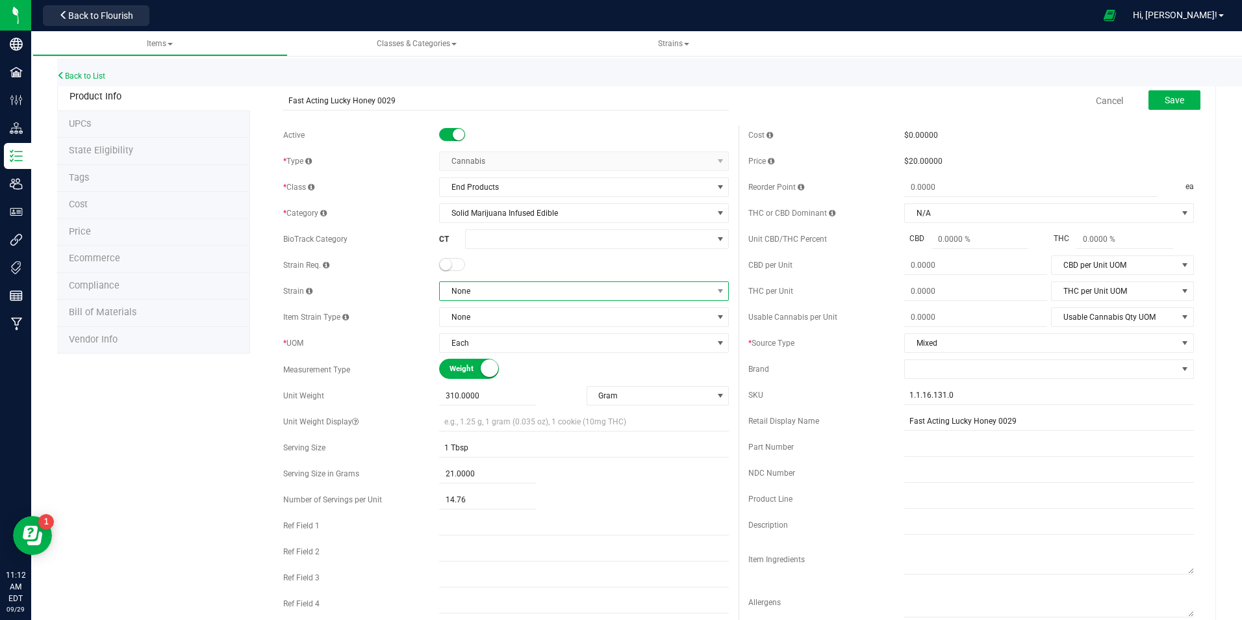
click at [497, 289] on span "None" at bounding box center [576, 291] width 272 height 18
click at [478, 364] on li "Mixed" at bounding box center [580, 363] width 286 height 18
click at [1165, 101] on span "Save" at bounding box center [1174, 100] width 19 height 10
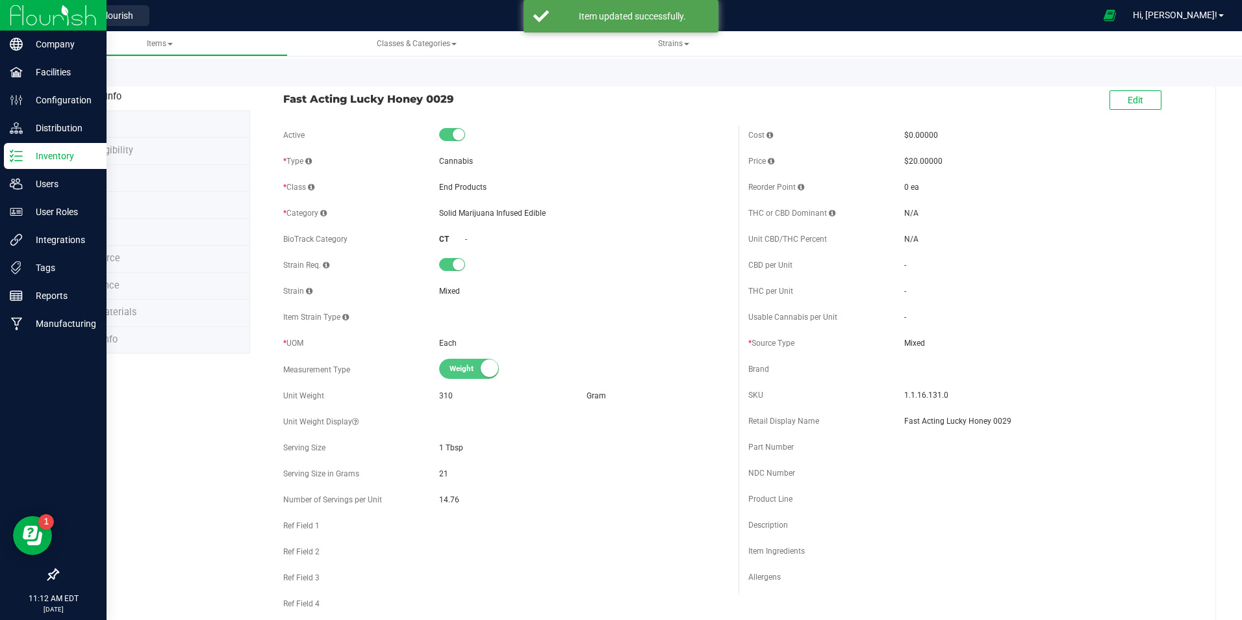
click at [19, 18] on img at bounding box center [53, 15] width 87 height 31
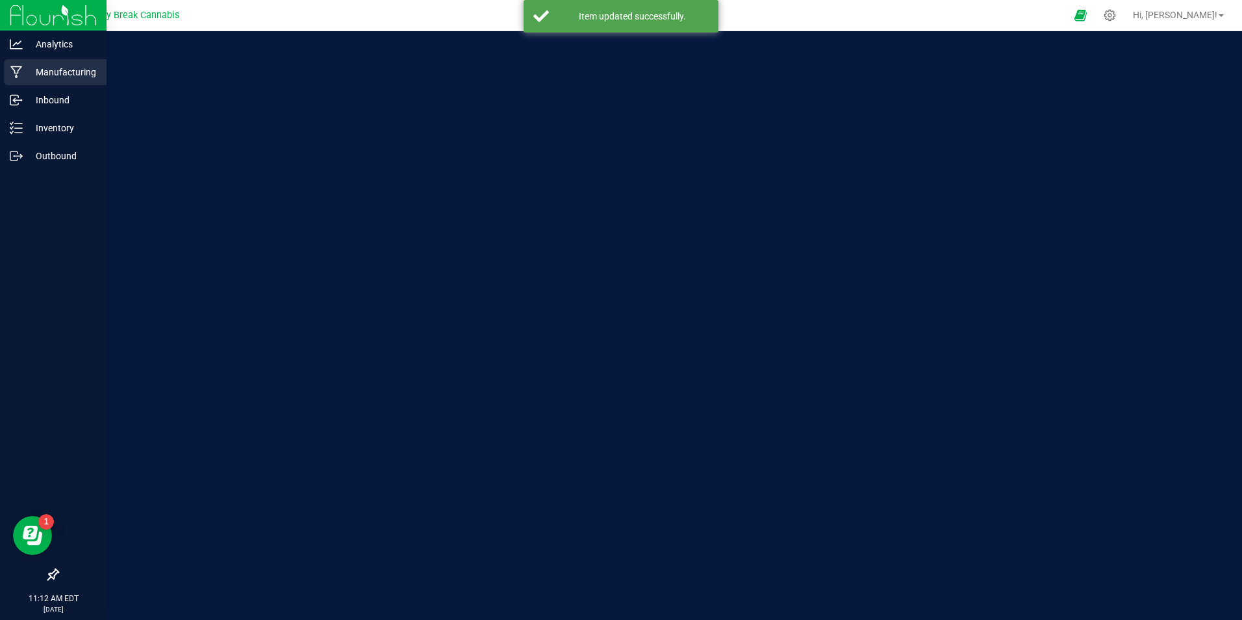
click at [64, 70] on p "Manufacturing" at bounding box center [62, 72] width 78 height 16
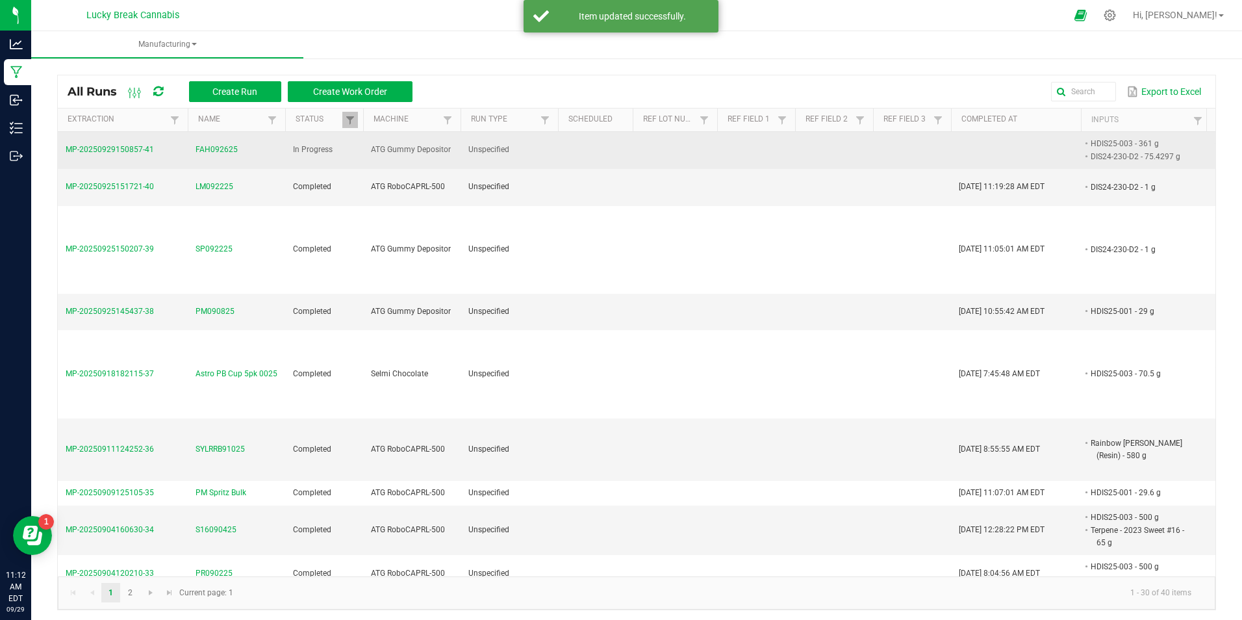
click at [225, 144] on span "FAH092625" at bounding box center [217, 150] width 42 height 12
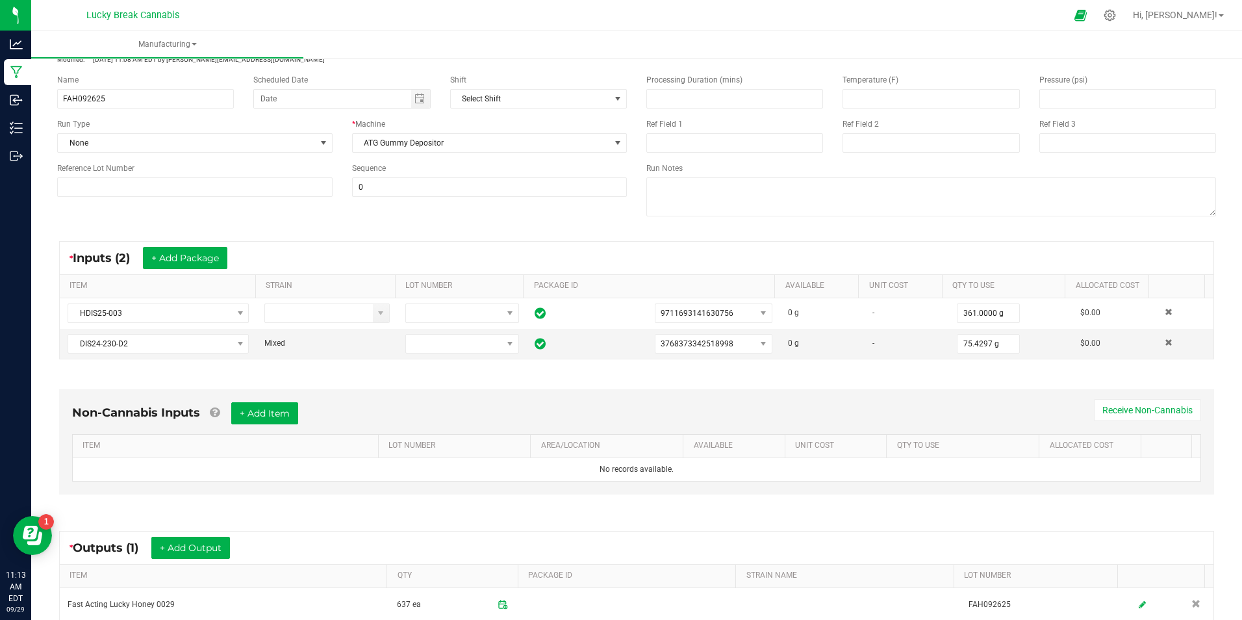
scroll to position [222, 0]
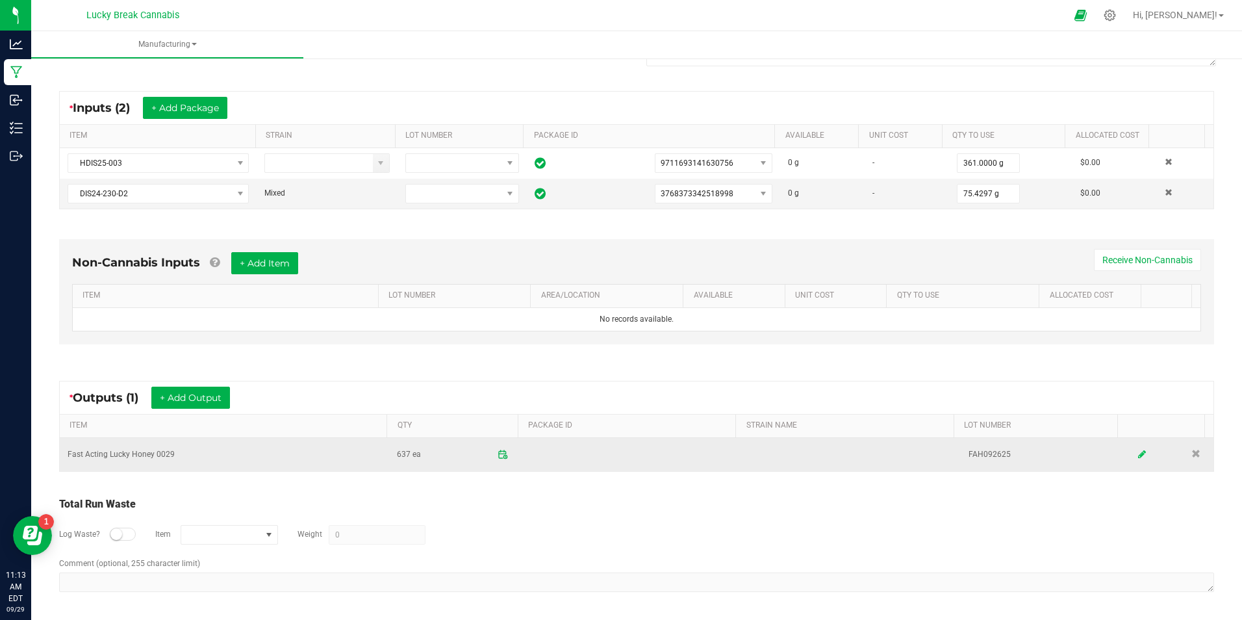
click at [1132, 459] on link at bounding box center [1141, 454] width 19 height 25
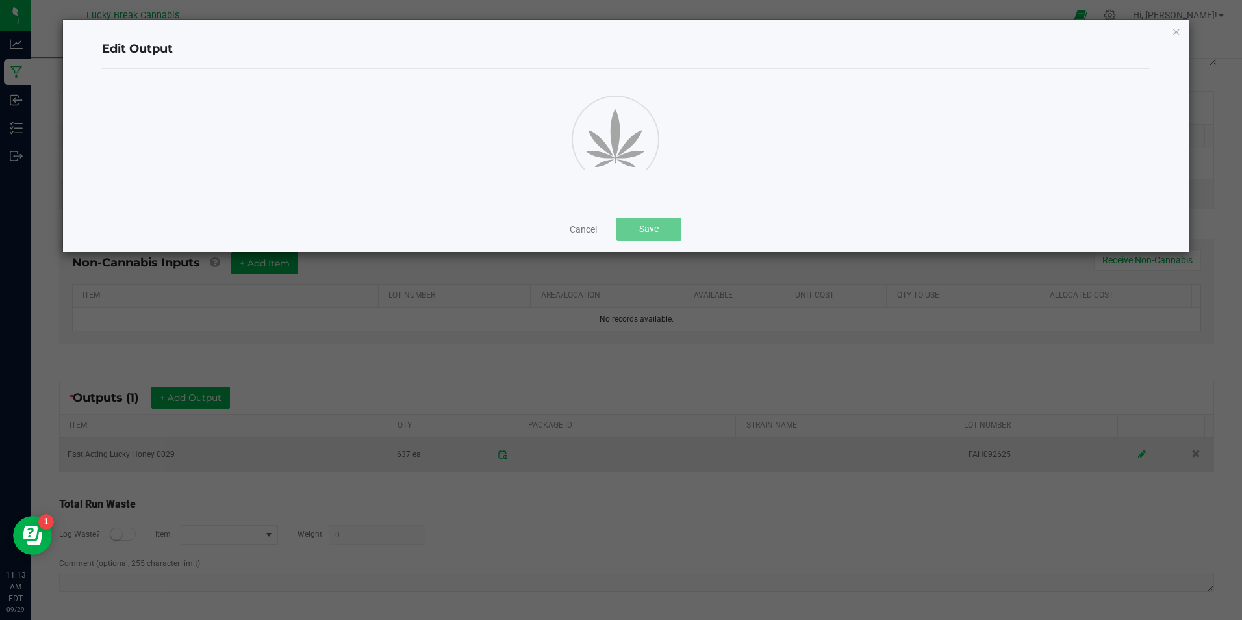
scroll to position [0, 0]
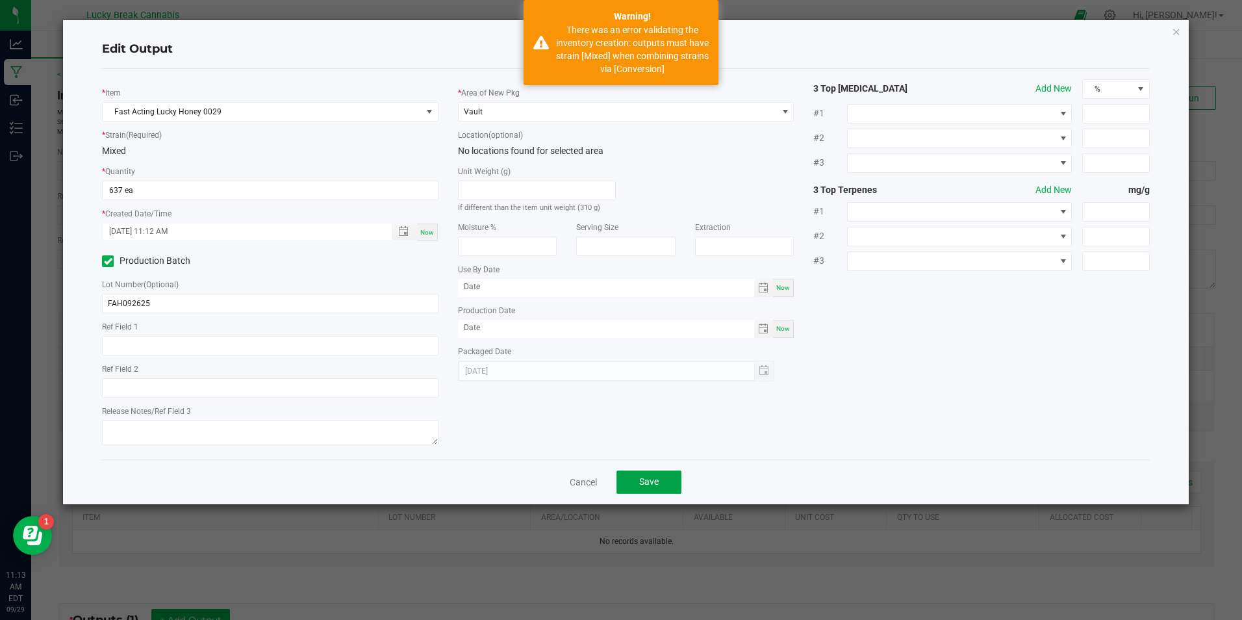
click at [661, 484] on button "Save" at bounding box center [649, 481] width 65 height 23
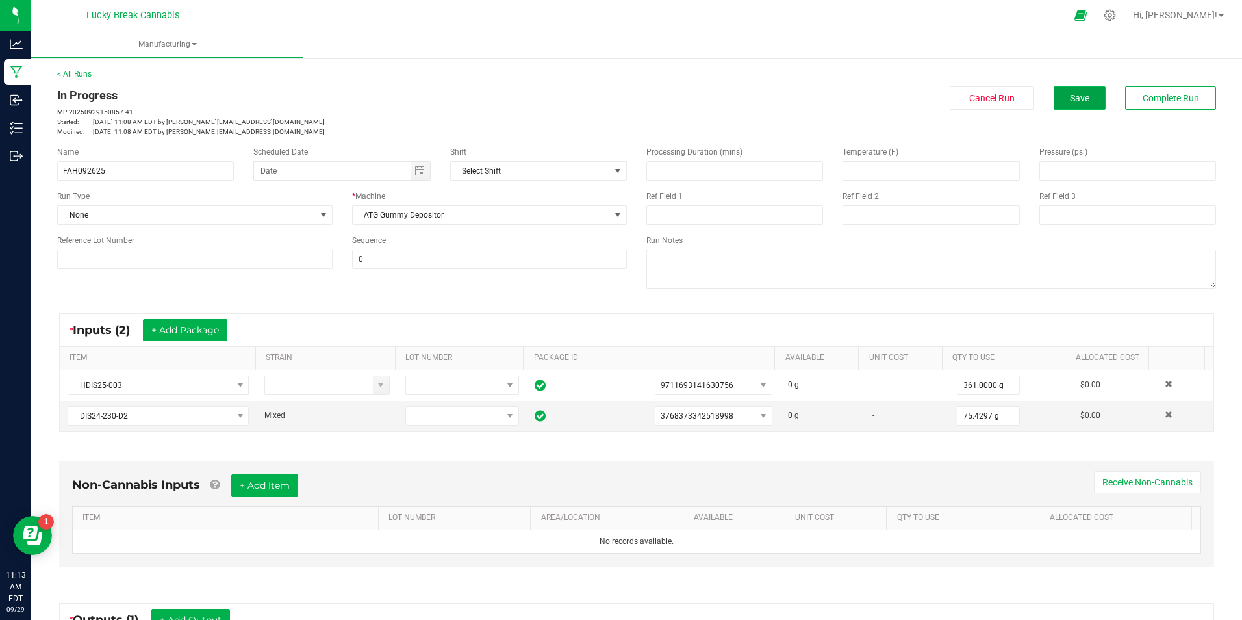
click at [1070, 97] on span "Save" at bounding box center [1079, 98] width 19 height 10
click at [1152, 95] on span "Complete Run" at bounding box center [1171, 98] width 57 height 10
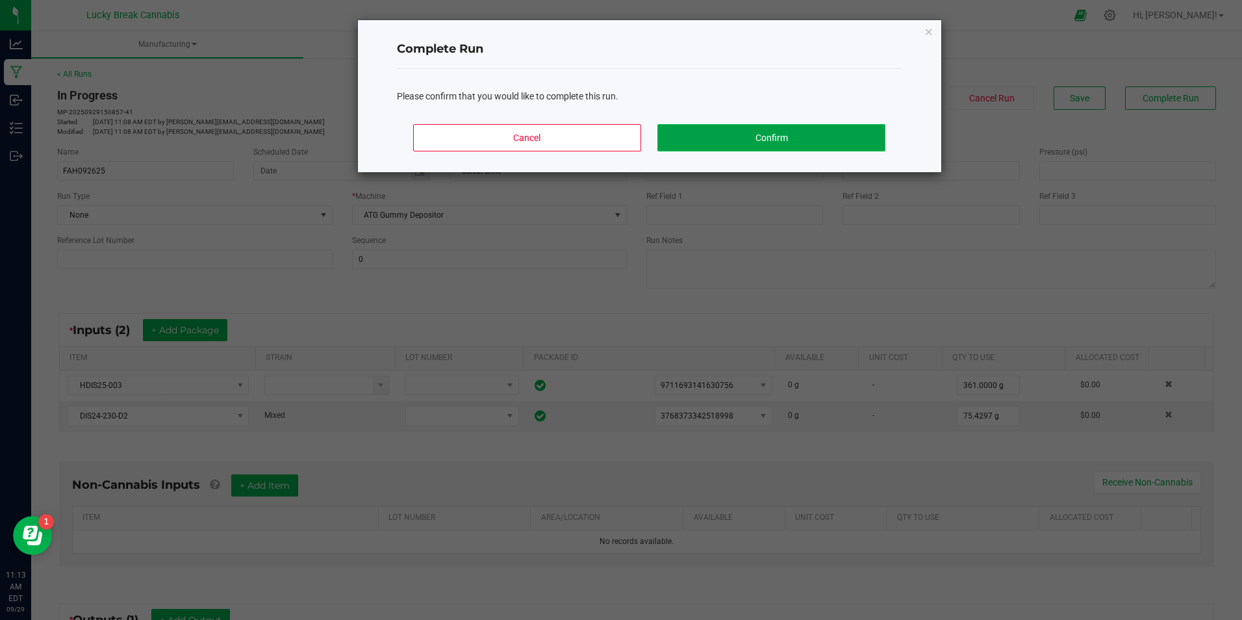
click at [798, 129] on button "Confirm" at bounding box center [770, 137] width 227 height 27
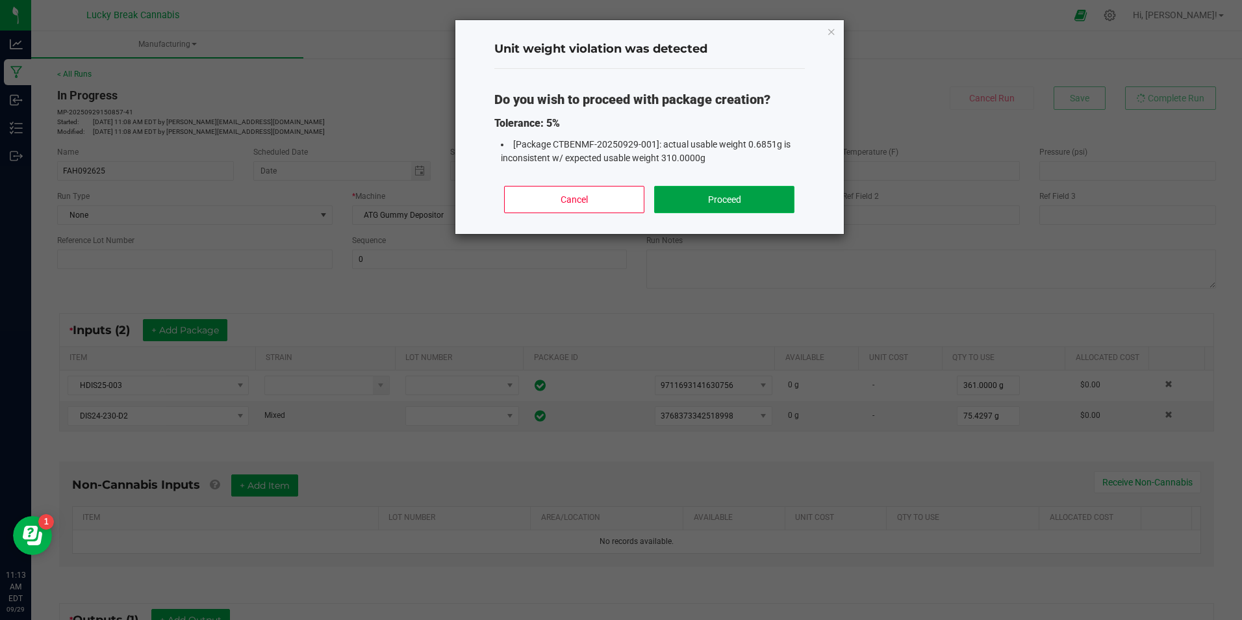
click at [716, 203] on button "Proceed" at bounding box center [724, 199] width 140 height 27
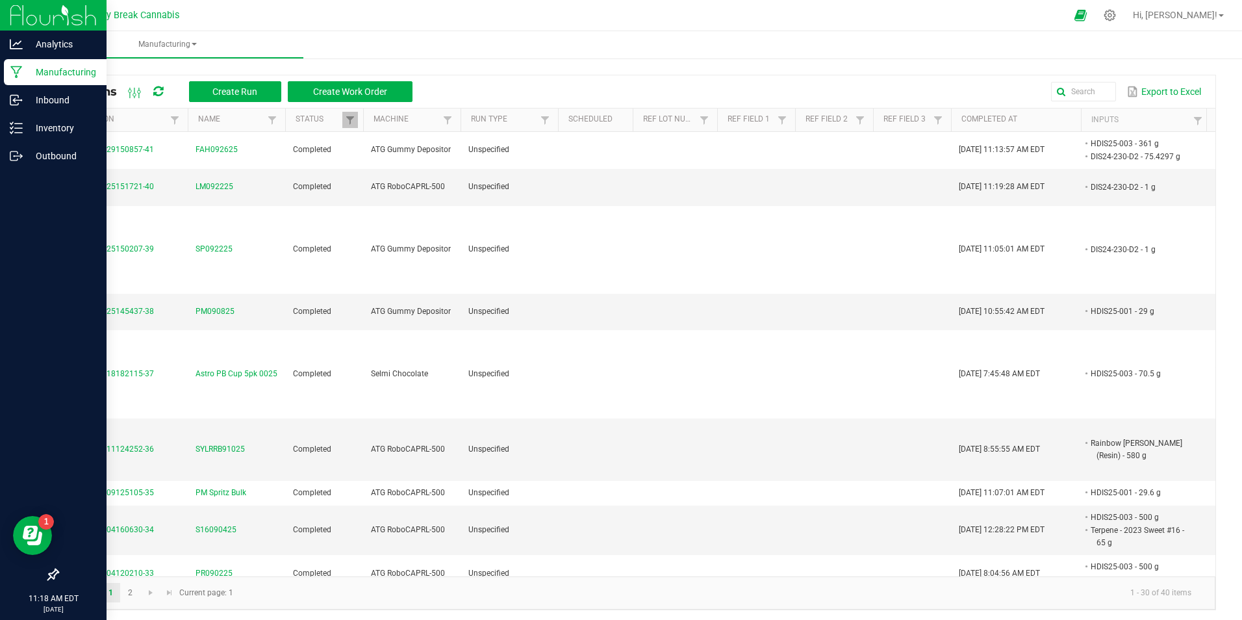
click at [21, 70] on icon at bounding box center [16, 72] width 12 height 13
